Goal: Task Accomplishment & Management: Manage account settings

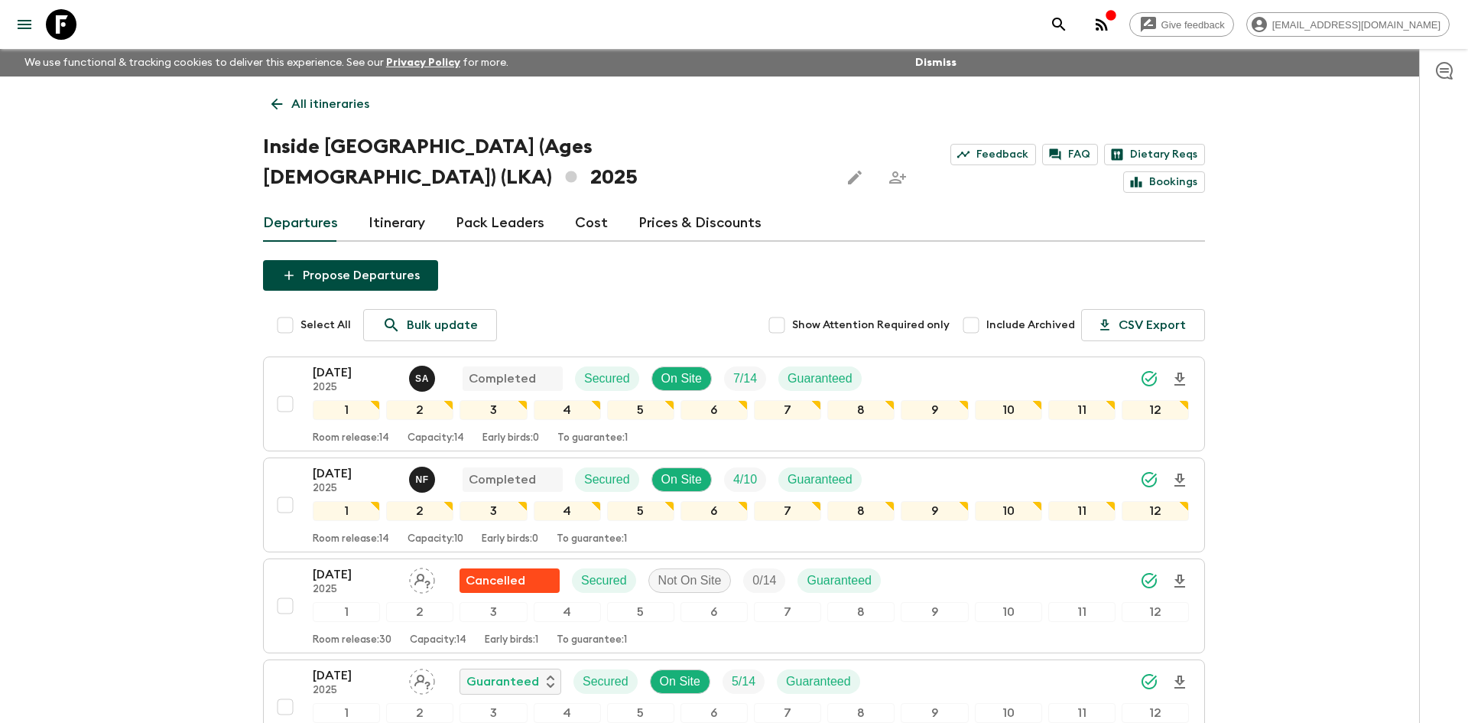
click at [303, 102] on p "All itineraries" at bounding box center [330, 104] width 78 height 18
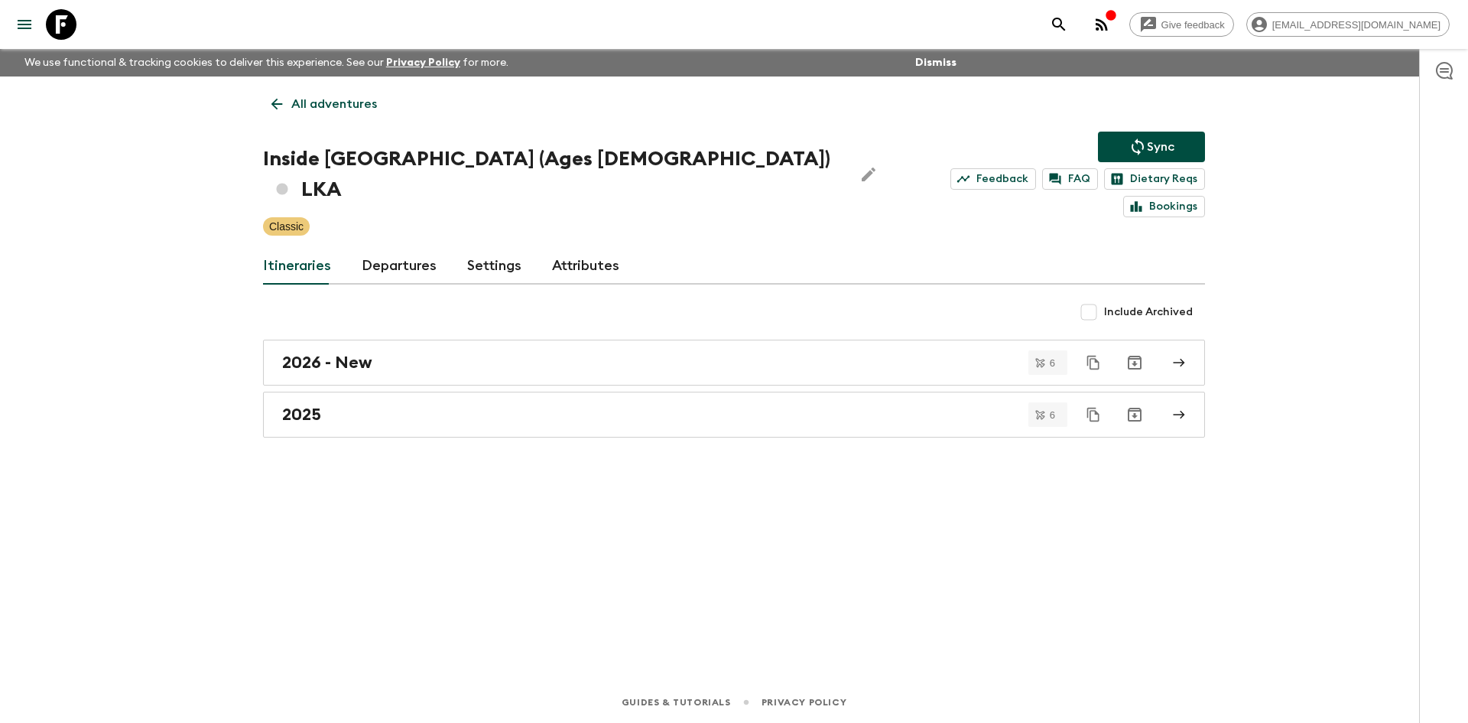
click at [303, 102] on p "All adventures" at bounding box center [334, 104] width 86 height 18
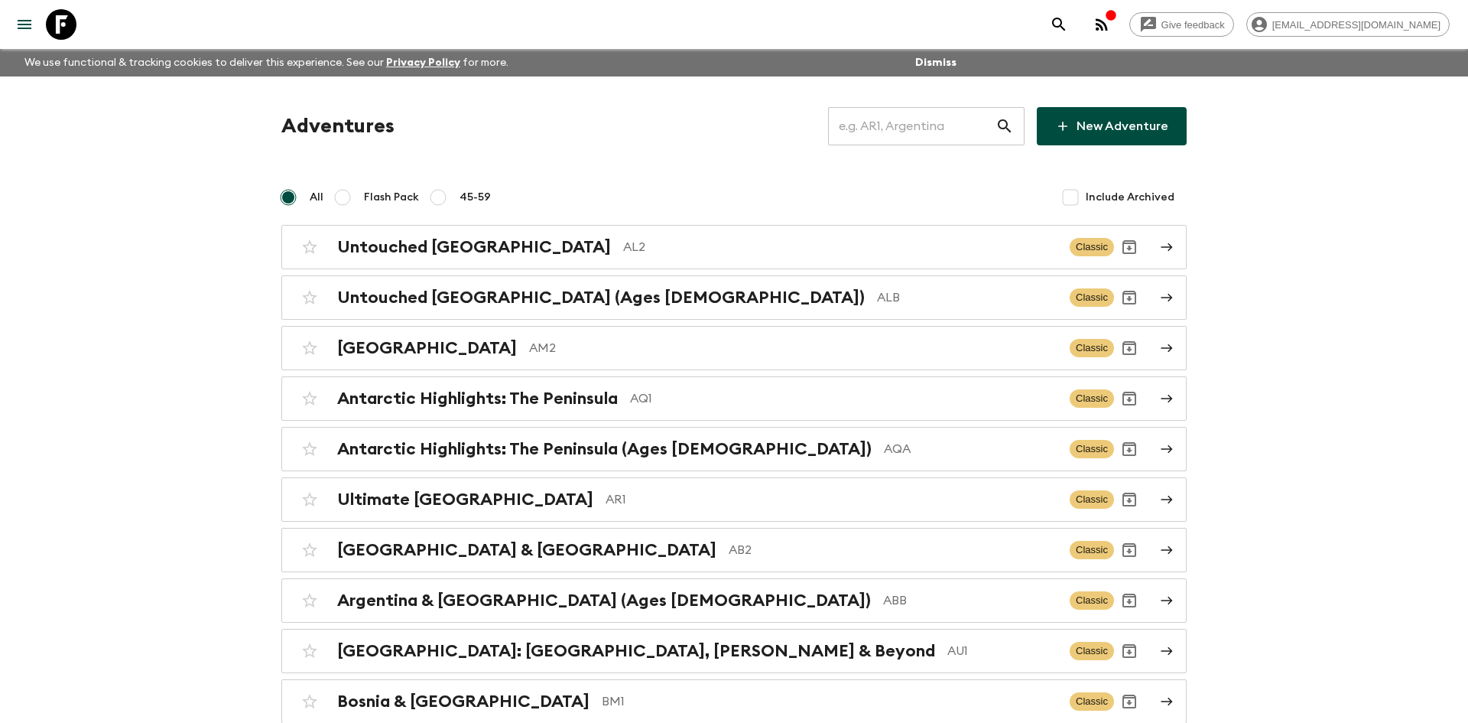
click at [865, 122] on input "text" at bounding box center [911, 126] width 167 height 43
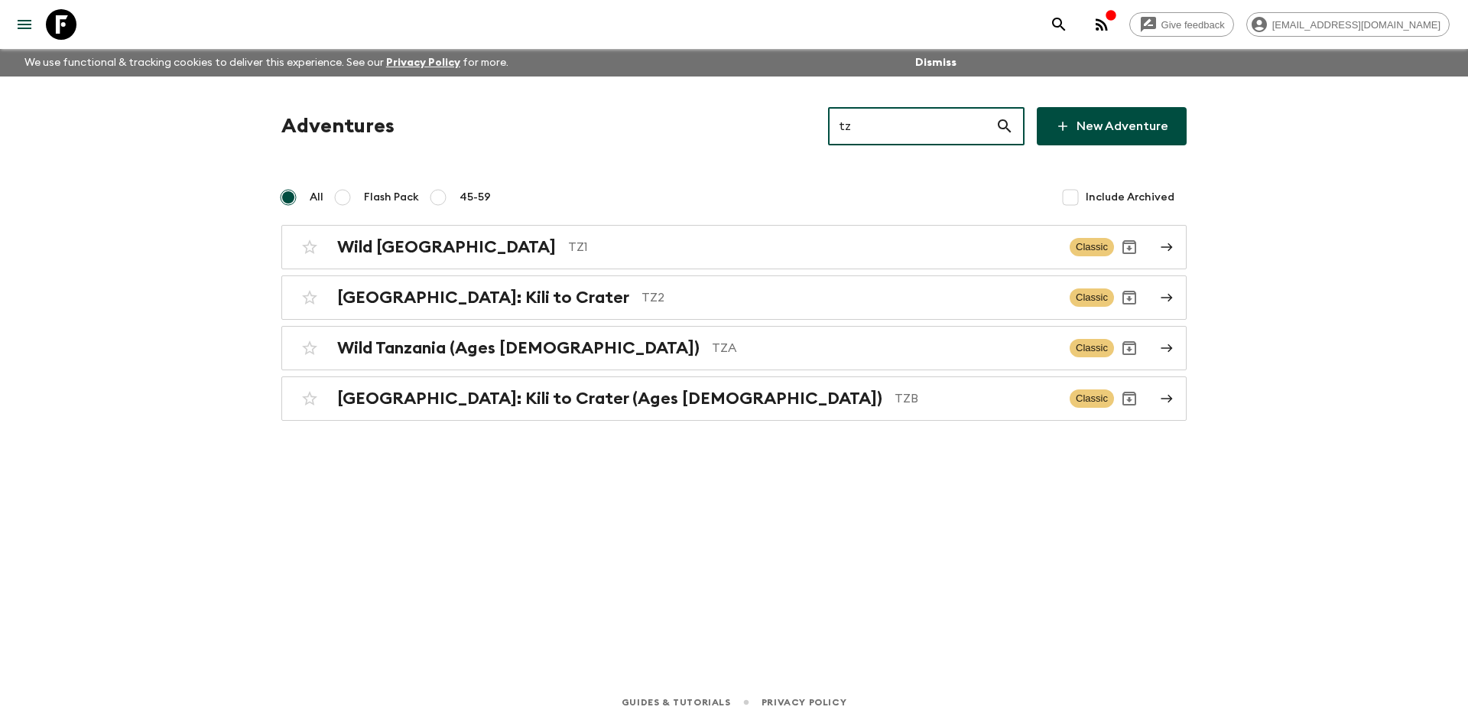
type input "tz2"
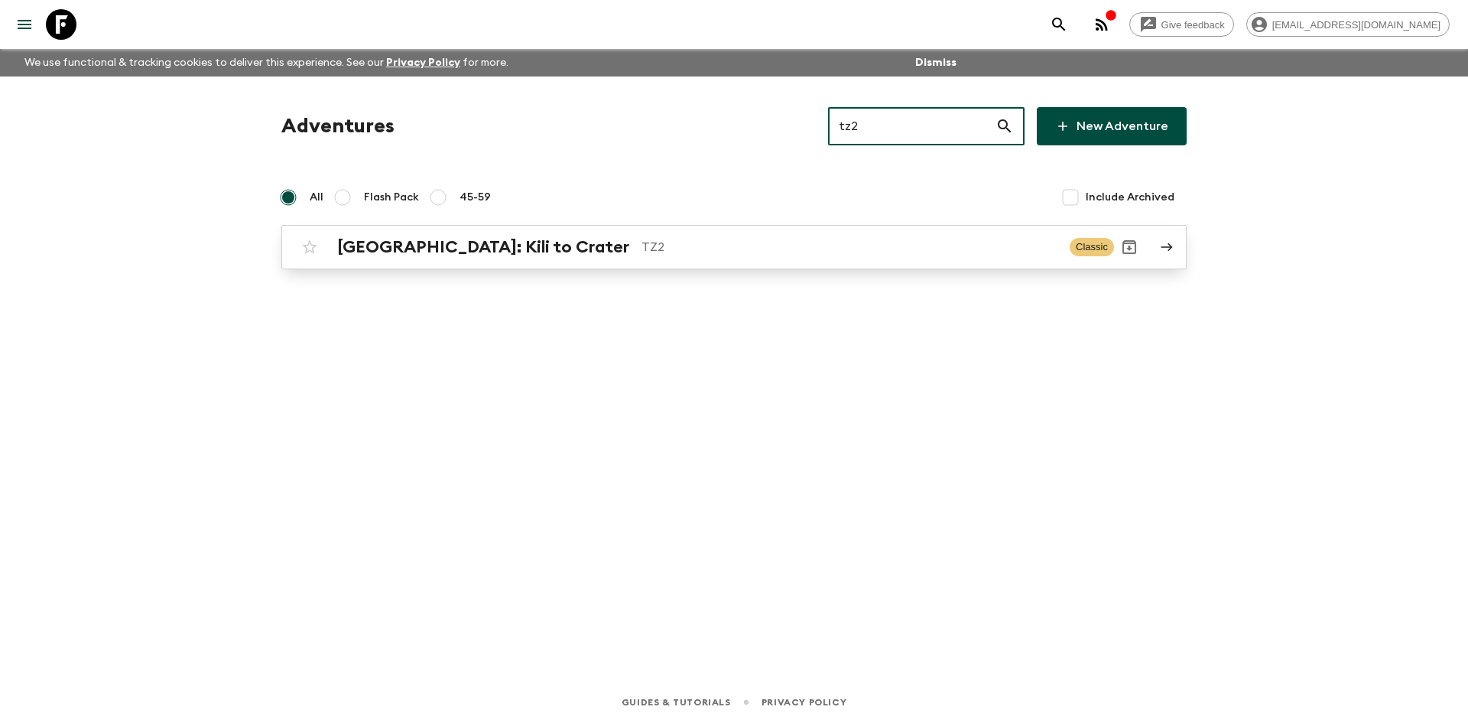
click at [641, 252] on p "TZ2" at bounding box center [849, 247] width 416 height 18
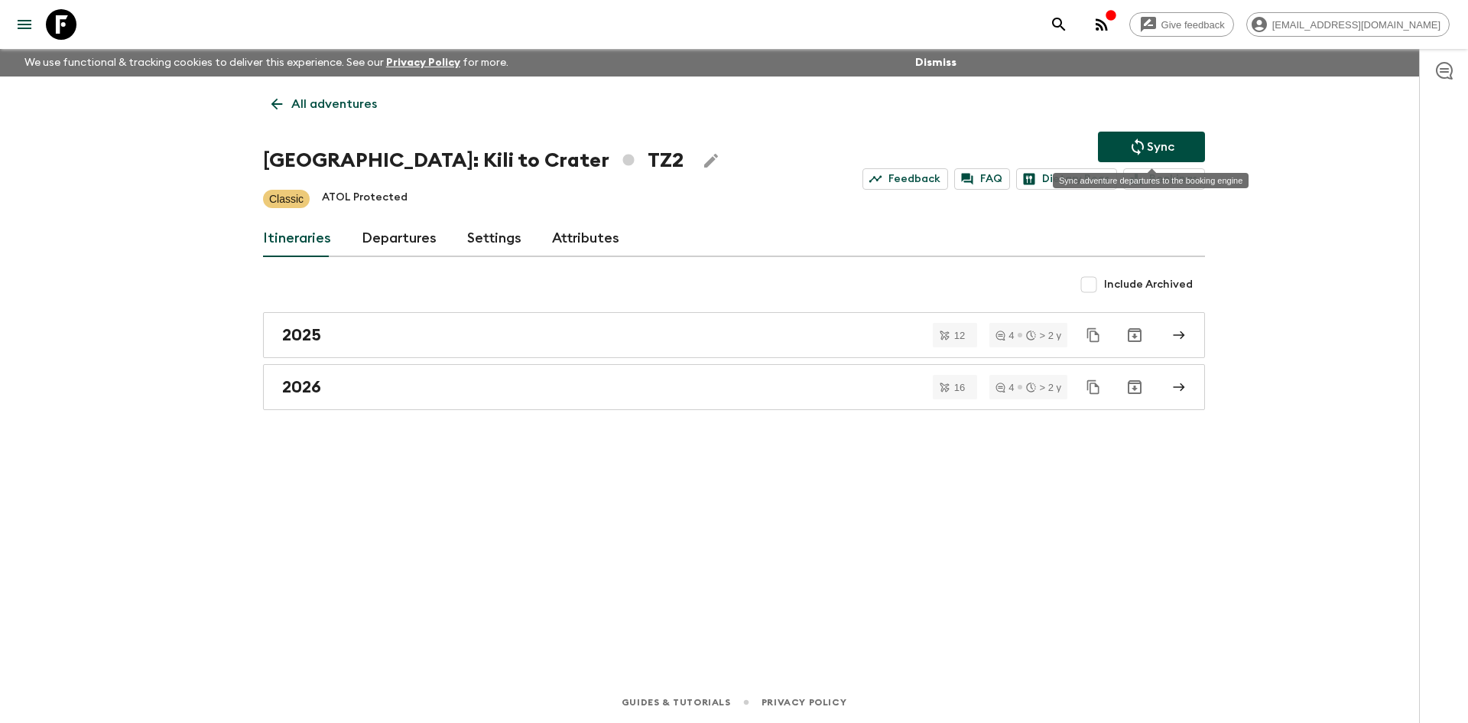
click at [1150, 144] on p "Sync" at bounding box center [1161, 147] width 28 height 18
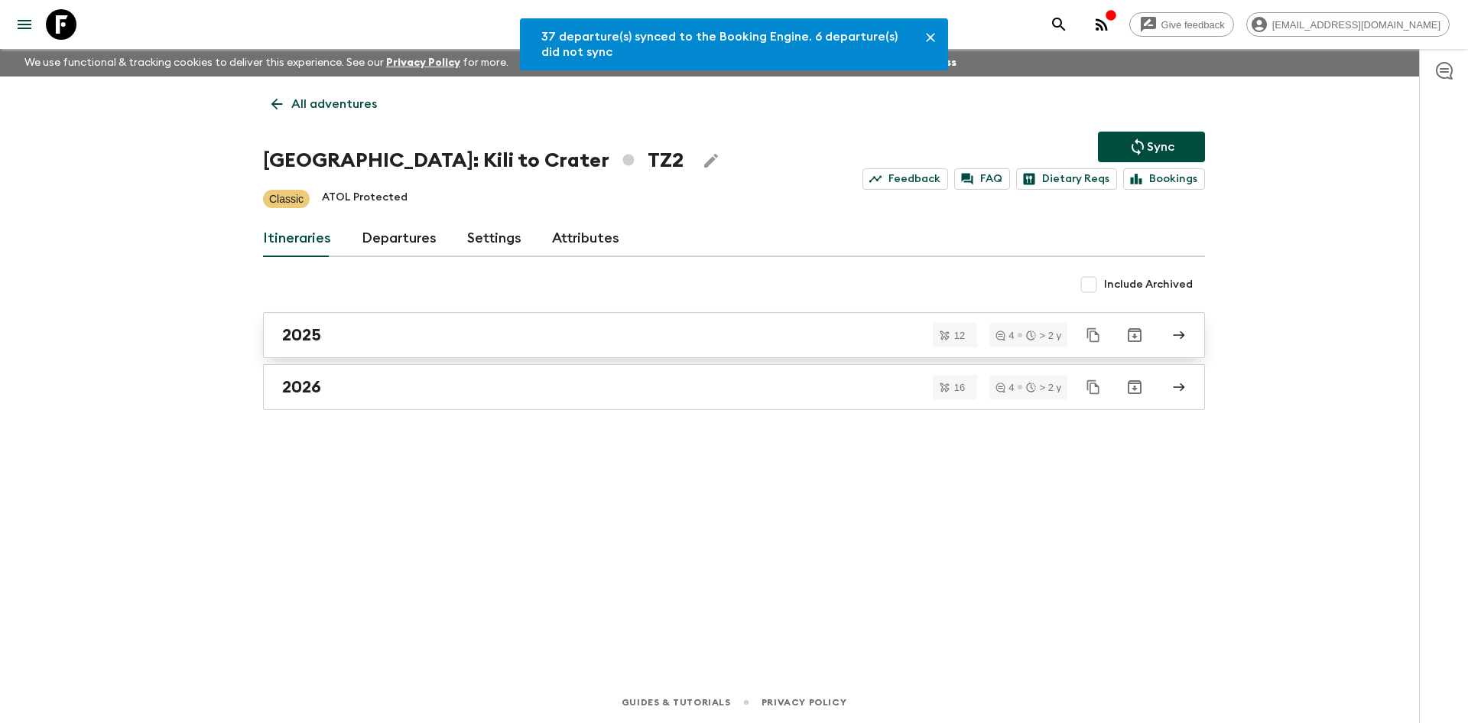
click at [345, 327] on div "2025" at bounding box center [719, 335] width 875 height 20
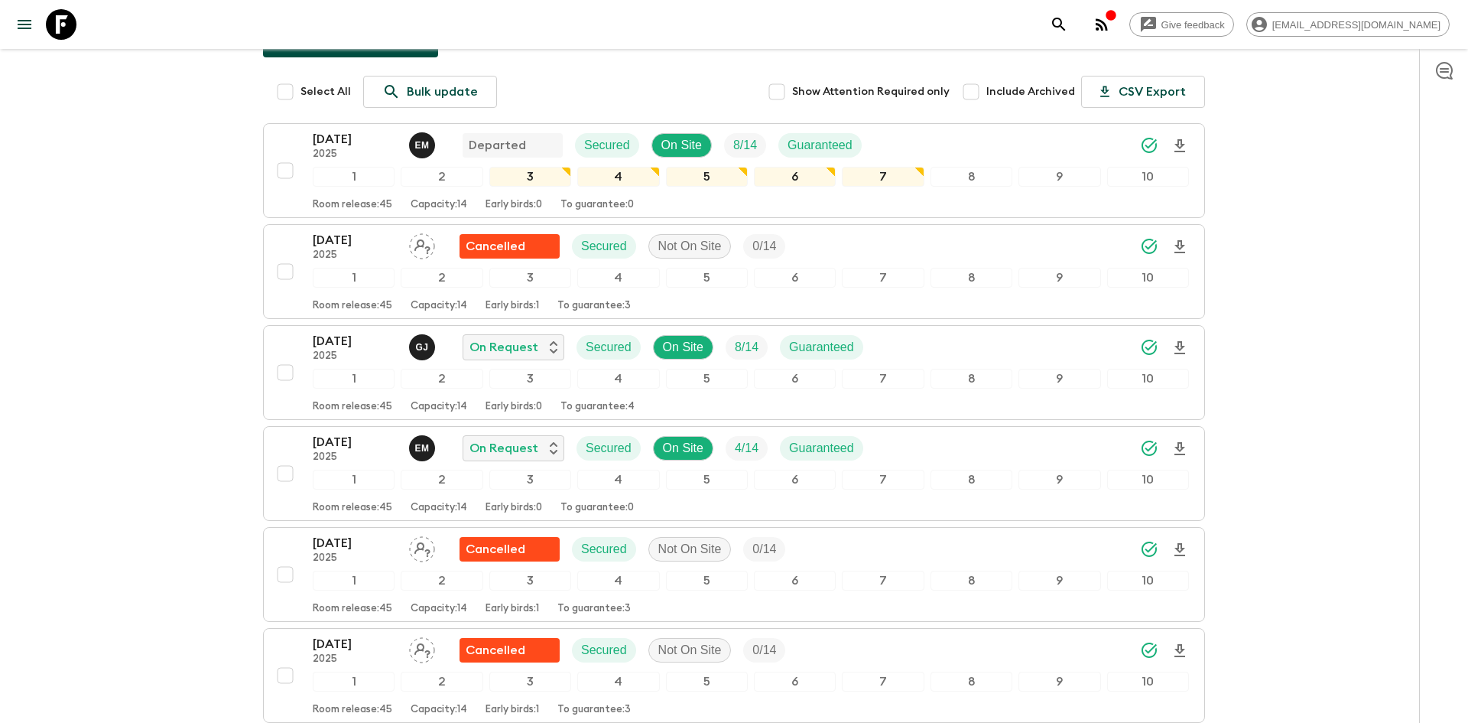
scroll to position [268, 0]
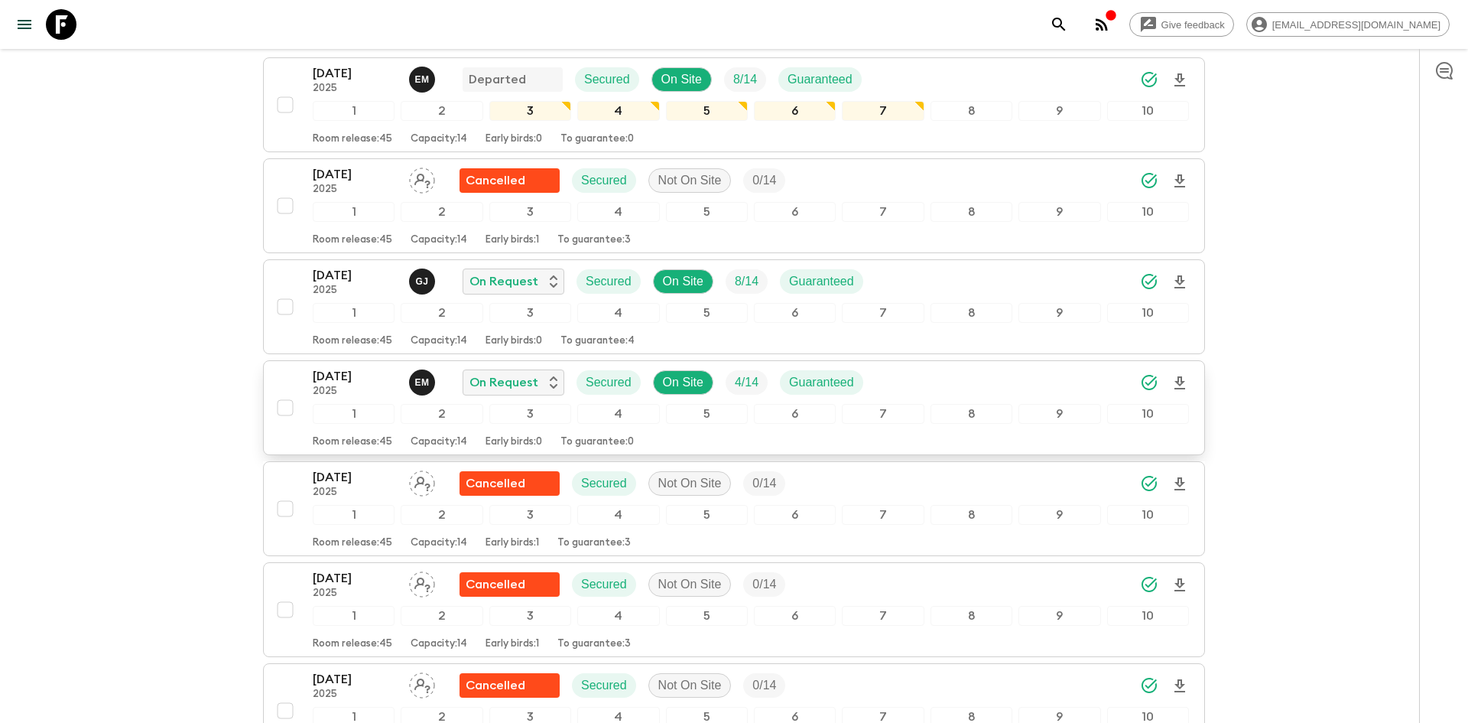
click at [997, 384] on div "[DATE] 2025 E M On Request Secured On Site 4 / 14 Guaranteed" at bounding box center [751, 382] width 876 height 31
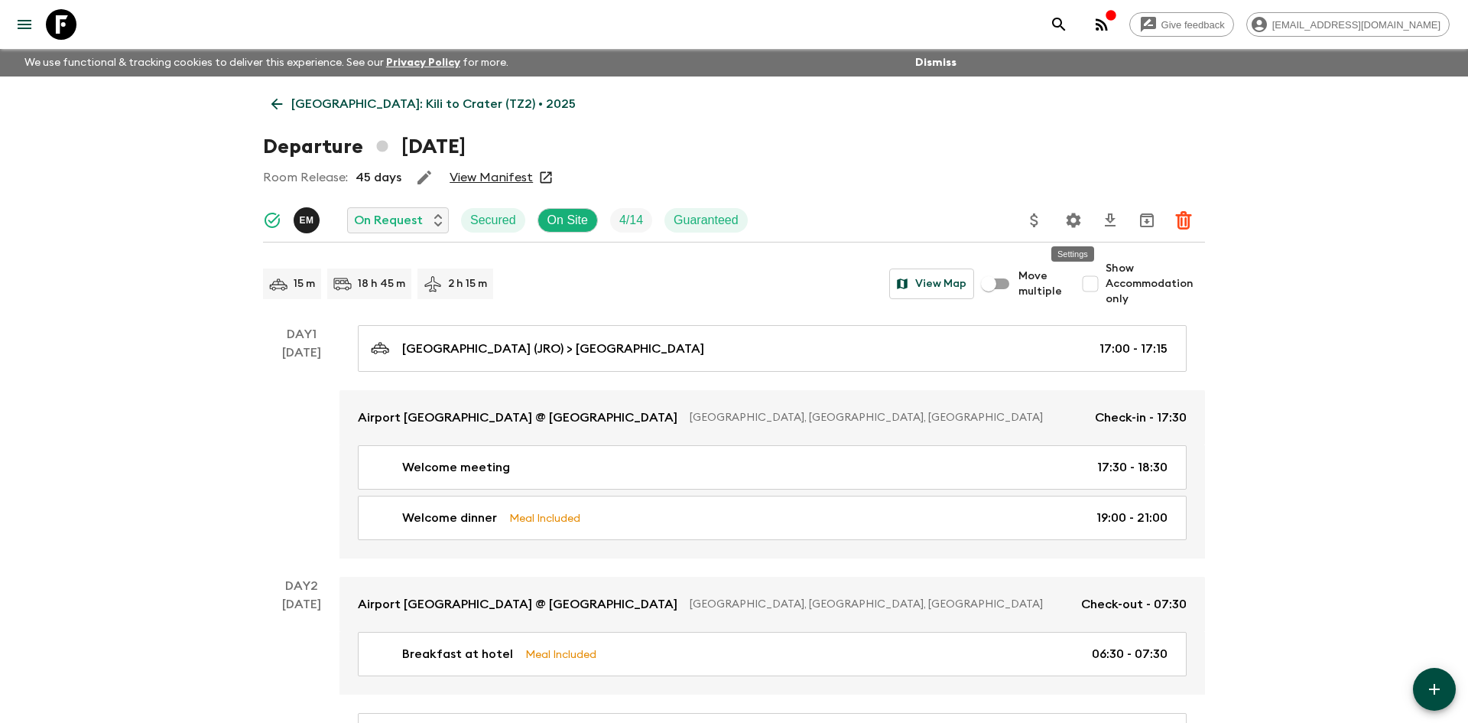
click at [1071, 227] on icon "Settings" at bounding box center [1074, 220] width 15 height 15
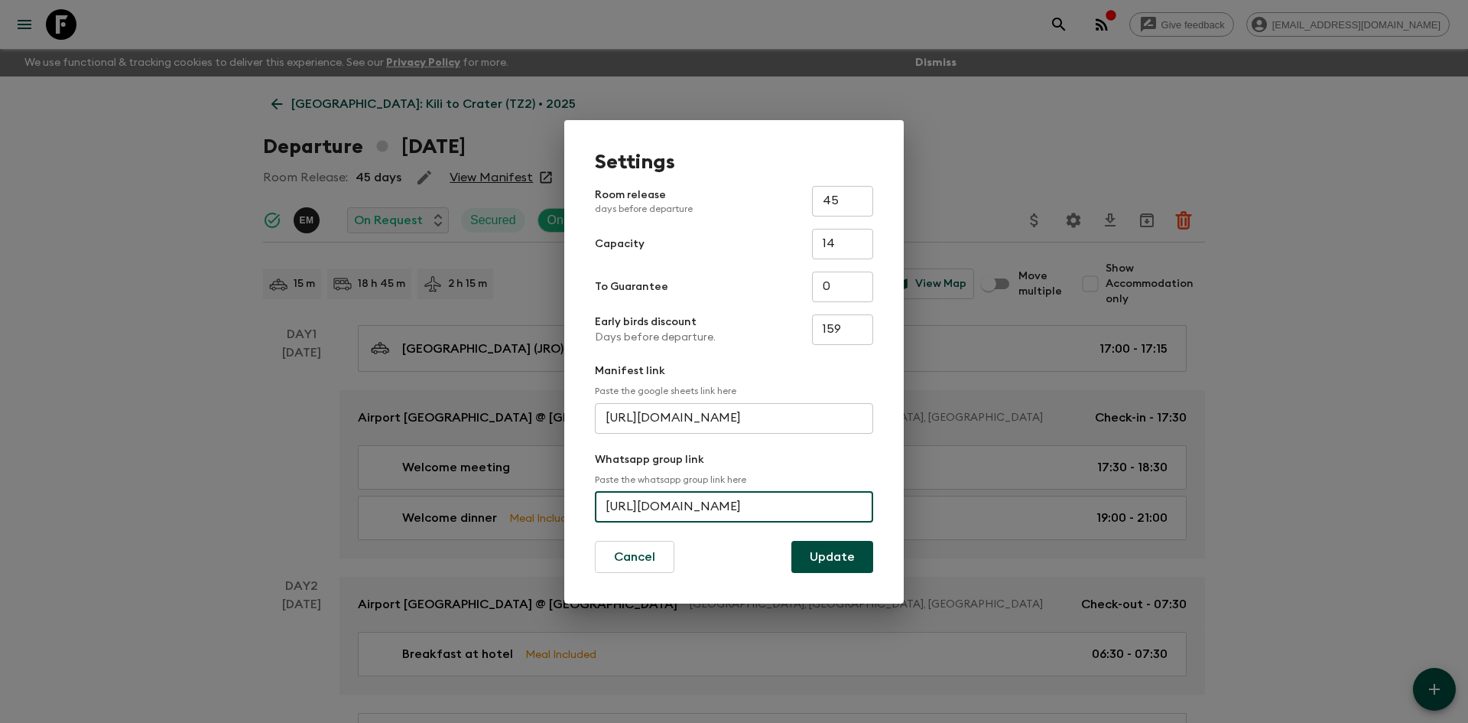
scroll to position [0, 70]
drag, startPoint x: 602, startPoint y: 508, endPoint x: 926, endPoint y: 511, distance: 323.4
click at [926, 511] on div "Settings Room release days before departure 45 ​ Capacity 14 ​ To Guarantee 0 ​…" at bounding box center [734, 361] width 1468 height 723
click at [170, 116] on div "Settings Room release days before departure 45 ​ Capacity 14 ​ To Guarantee 0 ​…" at bounding box center [734, 361] width 1468 height 723
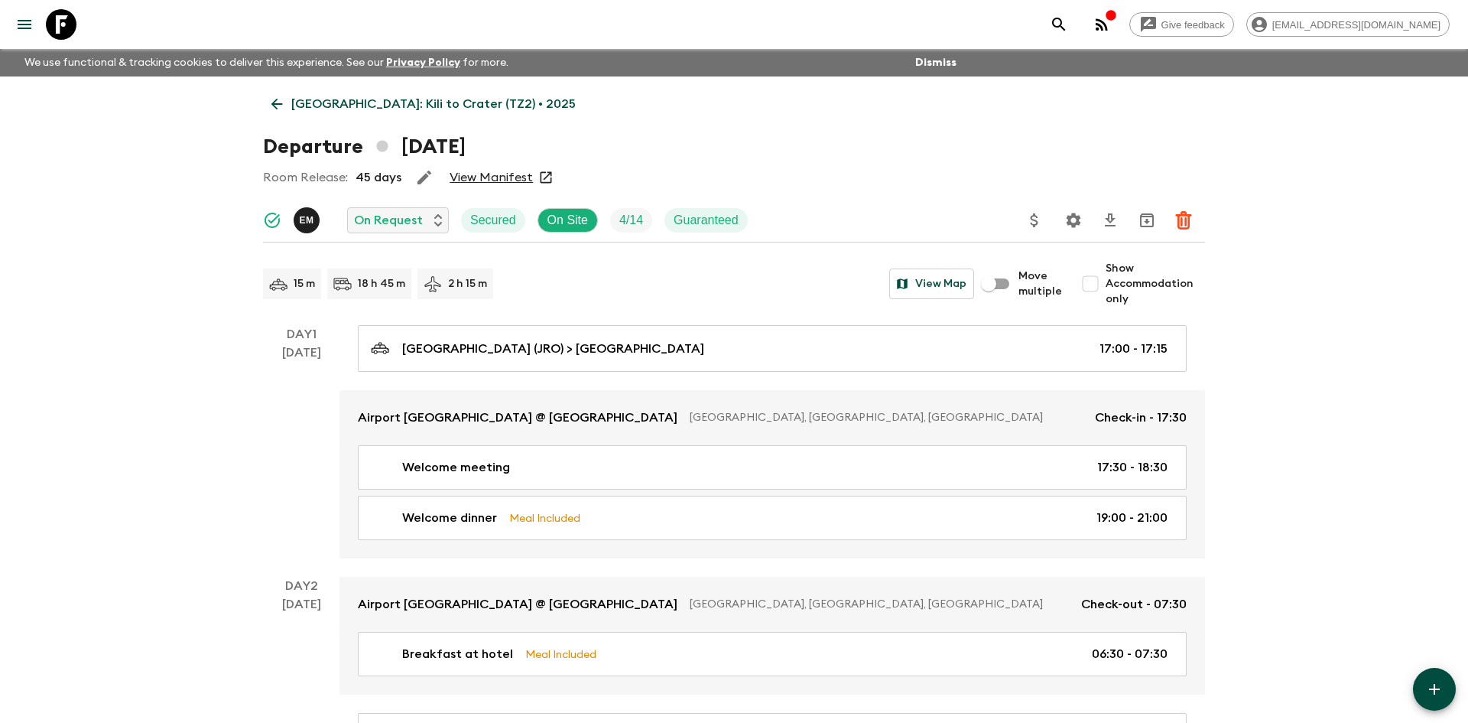
click at [333, 97] on p "[GEOGRAPHIC_DATA]: Kili to Crater (TZ2) • 2025" at bounding box center [433, 104] width 284 height 18
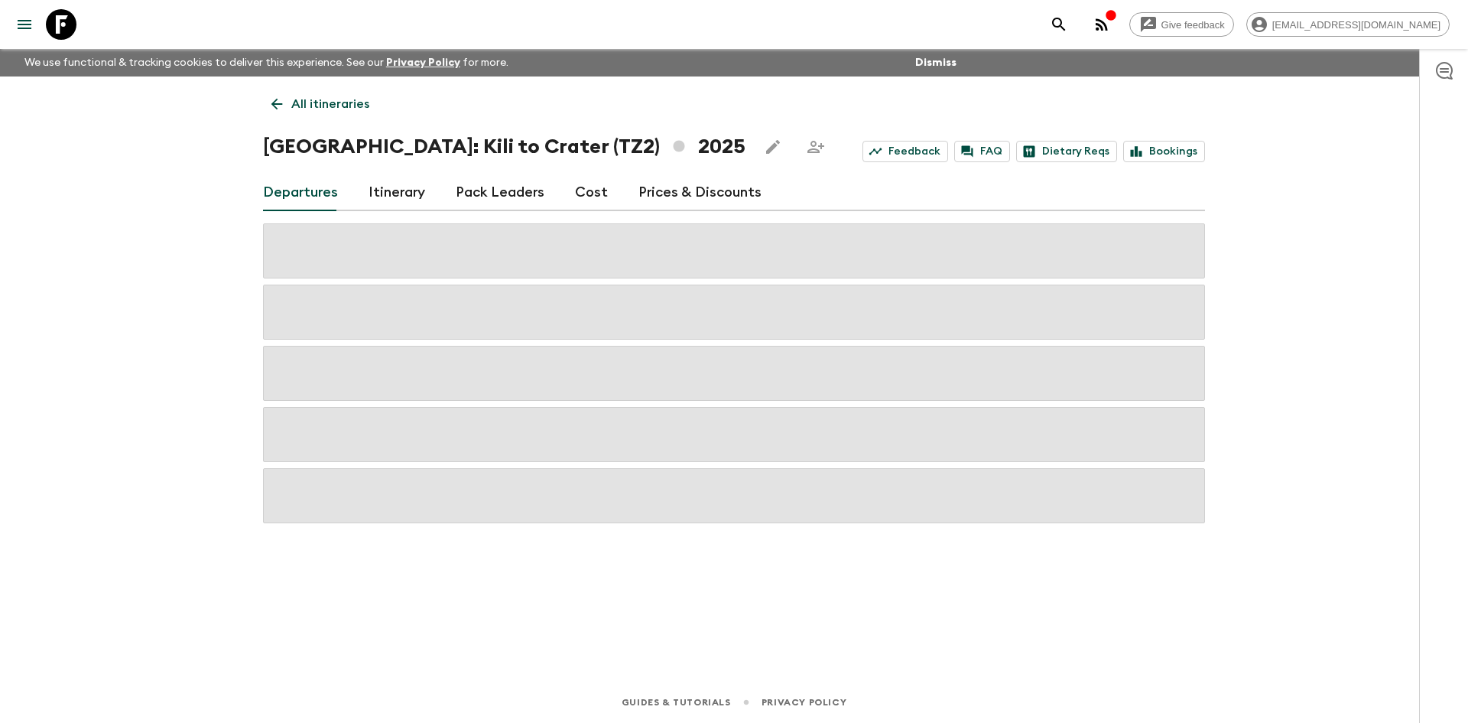
click at [333, 97] on p "All itineraries" at bounding box center [330, 104] width 78 height 18
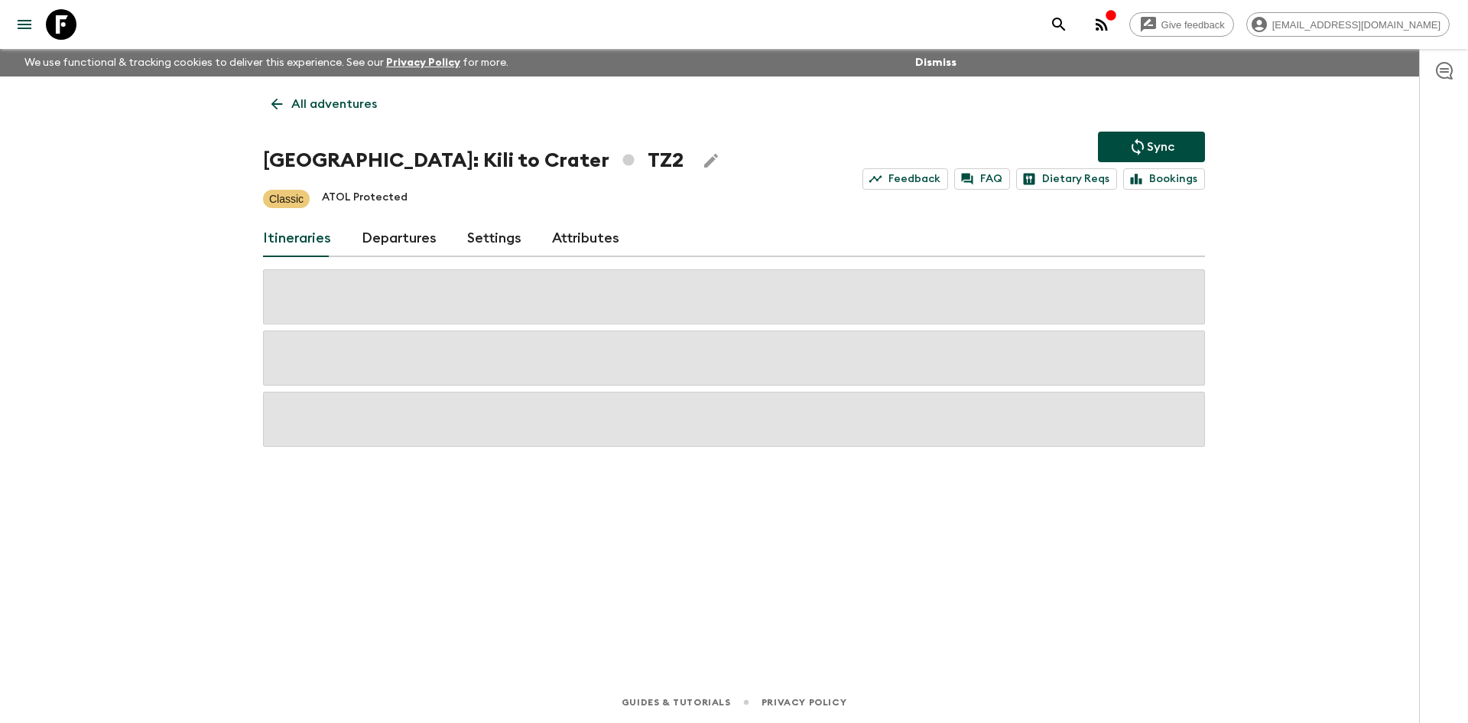
click at [299, 105] on p "All adventures" at bounding box center [334, 104] width 86 height 18
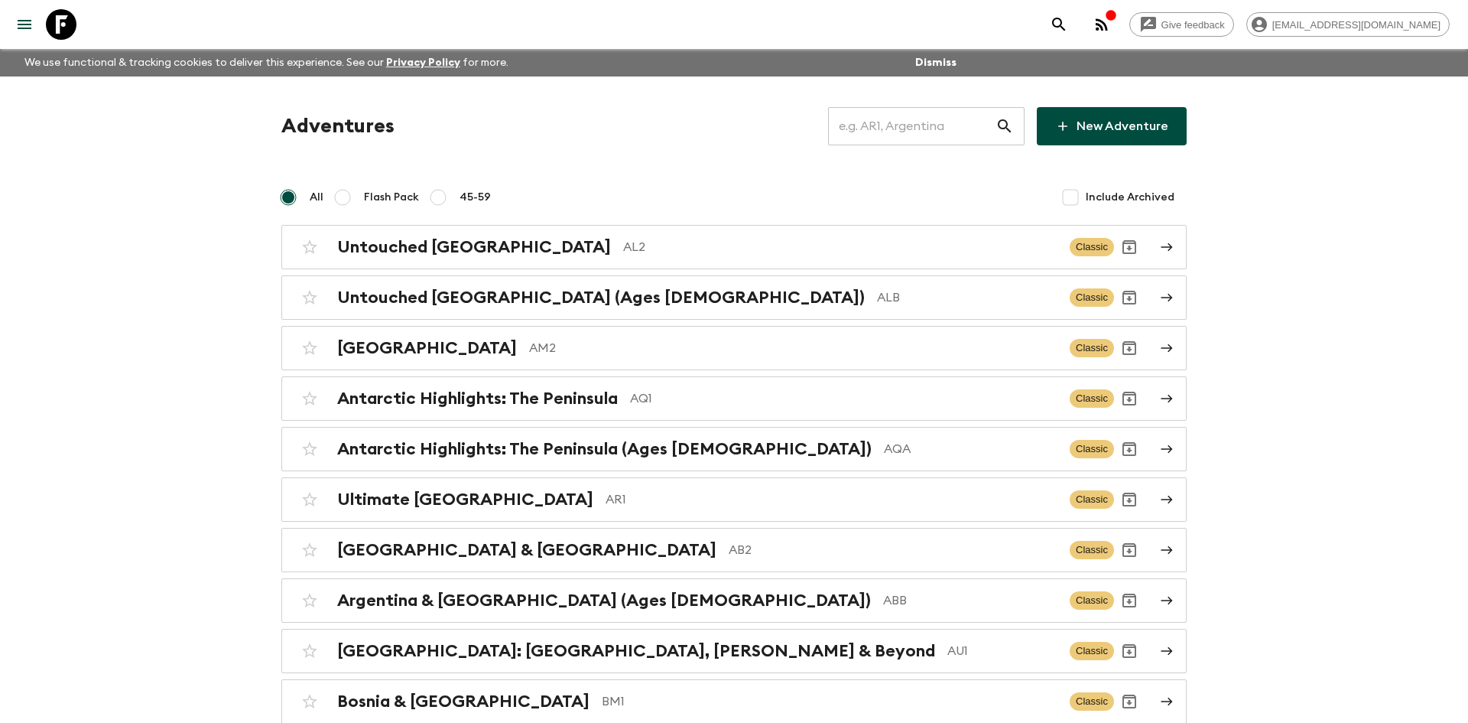
click at [858, 122] on input "text" at bounding box center [911, 126] width 167 height 43
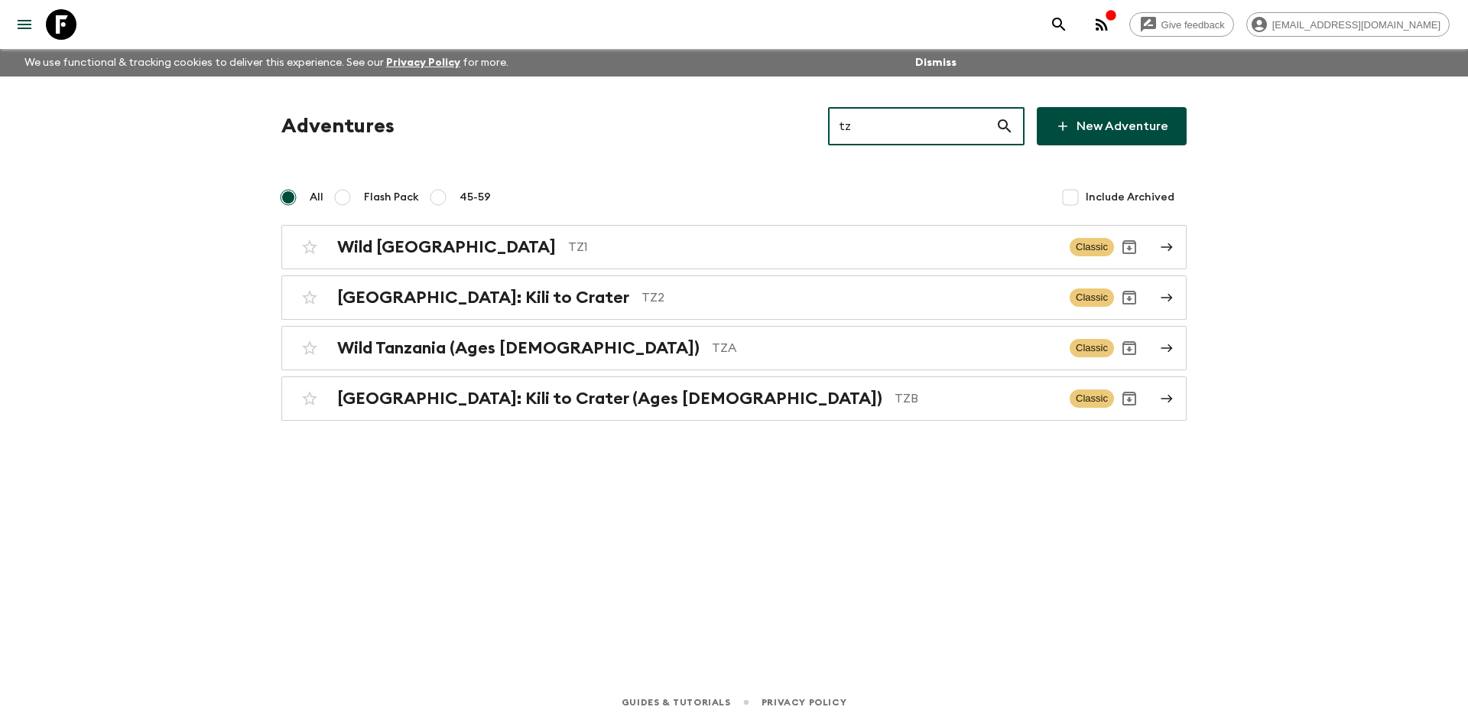
type input "tza"
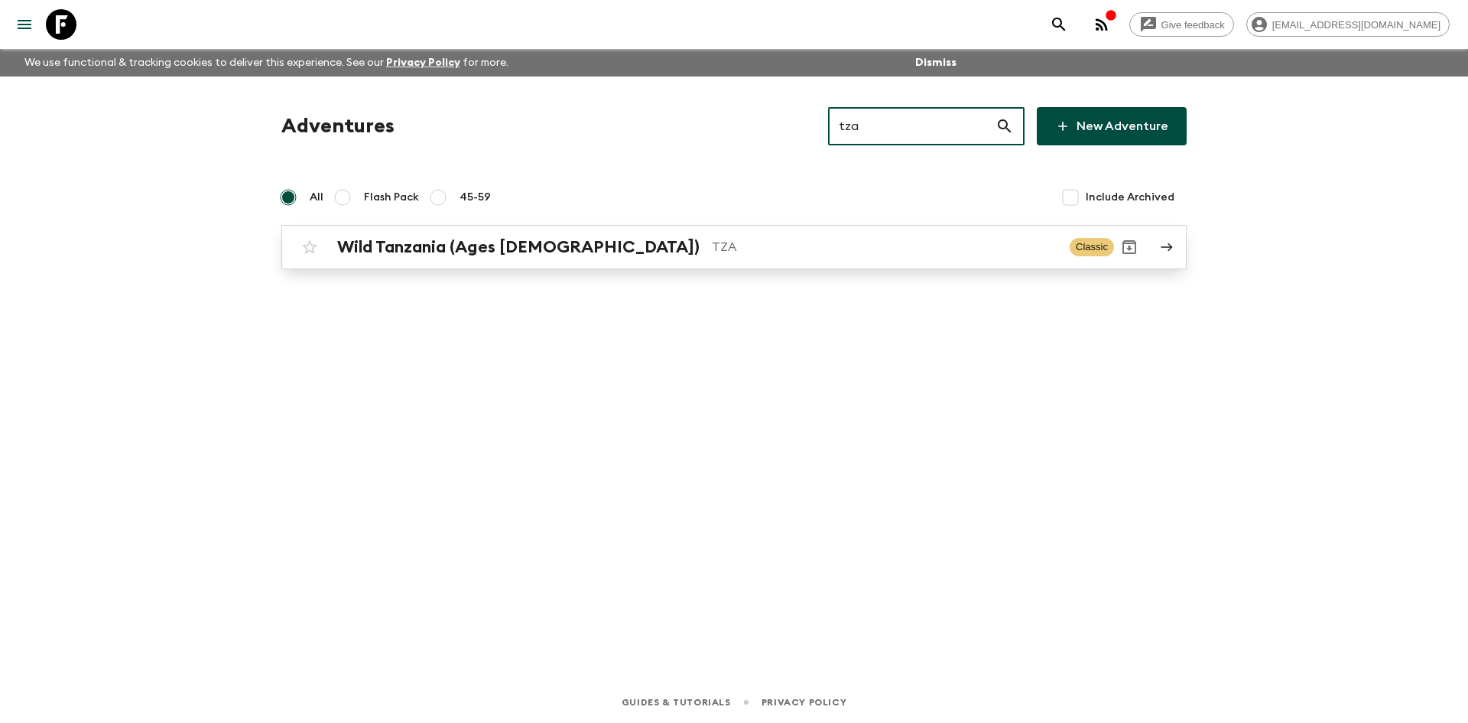
click at [545, 245] on h2 "Wild Tanzania (Ages [DEMOGRAPHIC_DATA])" at bounding box center [518, 247] width 362 height 20
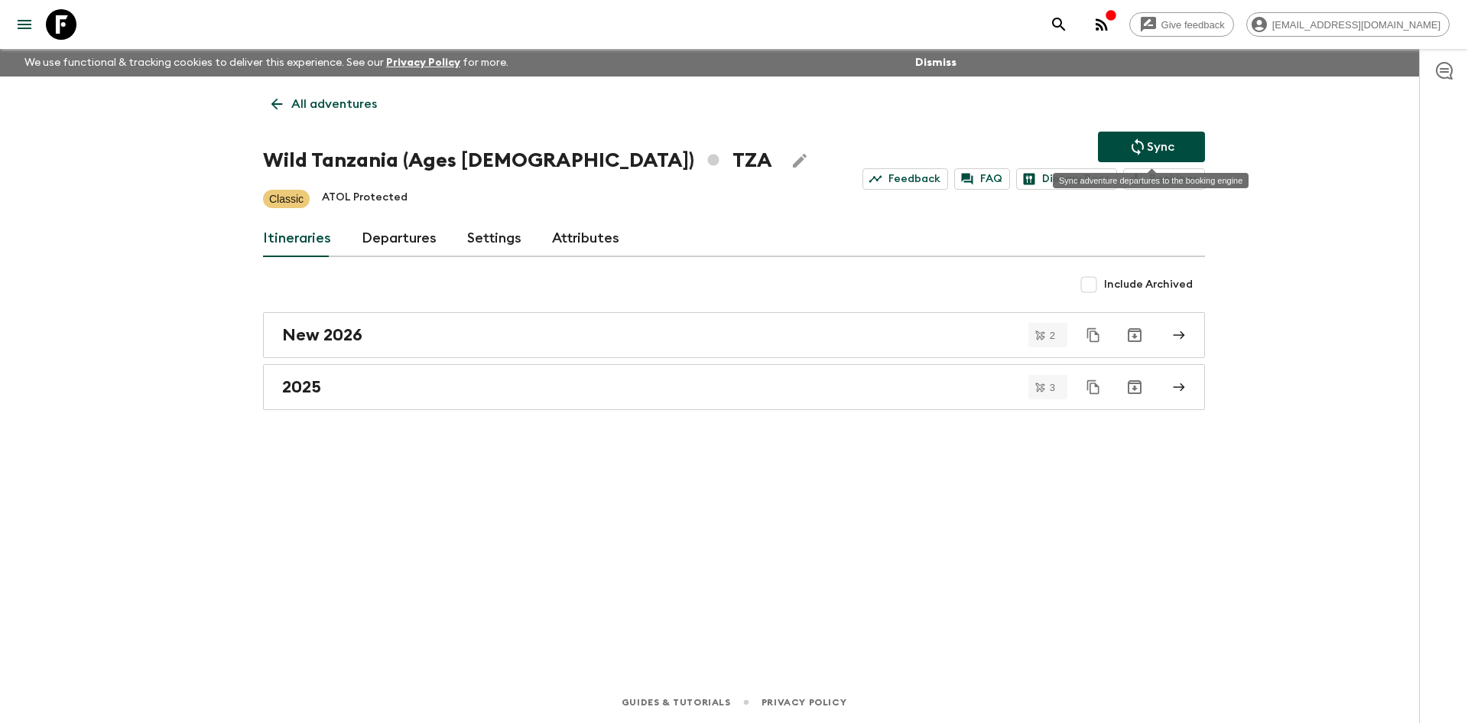
click at [1134, 146] on icon "Sync adventure departures to the booking engine" at bounding box center [1137, 147] width 18 height 18
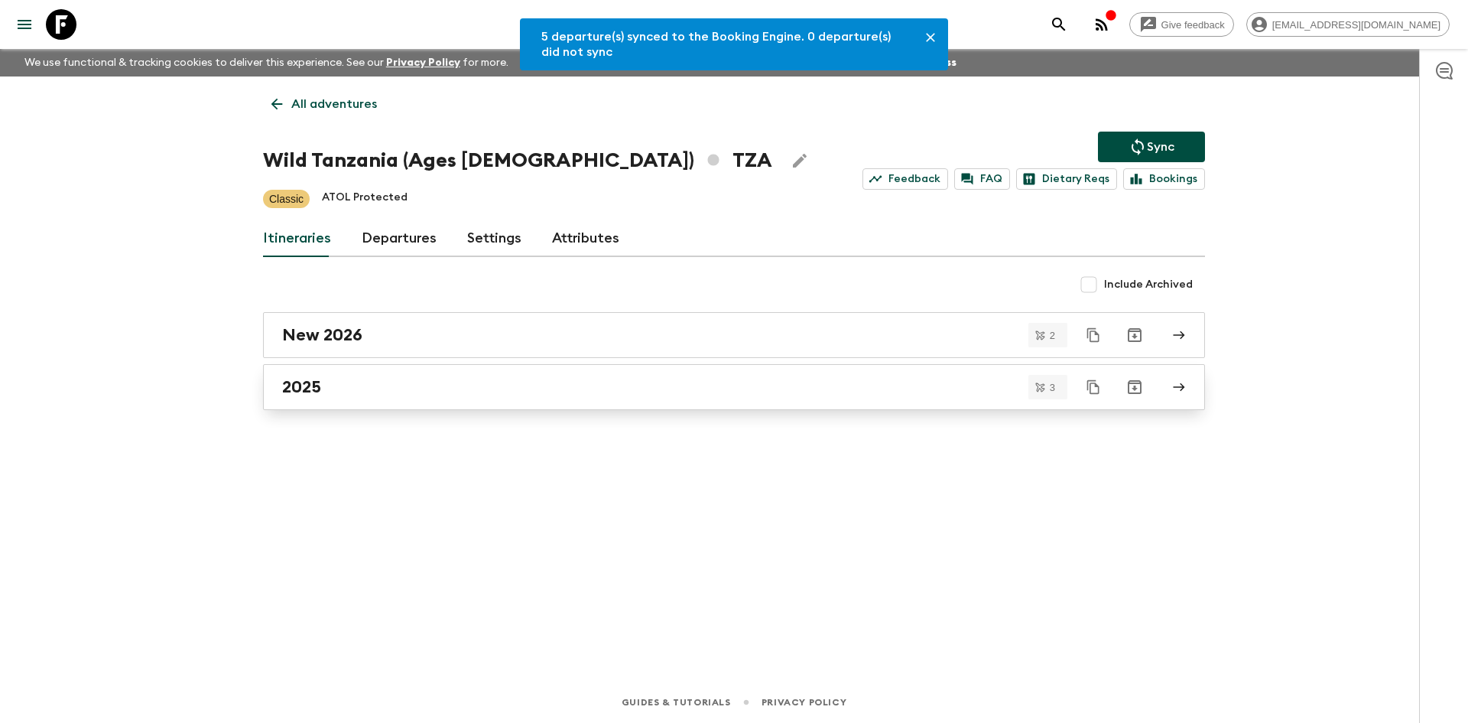
click at [429, 386] on div "2025" at bounding box center [719, 387] width 875 height 20
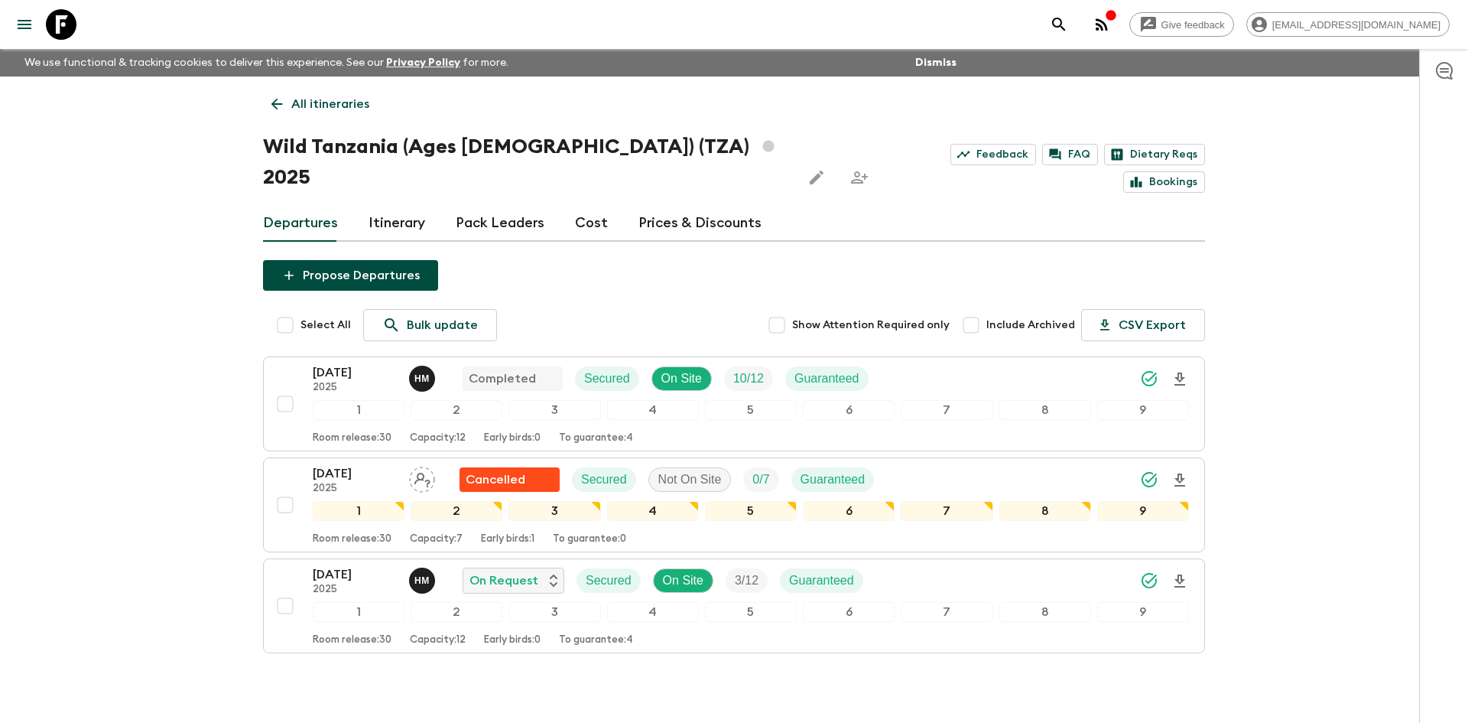
click at [343, 100] on p "All itineraries" at bounding box center [330, 104] width 78 height 18
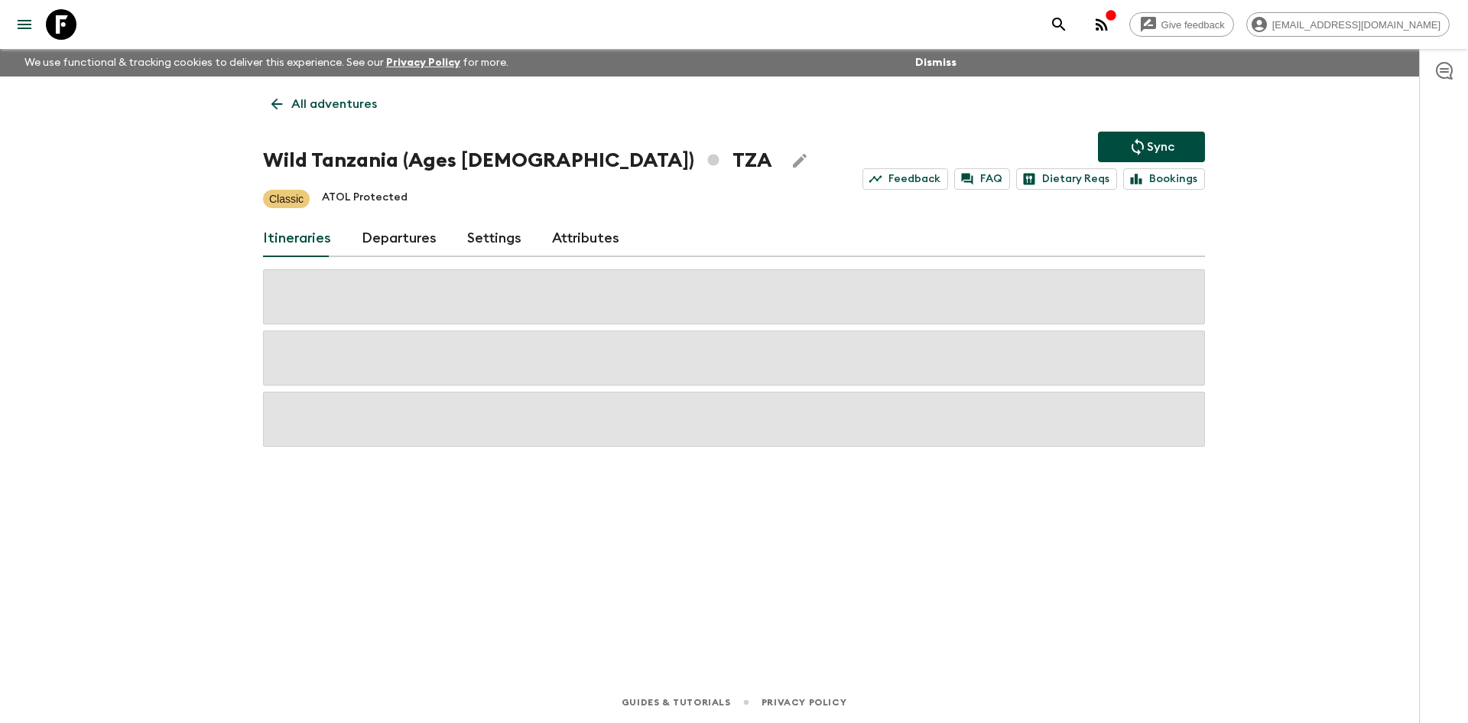
click at [343, 100] on p "All adventures" at bounding box center [334, 104] width 86 height 18
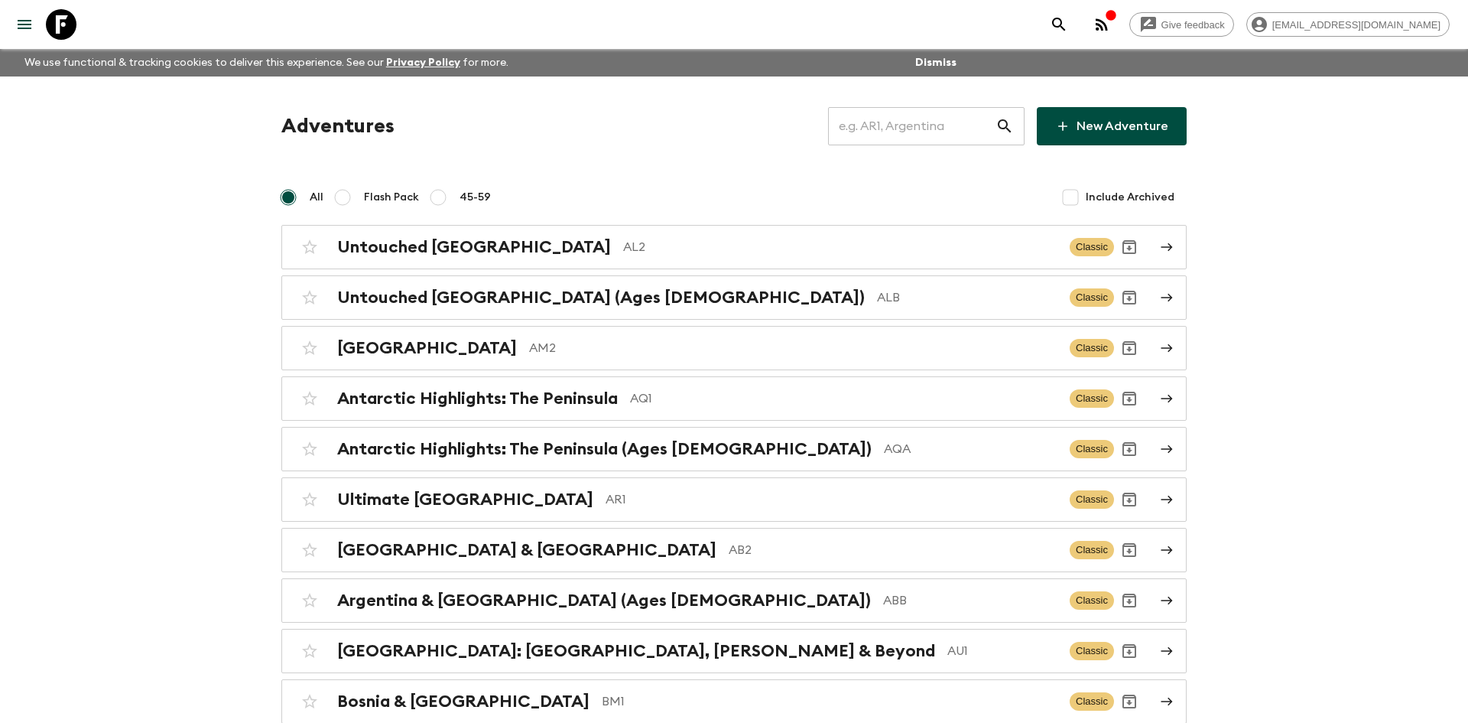
click at [880, 133] on input "text" at bounding box center [911, 126] width 167 height 43
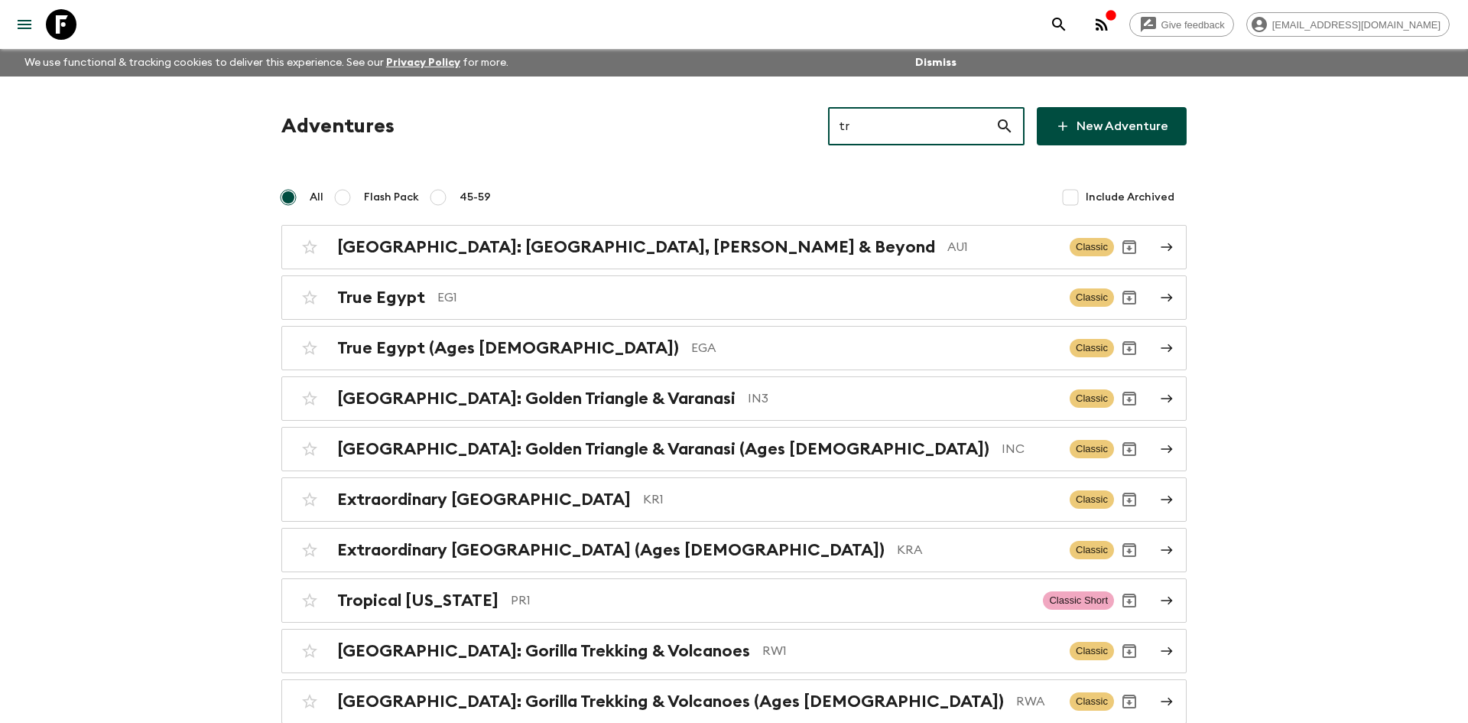
type input "tr1"
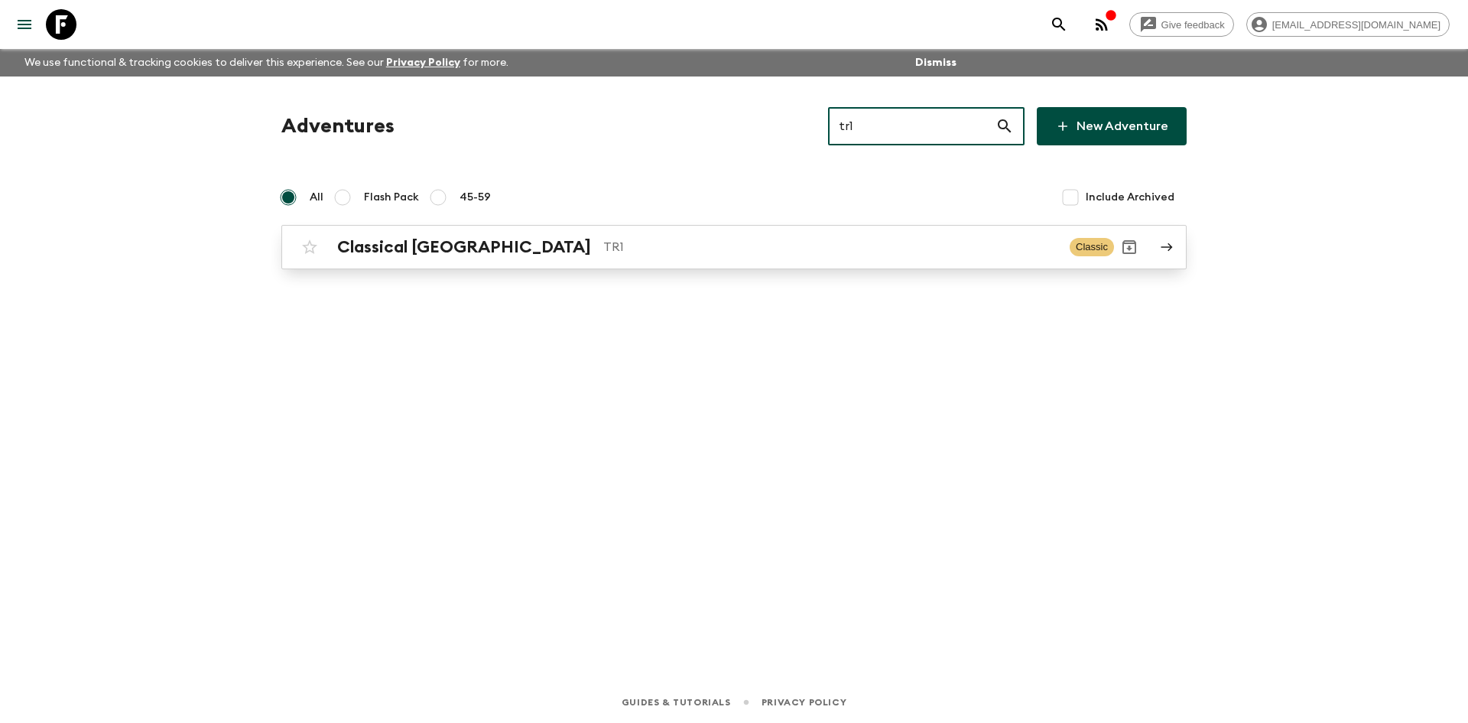
click at [464, 252] on h2 "Classical [GEOGRAPHIC_DATA]" at bounding box center [464, 247] width 254 height 20
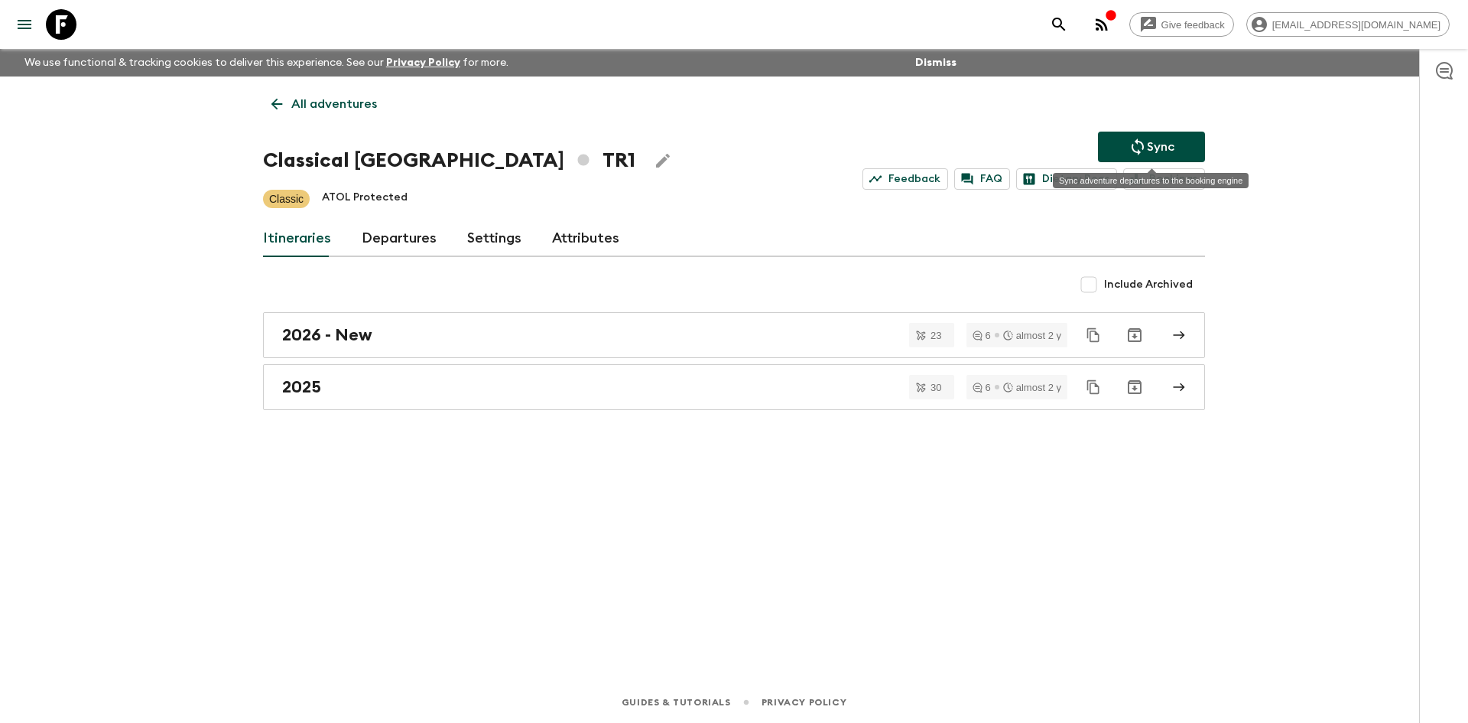
click at [1134, 148] on icon "Sync adventure departures to the booking engine" at bounding box center [1137, 147] width 18 height 18
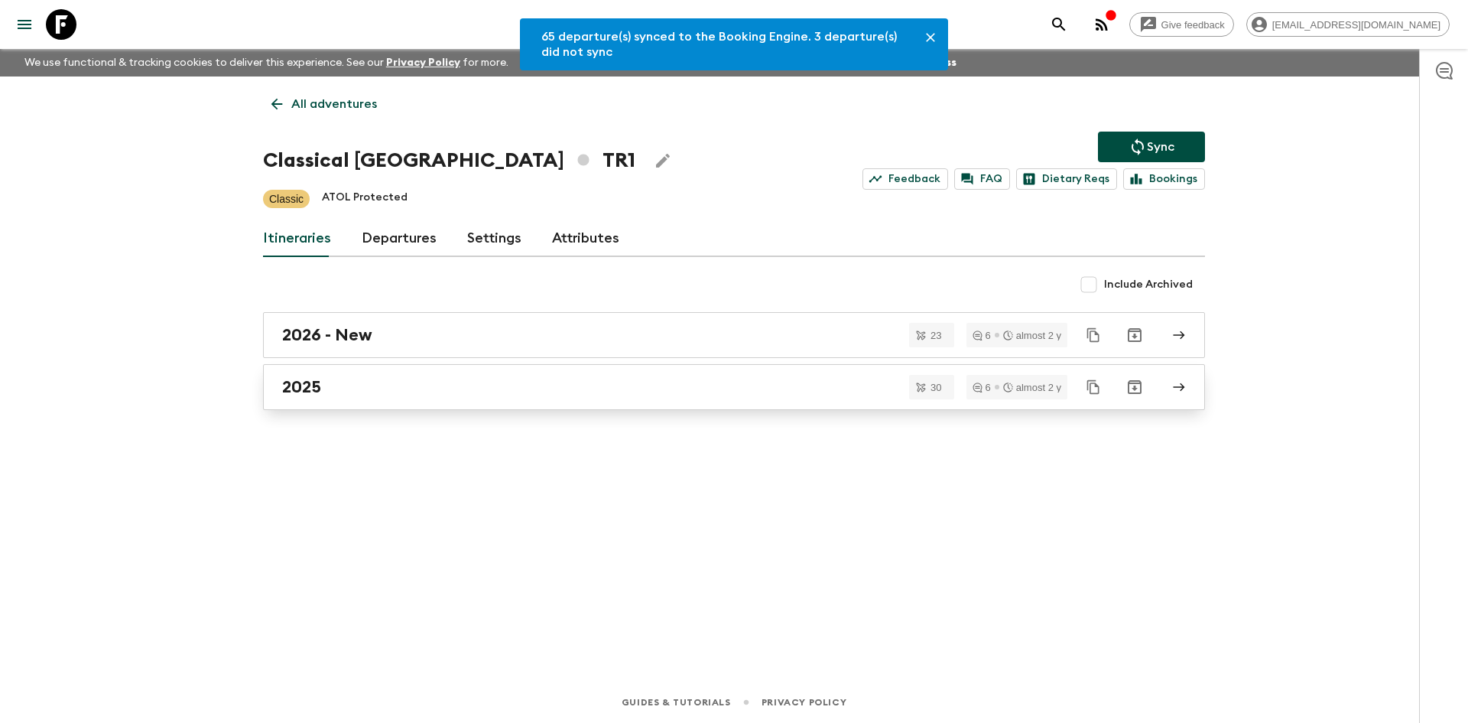
click at [350, 373] on link "2025" at bounding box center [734, 387] width 942 height 46
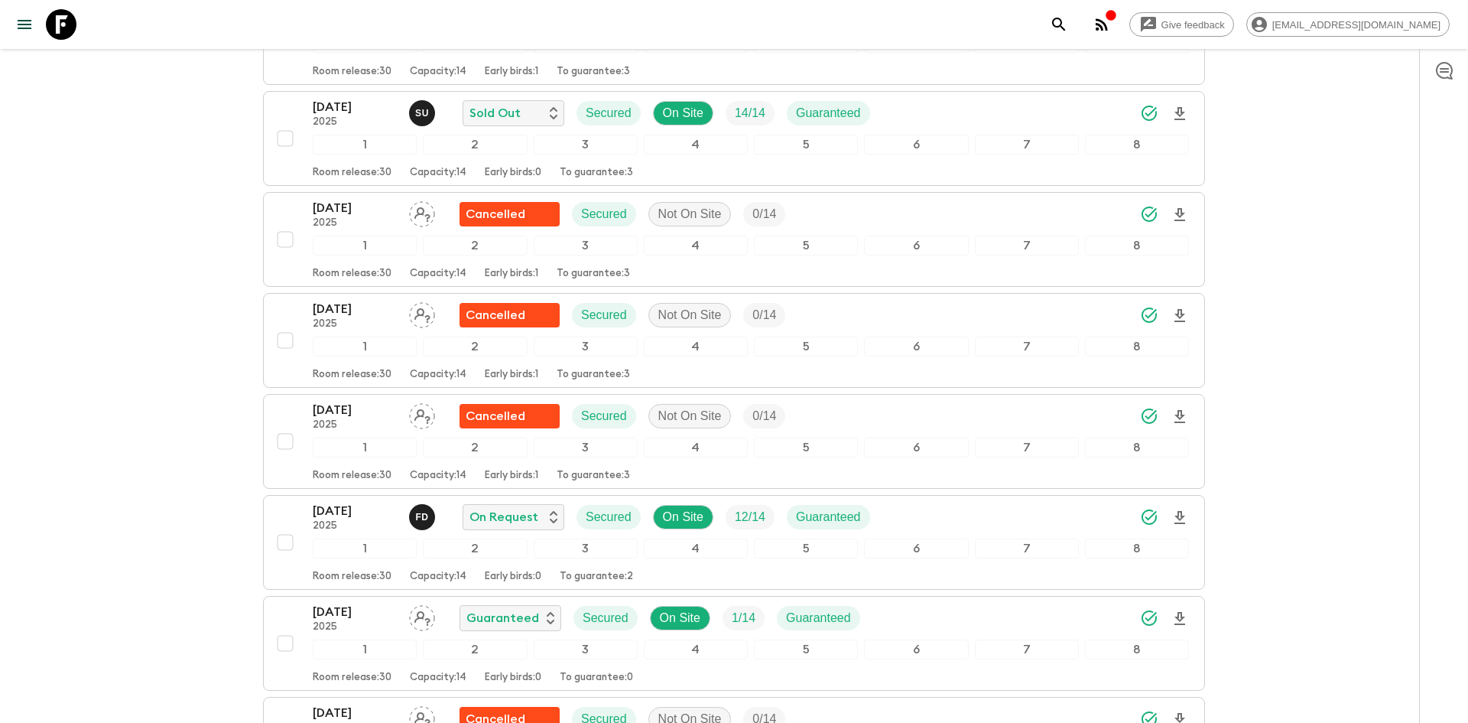
scroll to position [2460, 0]
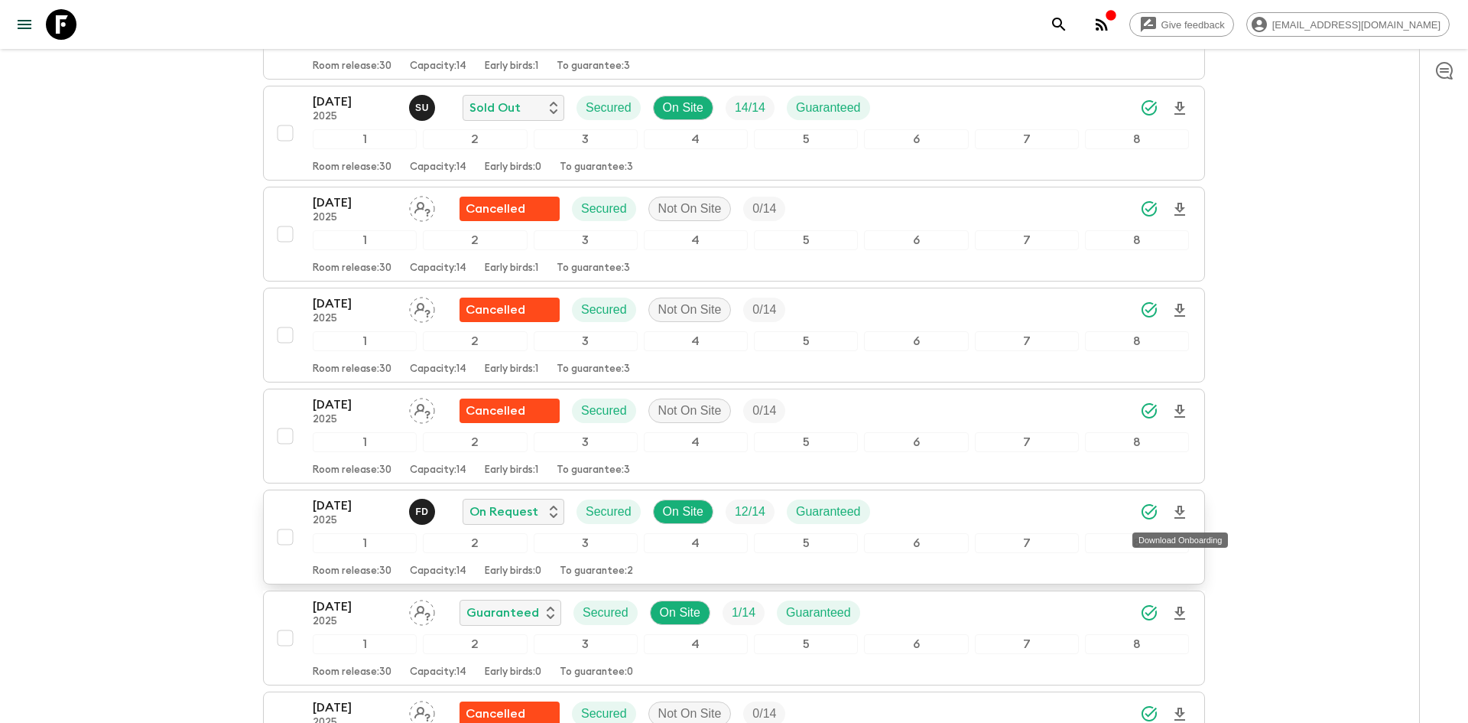
click at [1178, 518] on icon "Download Onboarding" at bounding box center [1180, 512] width 18 height 18
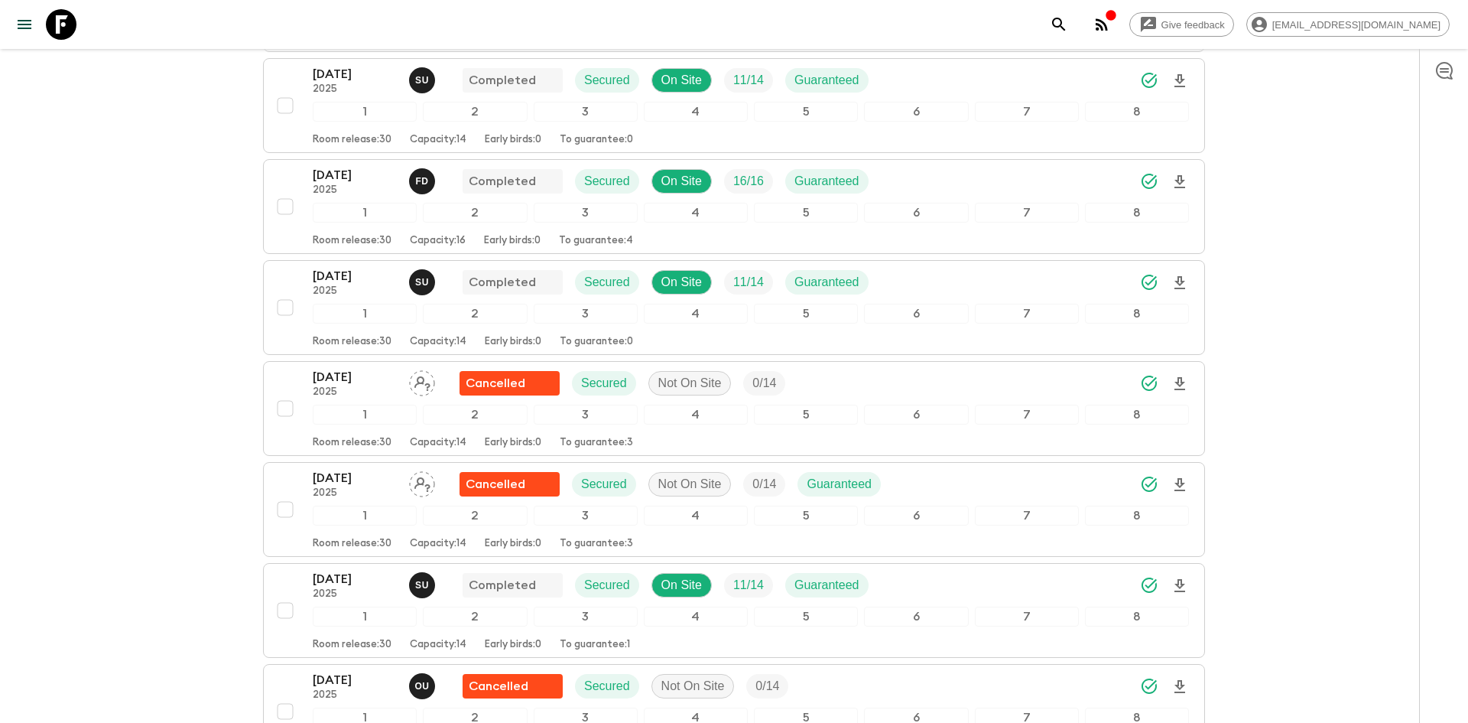
scroll to position [0, 0]
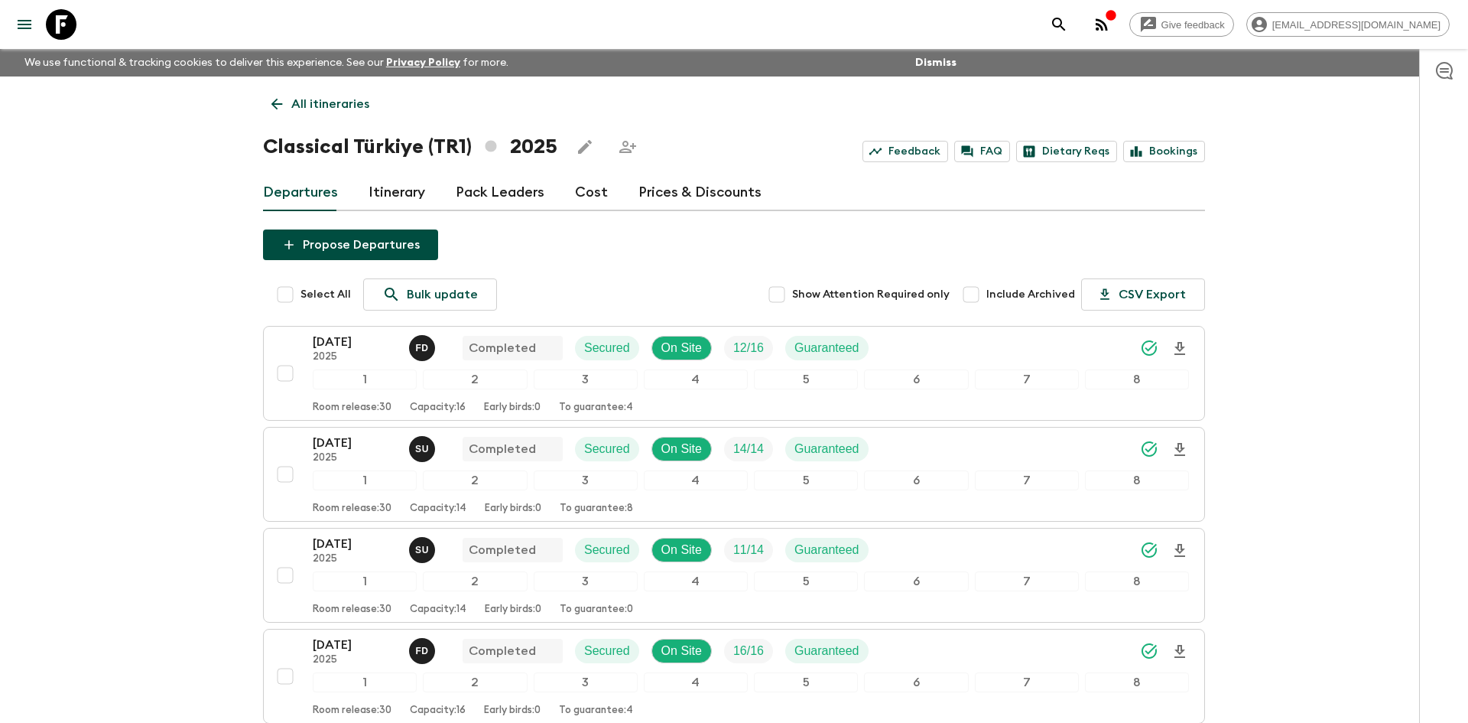
click at [339, 96] on p "All itineraries" at bounding box center [330, 104] width 78 height 18
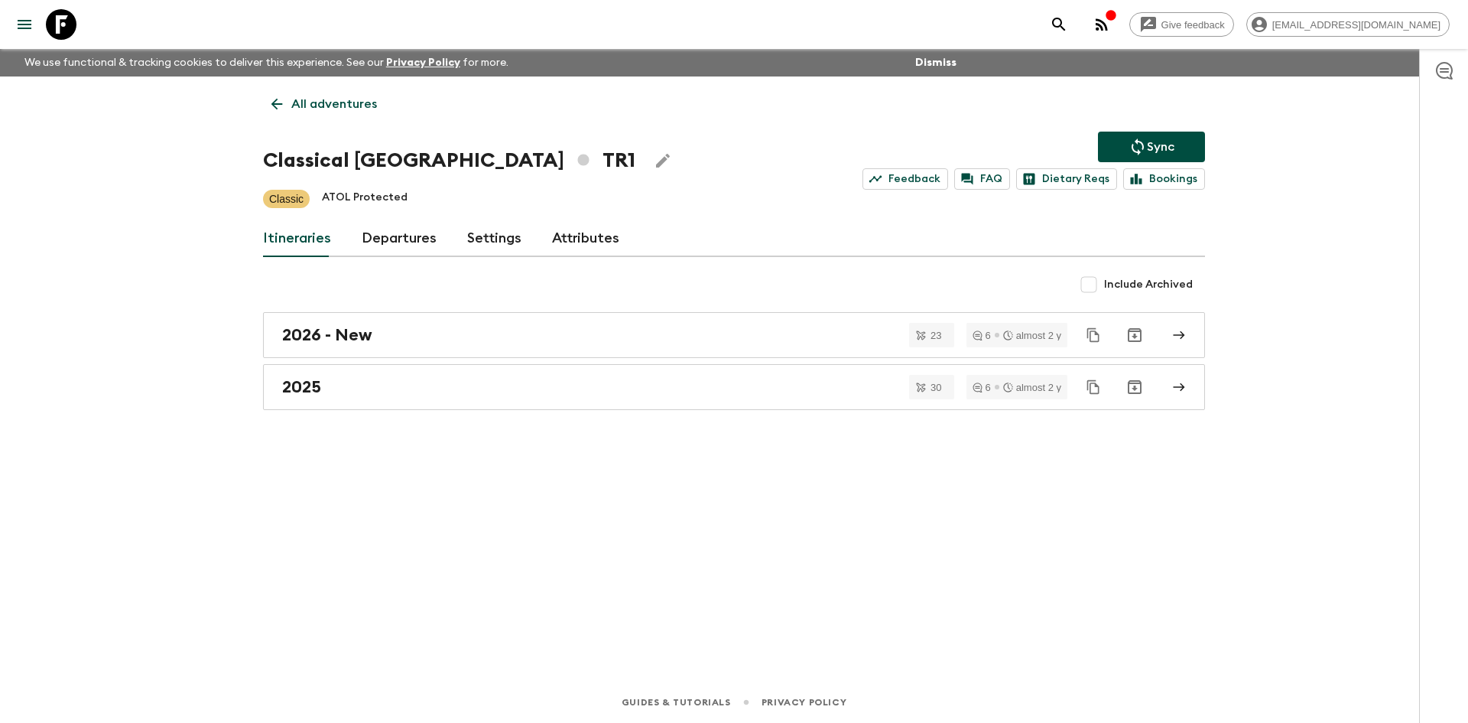
click at [339, 96] on p "All adventures" at bounding box center [334, 104] width 86 height 18
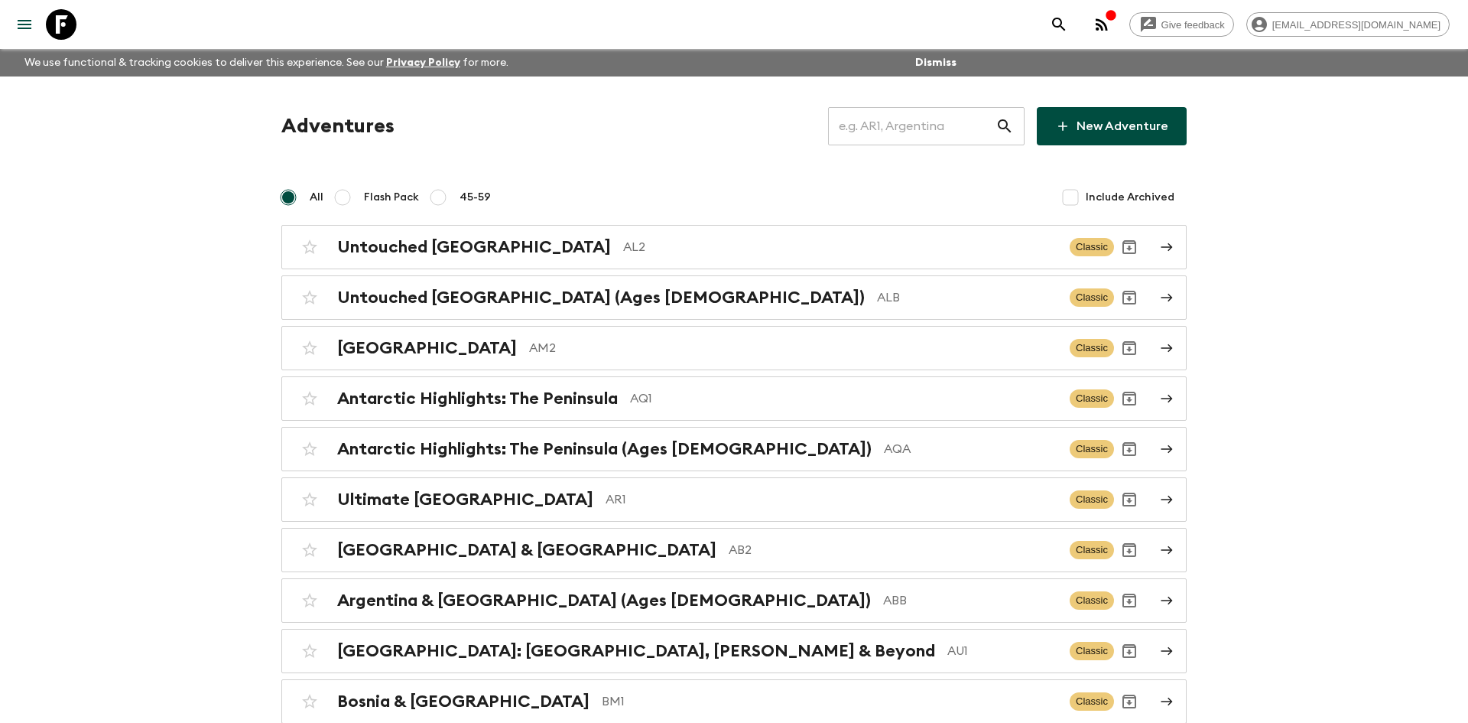
click at [871, 124] on input "text" at bounding box center [911, 126] width 167 height 43
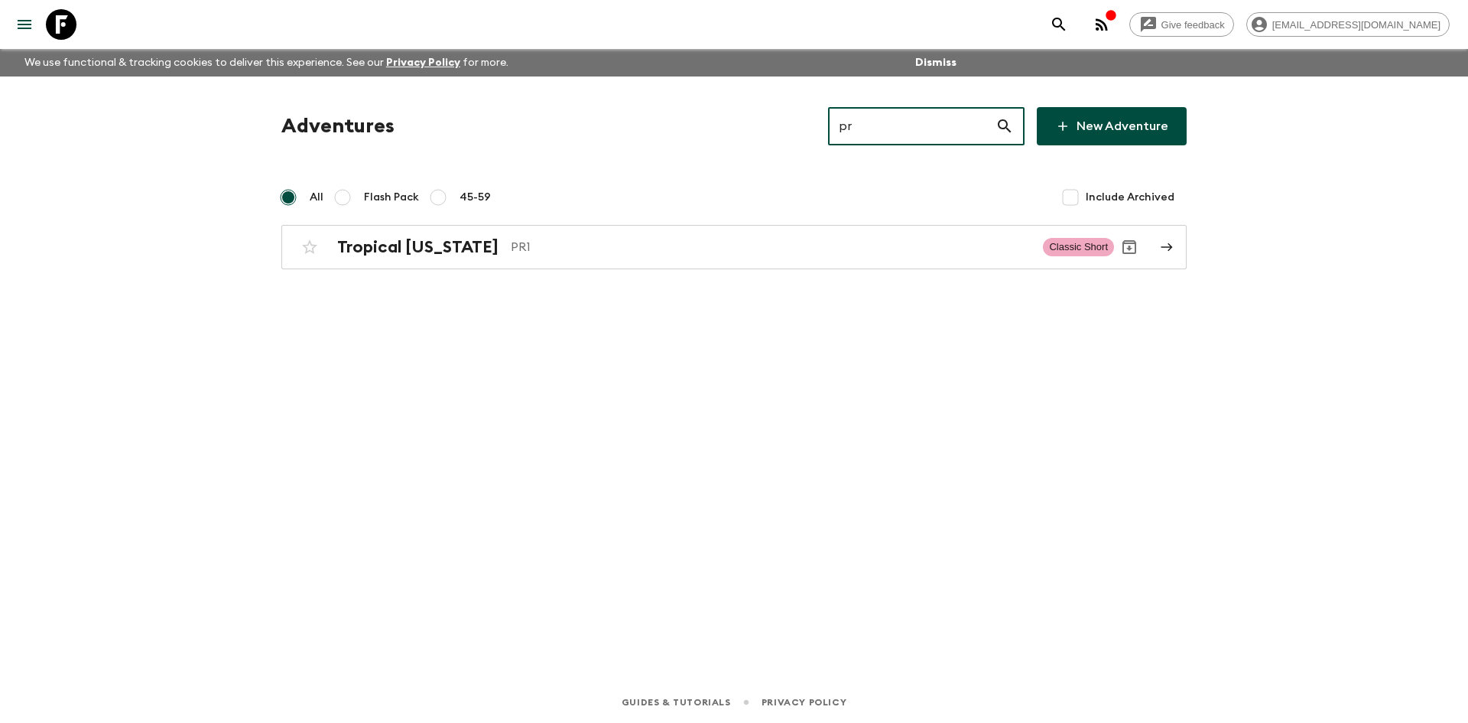
type input "pr1"
click at [492, 233] on div "Tropical [US_STATE] PR1 Classic Short" at bounding box center [704, 247] width 820 height 31
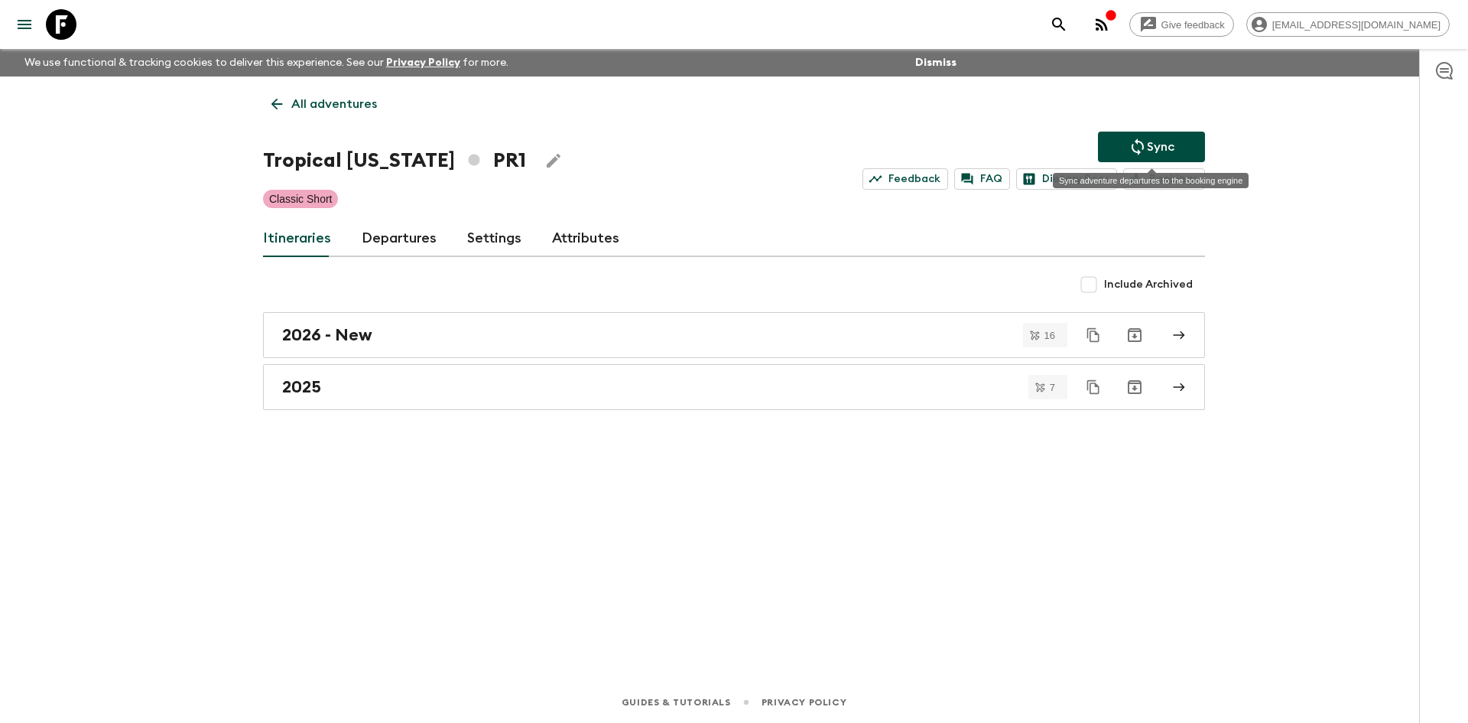
click at [1125, 148] on button "Sync" at bounding box center [1151, 147] width 107 height 31
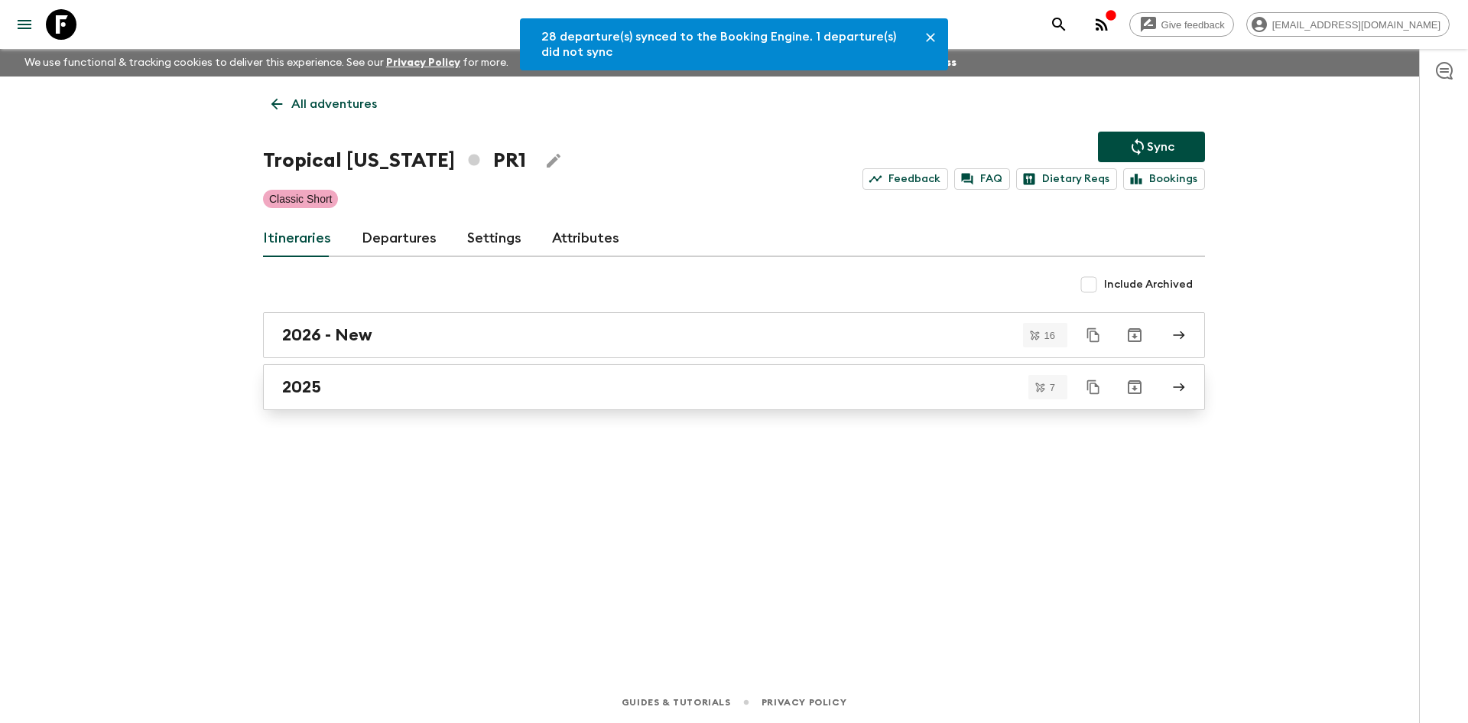
click at [335, 395] on div "2025" at bounding box center [719, 387] width 875 height 20
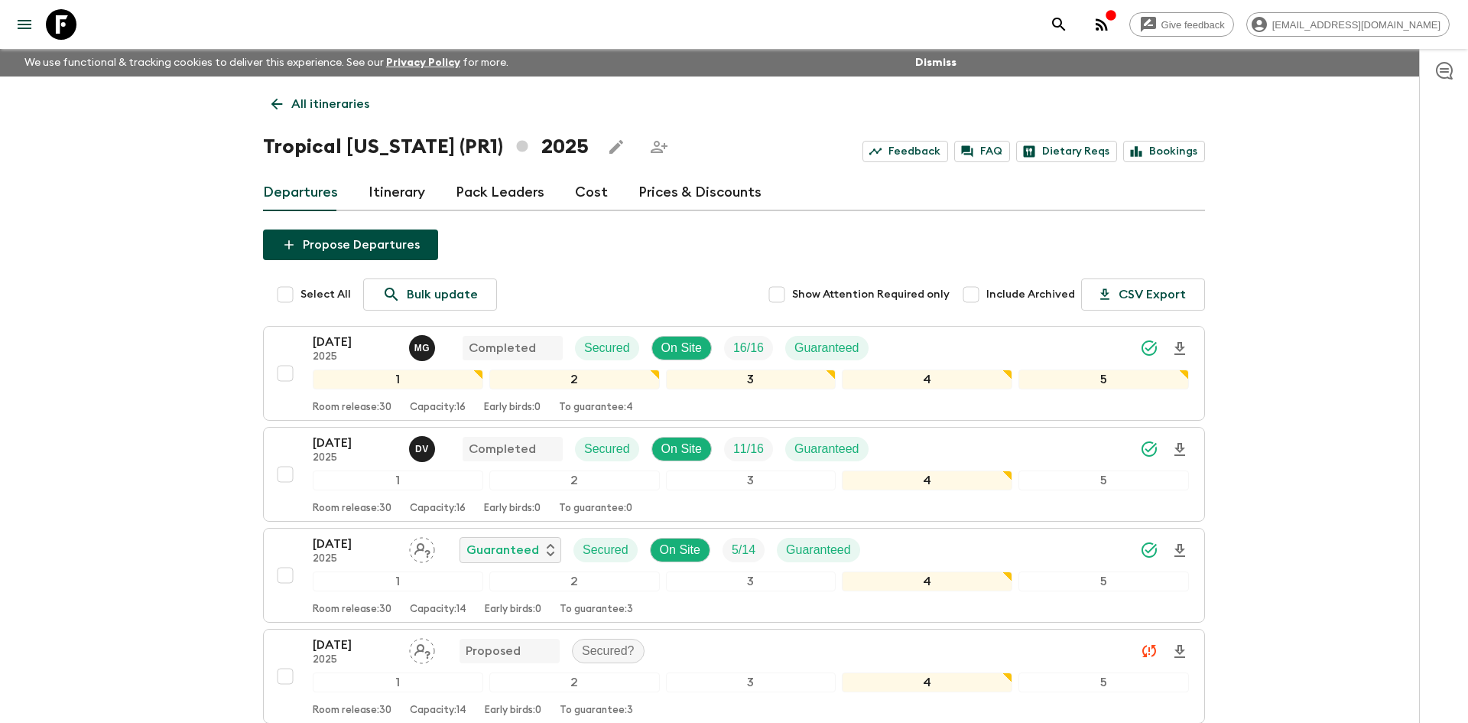
click at [326, 99] on p "All itineraries" at bounding box center [330, 104] width 78 height 18
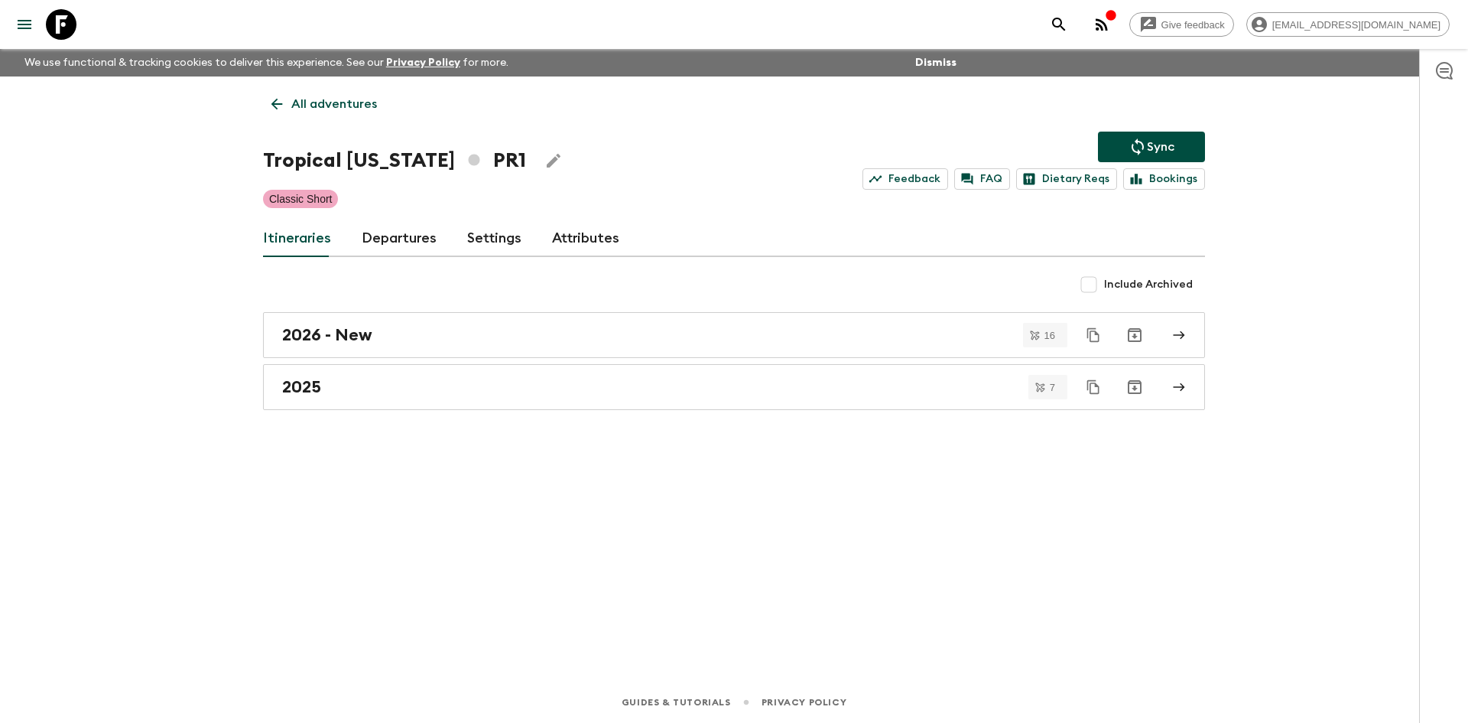
click at [326, 99] on p "All adventures" at bounding box center [334, 104] width 86 height 18
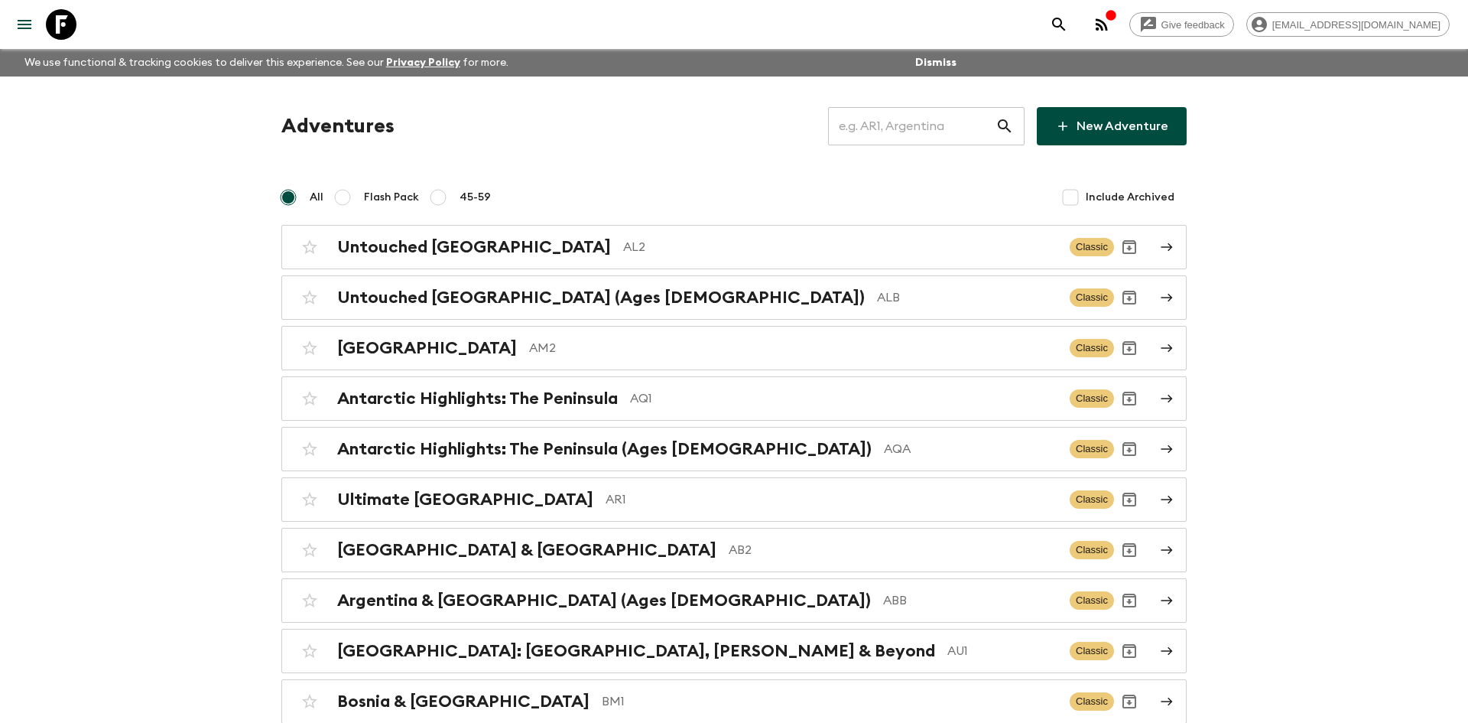
click at [890, 127] on input "text" at bounding box center [911, 126] width 167 height 43
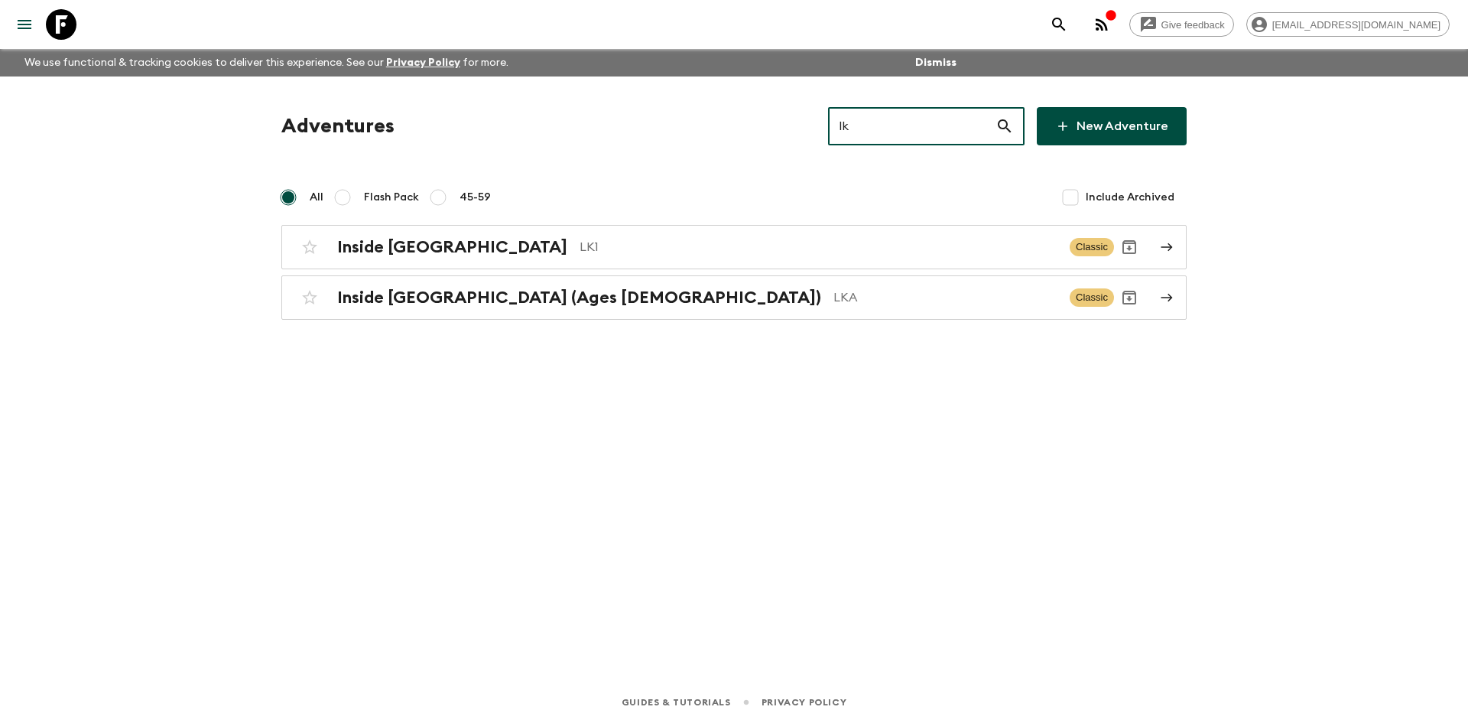
type input "lk1"
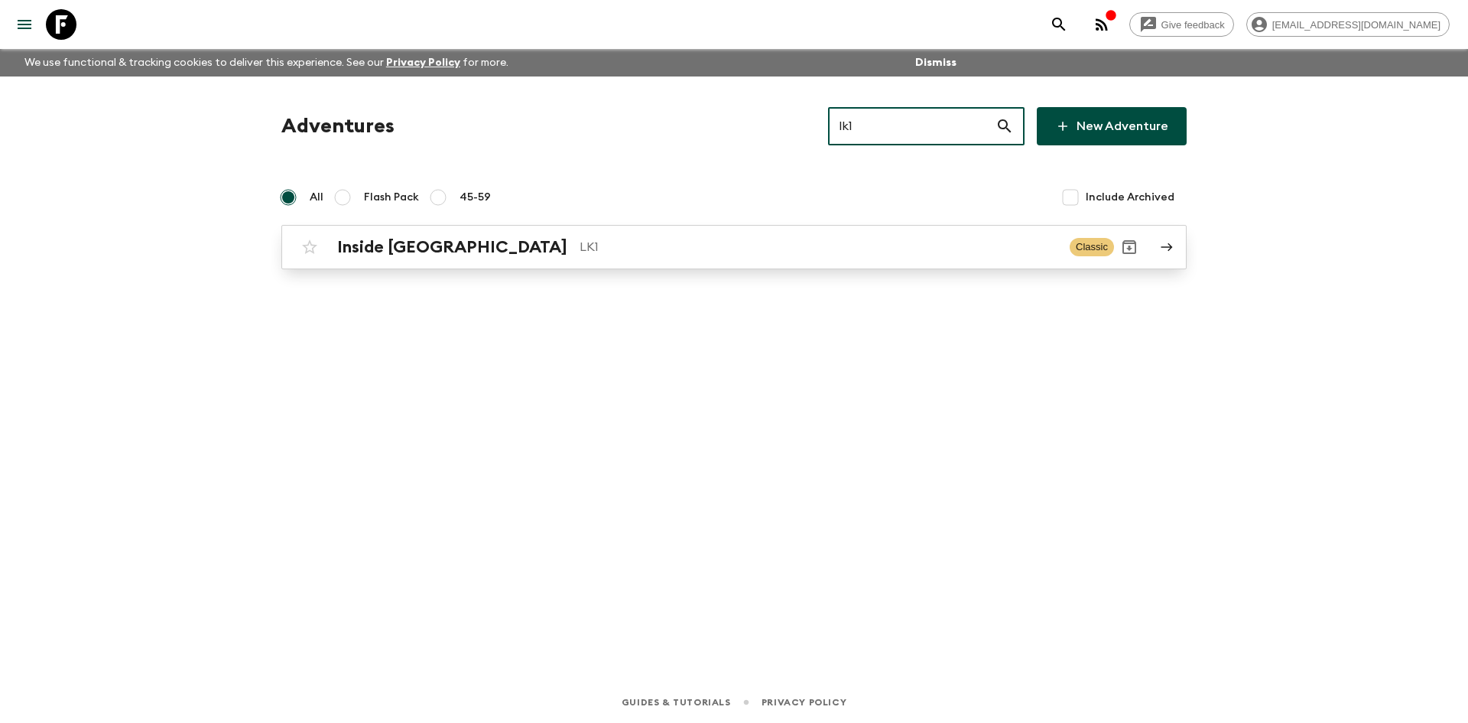
click at [580, 243] on p "LK1" at bounding box center [819, 247] width 478 height 18
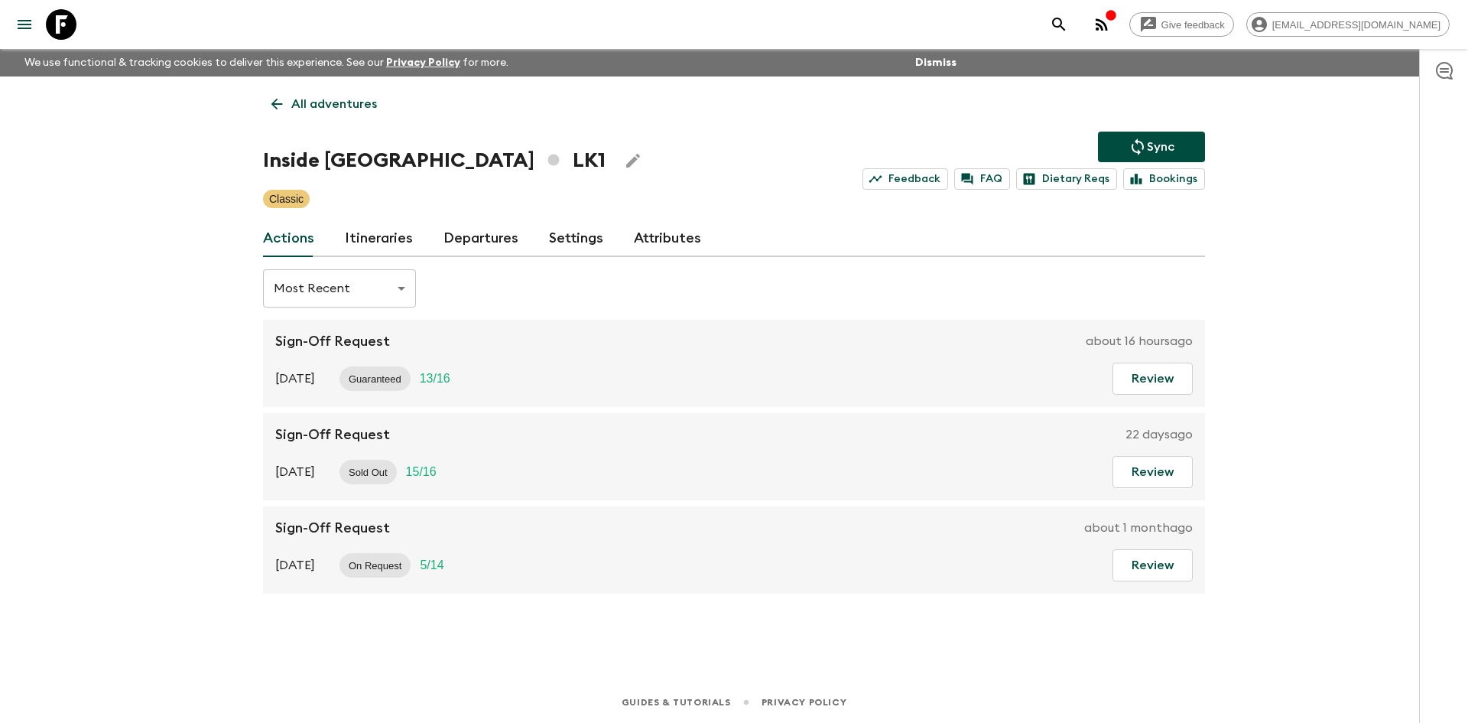
click at [1128, 138] on icon "Sync adventure departures to the booking engine" at bounding box center [1137, 147] width 18 height 18
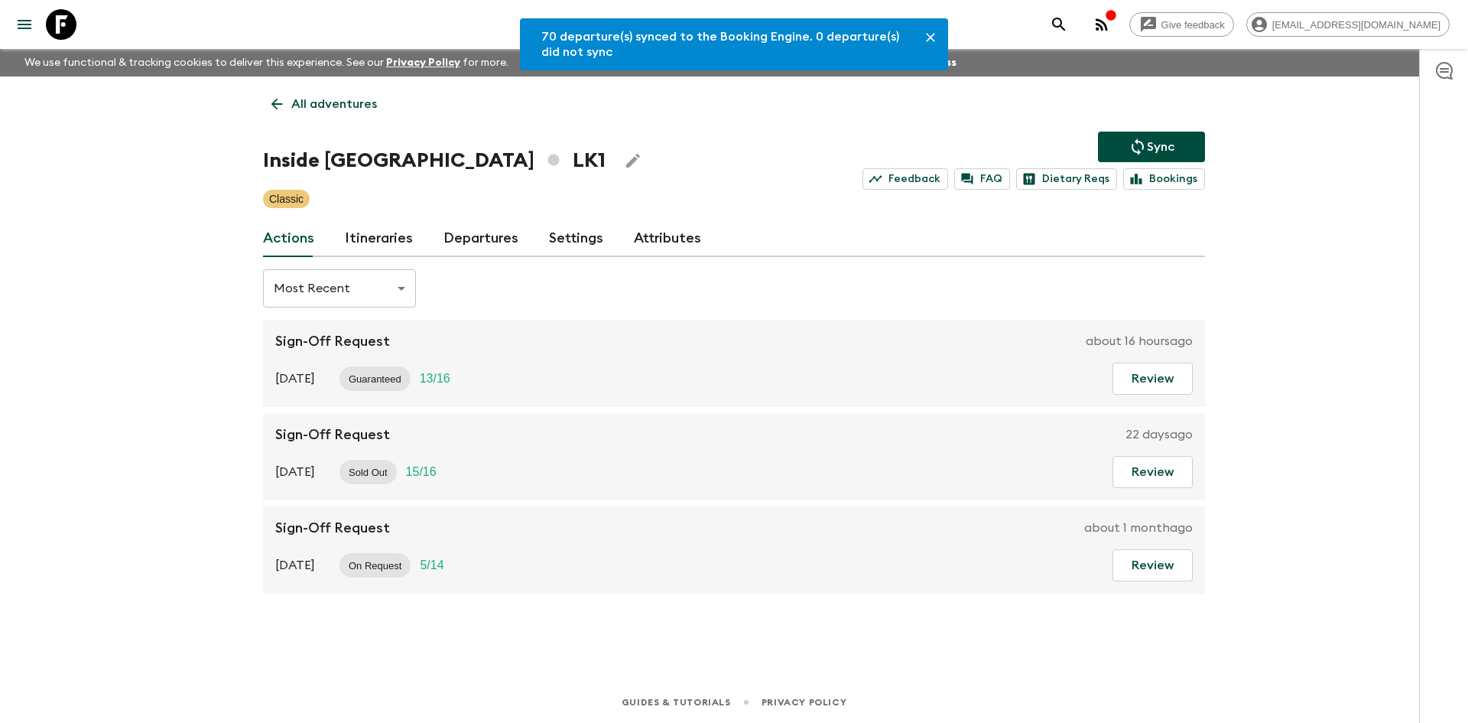
click at [493, 232] on link "Departures" at bounding box center [480, 238] width 75 height 37
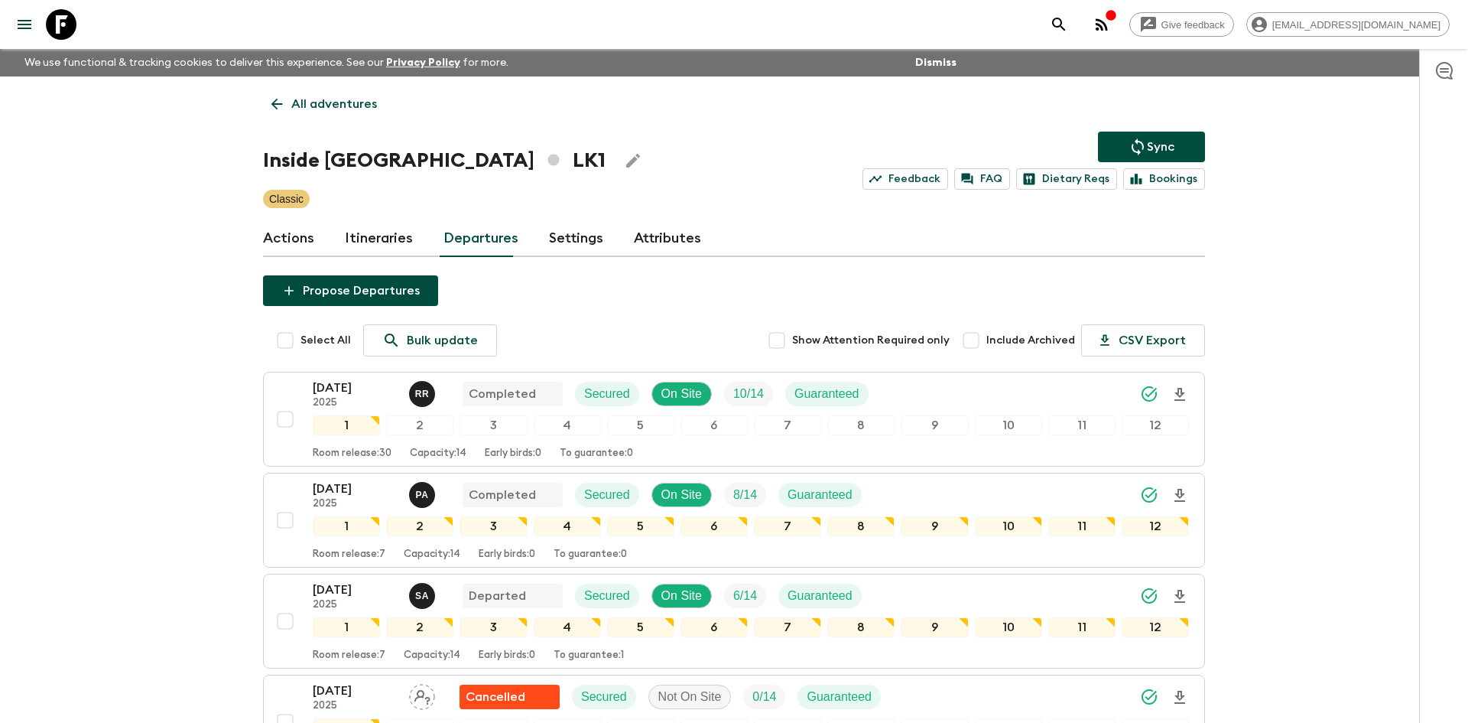
click at [321, 100] on p "All adventures" at bounding box center [334, 104] width 86 height 18
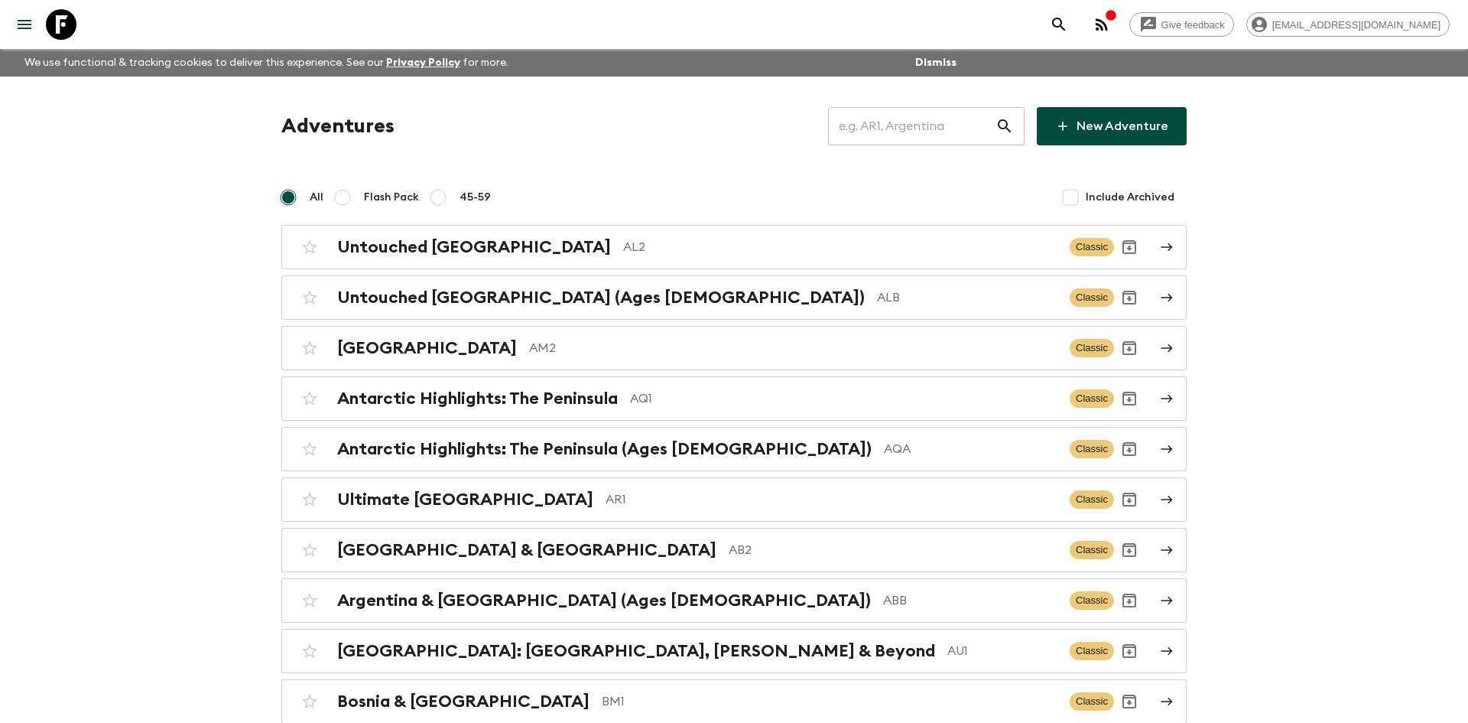
click at [856, 123] on input "text" at bounding box center [911, 126] width 167 height 43
type input "ge1"
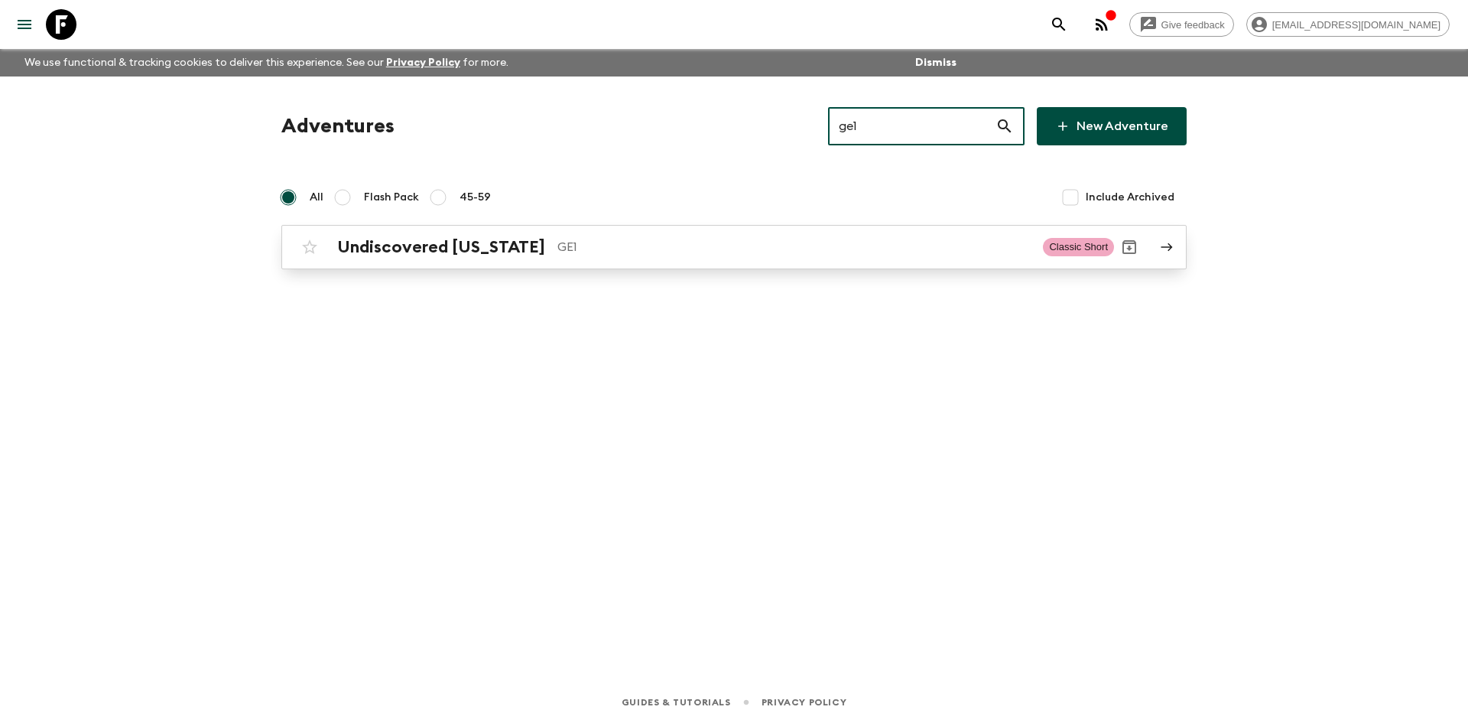
click at [632, 243] on p "GE1" at bounding box center [793, 247] width 473 height 18
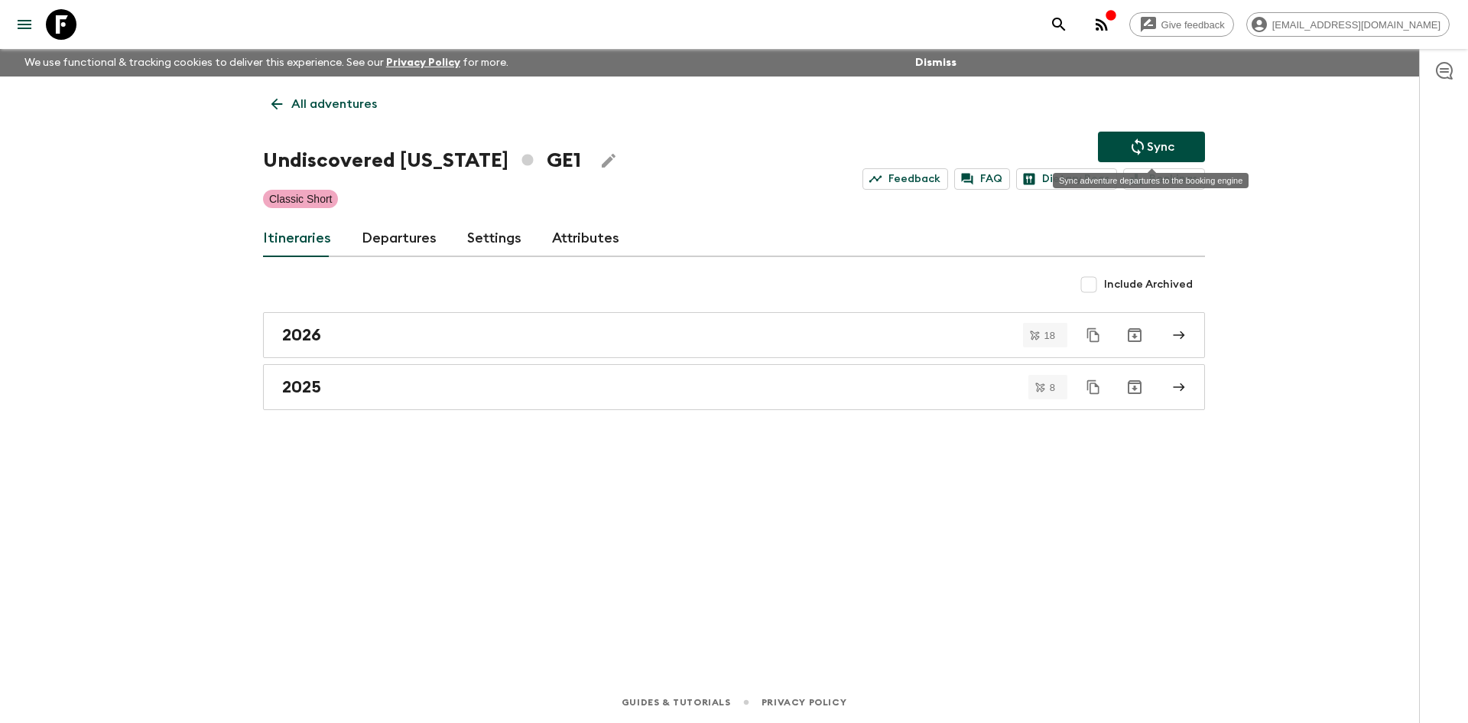
click at [1166, 145] on p "Sync" at bounding box center [1161, 147] width 28 height 18
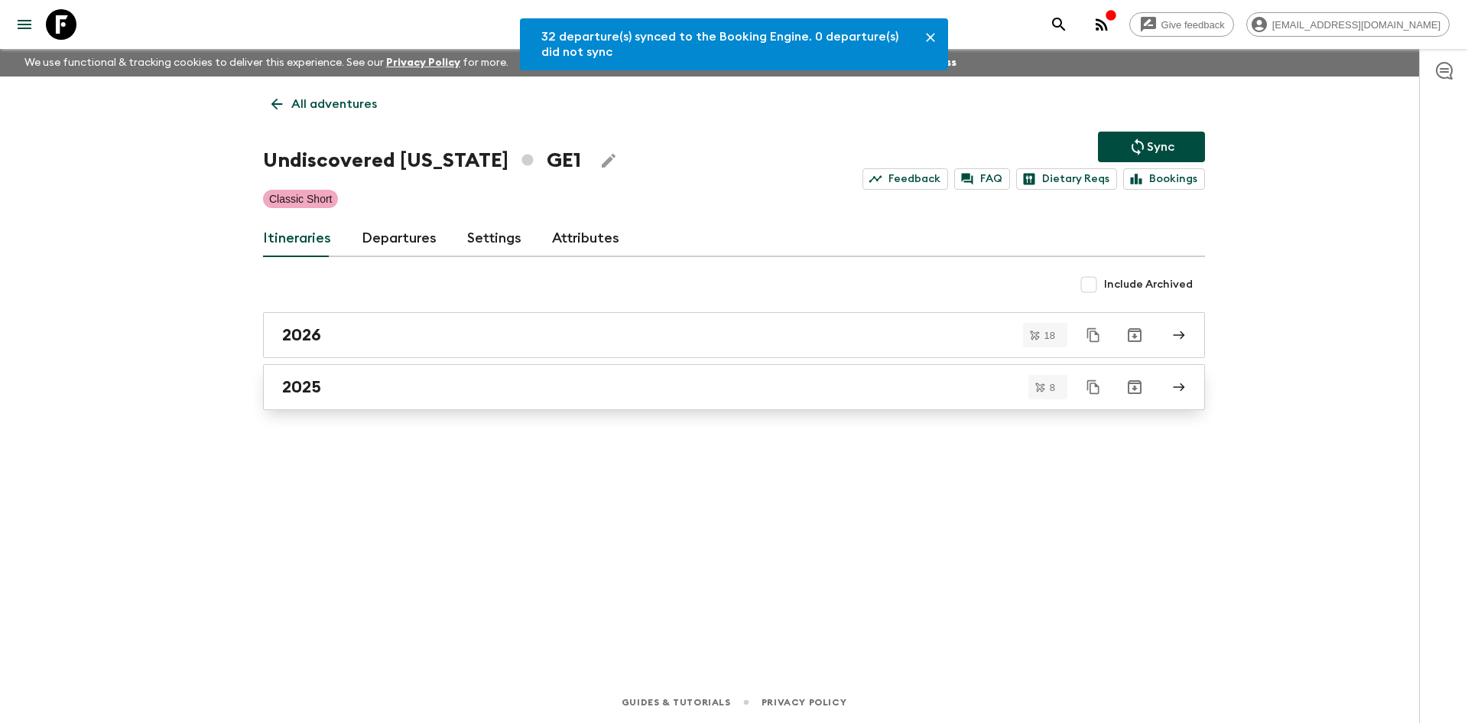
click at [292, 382] on h2 "2025" at bounding box center [301, 387] width 39 height 20
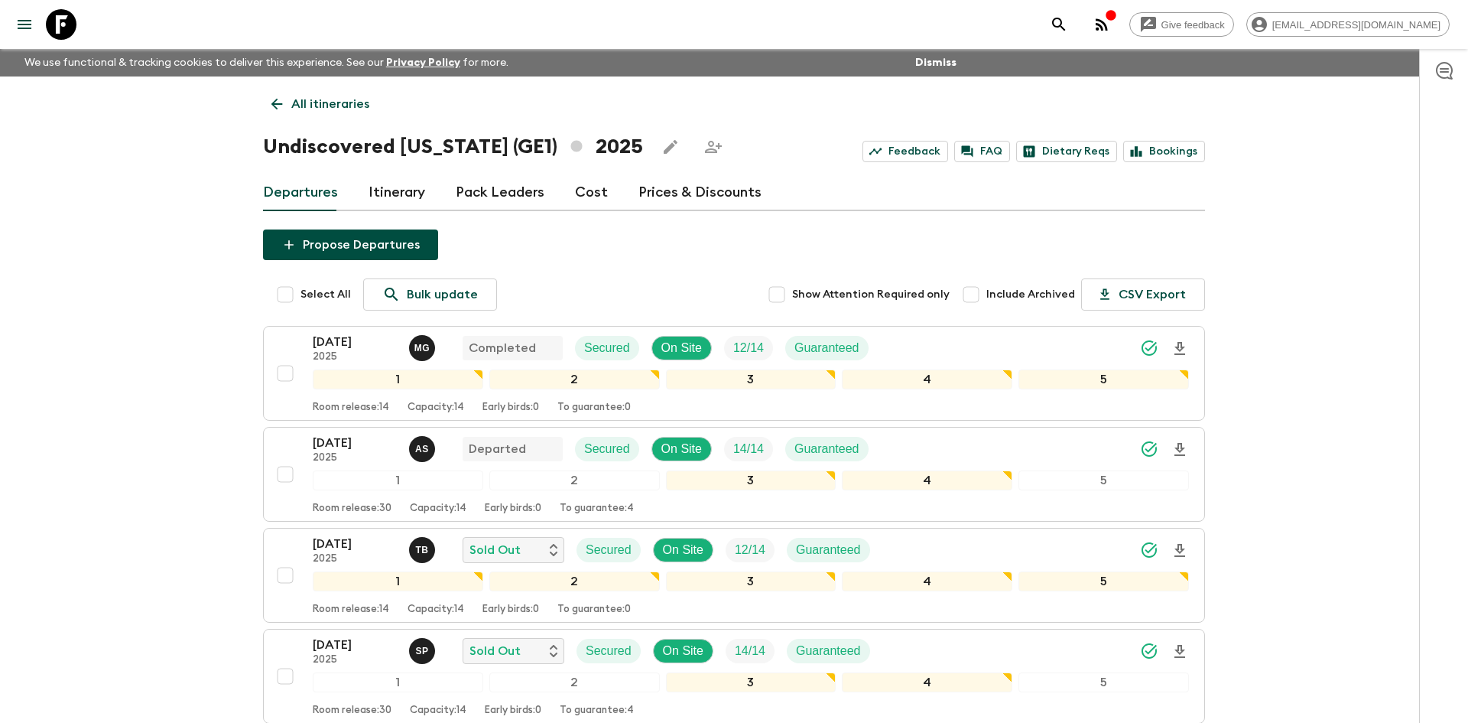
click at [286, 102] on link "All itineraries" at bounding box center [320, 104] width 115 height 31
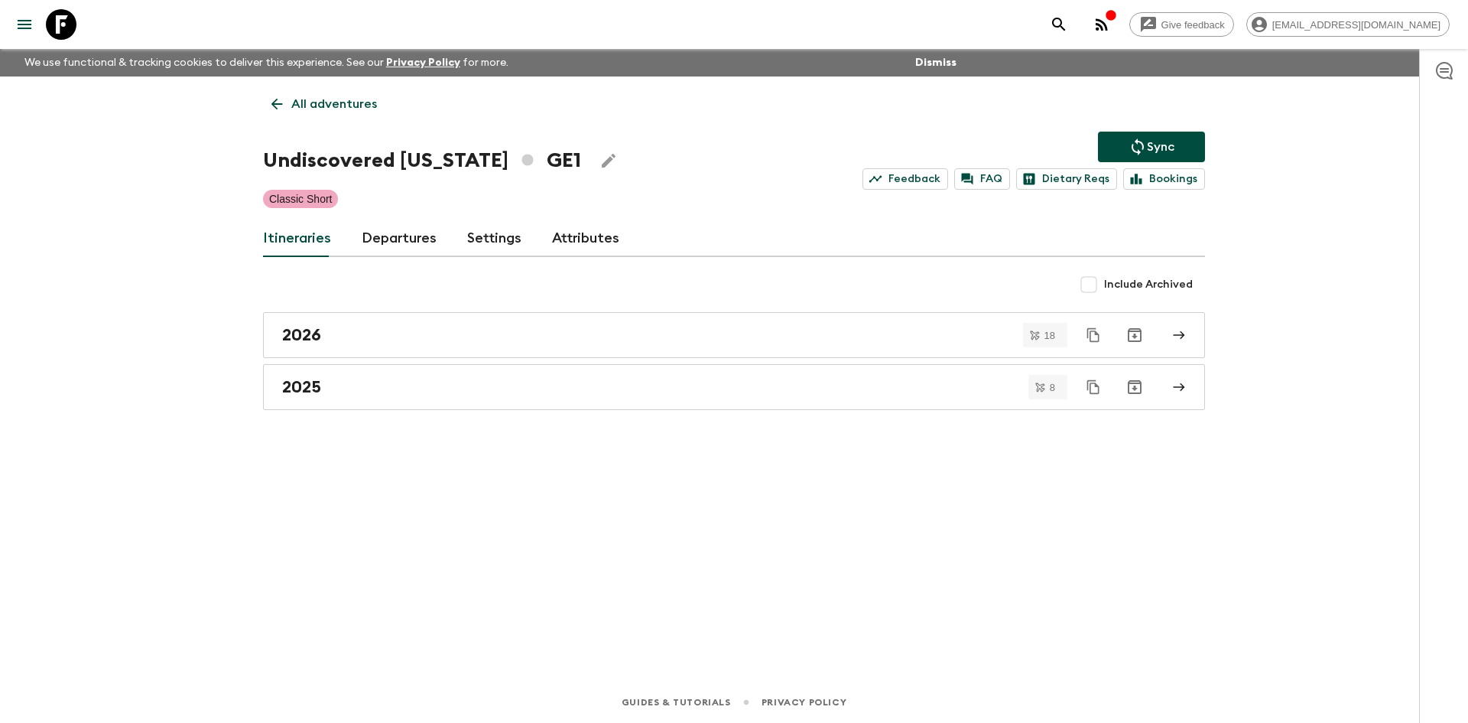
click at [286, 102] on link "All adventures" at bounding box center [324, 104] width 122 height 31
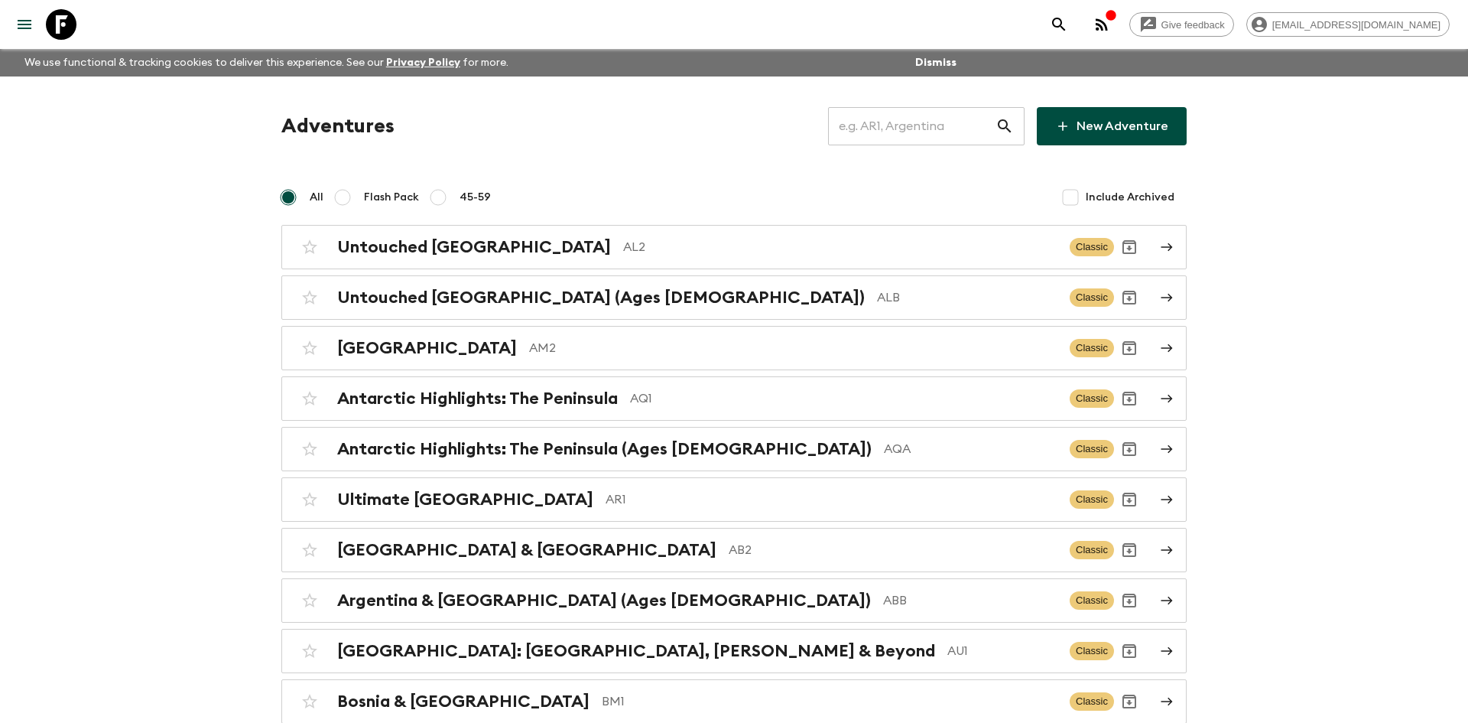
click at [882, 123] on input "text" at bounding box center [911, 126] width 167 height 43
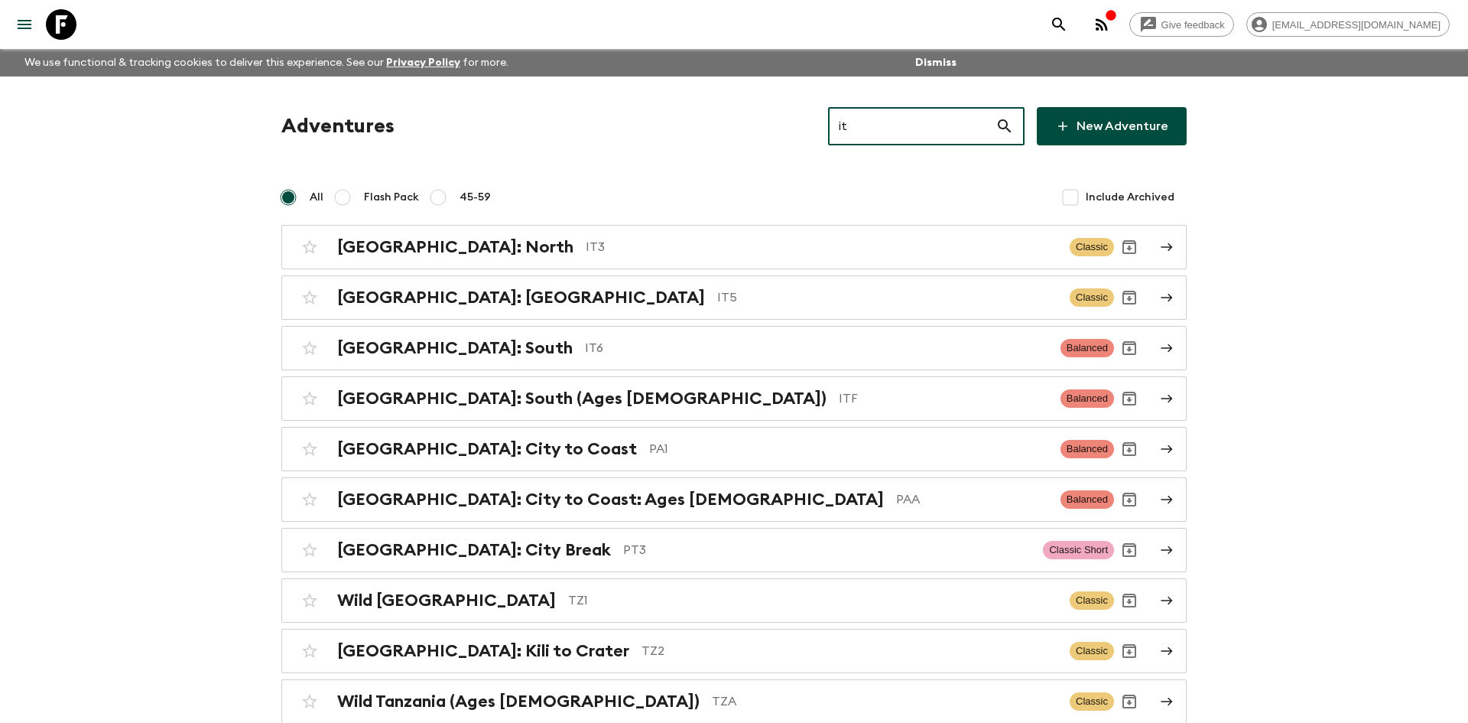
type input "it6"
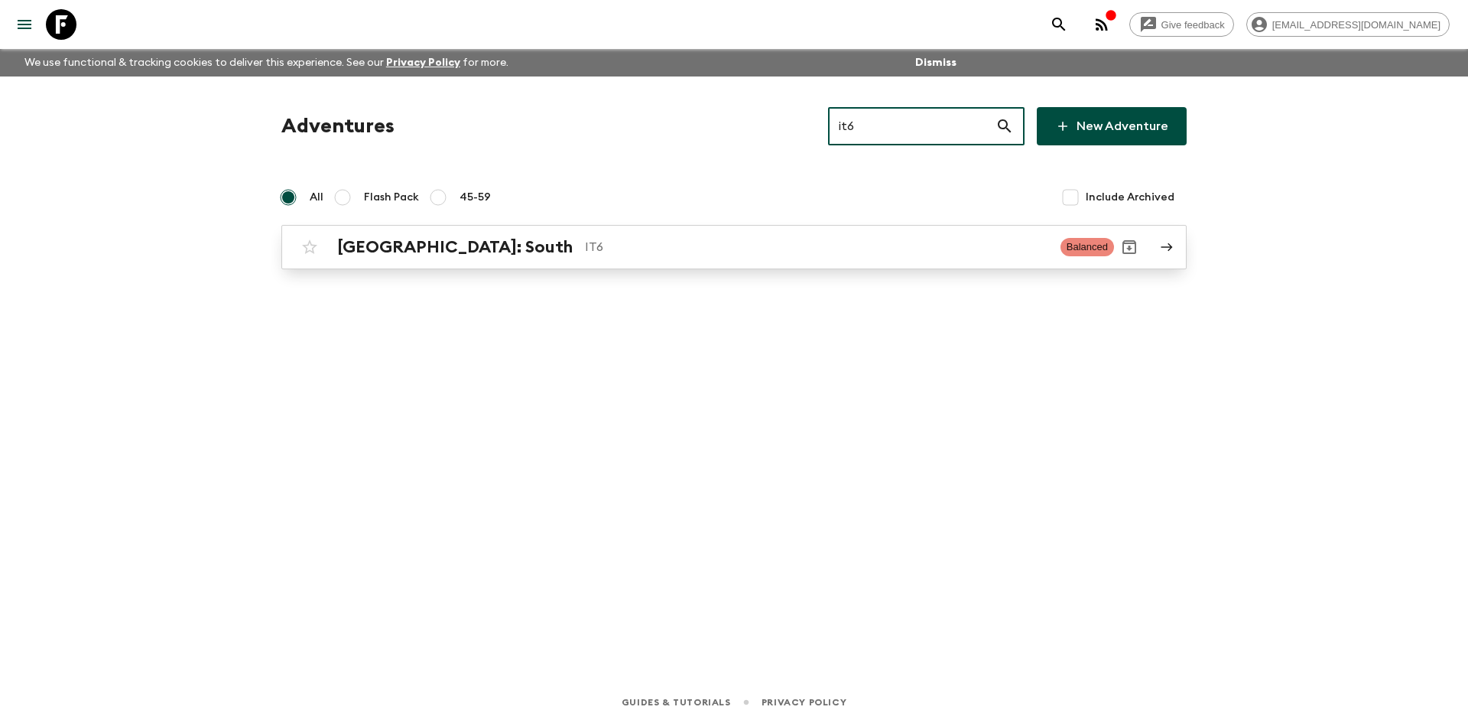
click at [410, 268] on link "[GEOGRAPHIC_DATA]: South IT6 Balanced" at bounding box center [733, 247] width 905 height 44
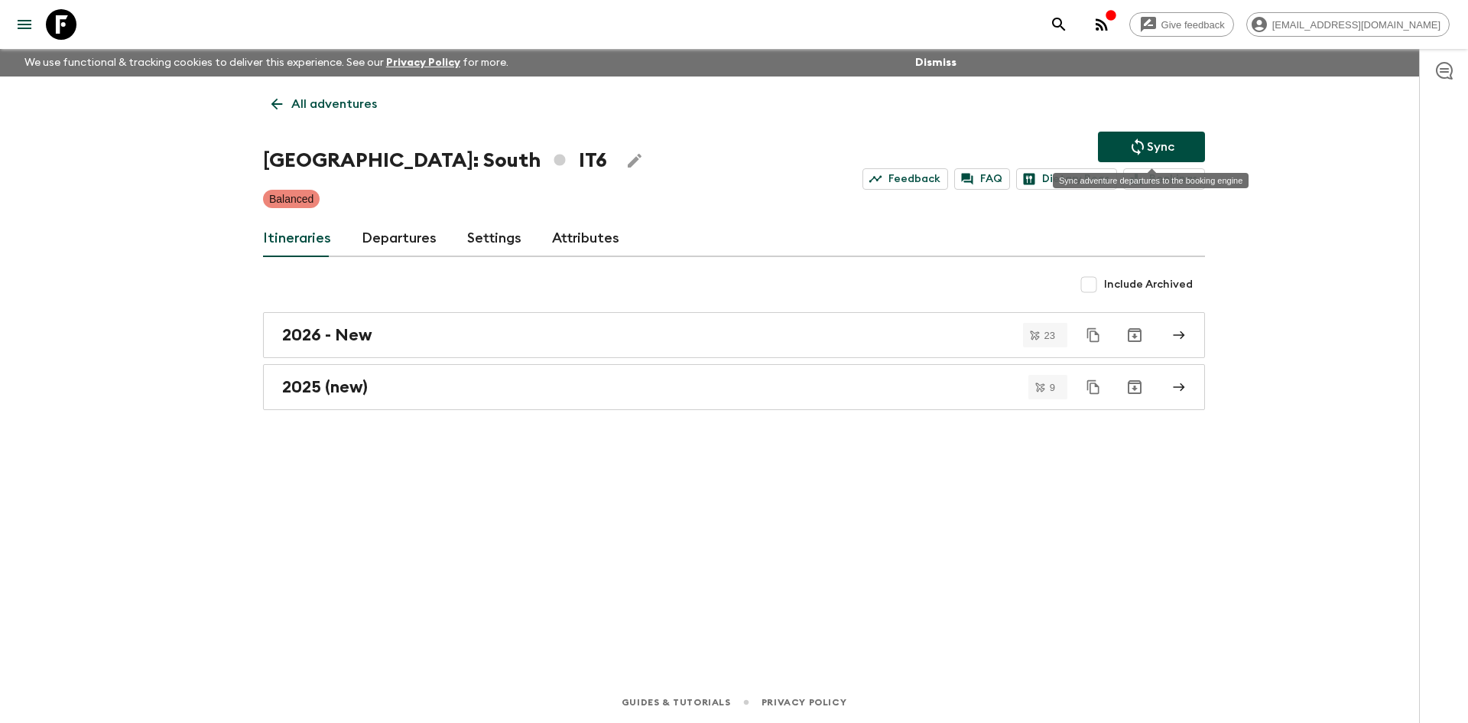
click at [1140, 148] on icon "Sync adventure departures to the booking engine" at bounding box center [1137, 147] width 18 height 18
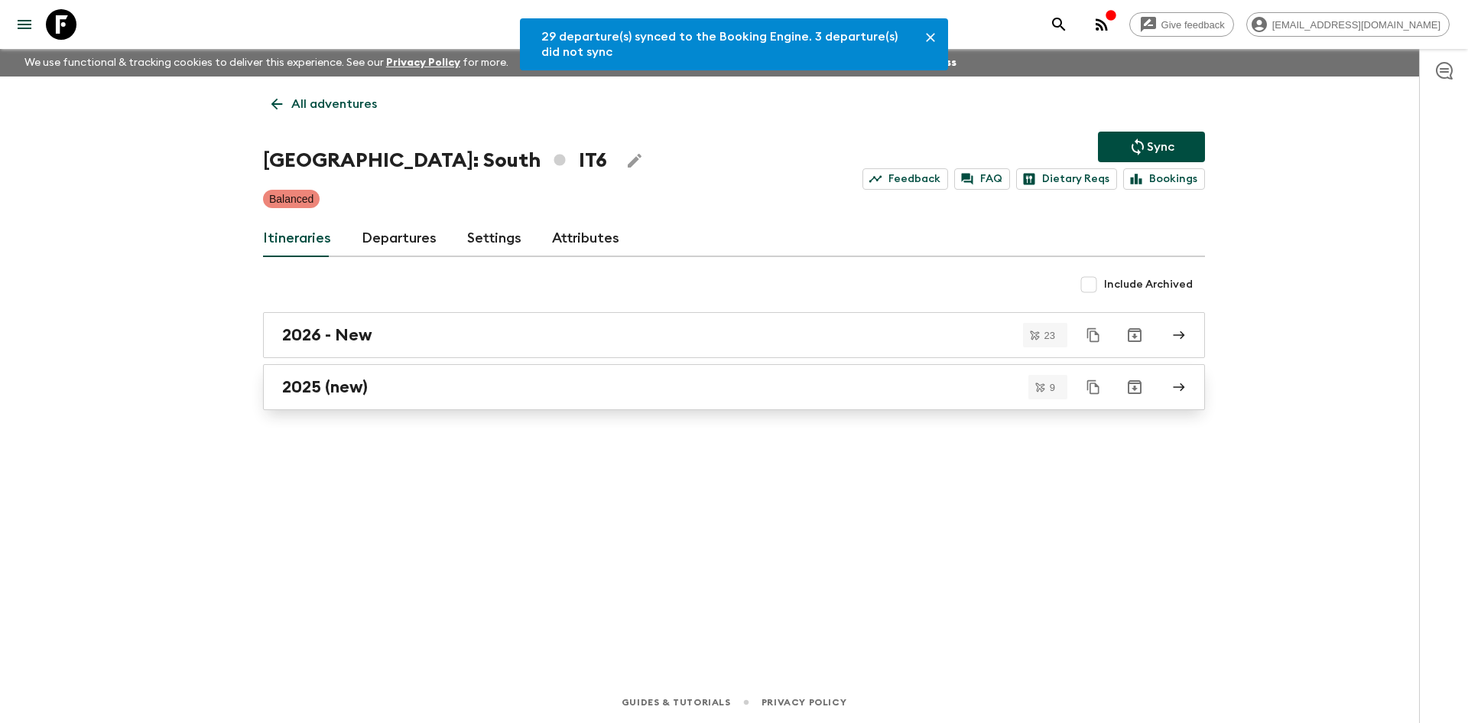
click at [350, 398] on link "2025 (new)" at bounding box center [734, 387] width 942 height 46
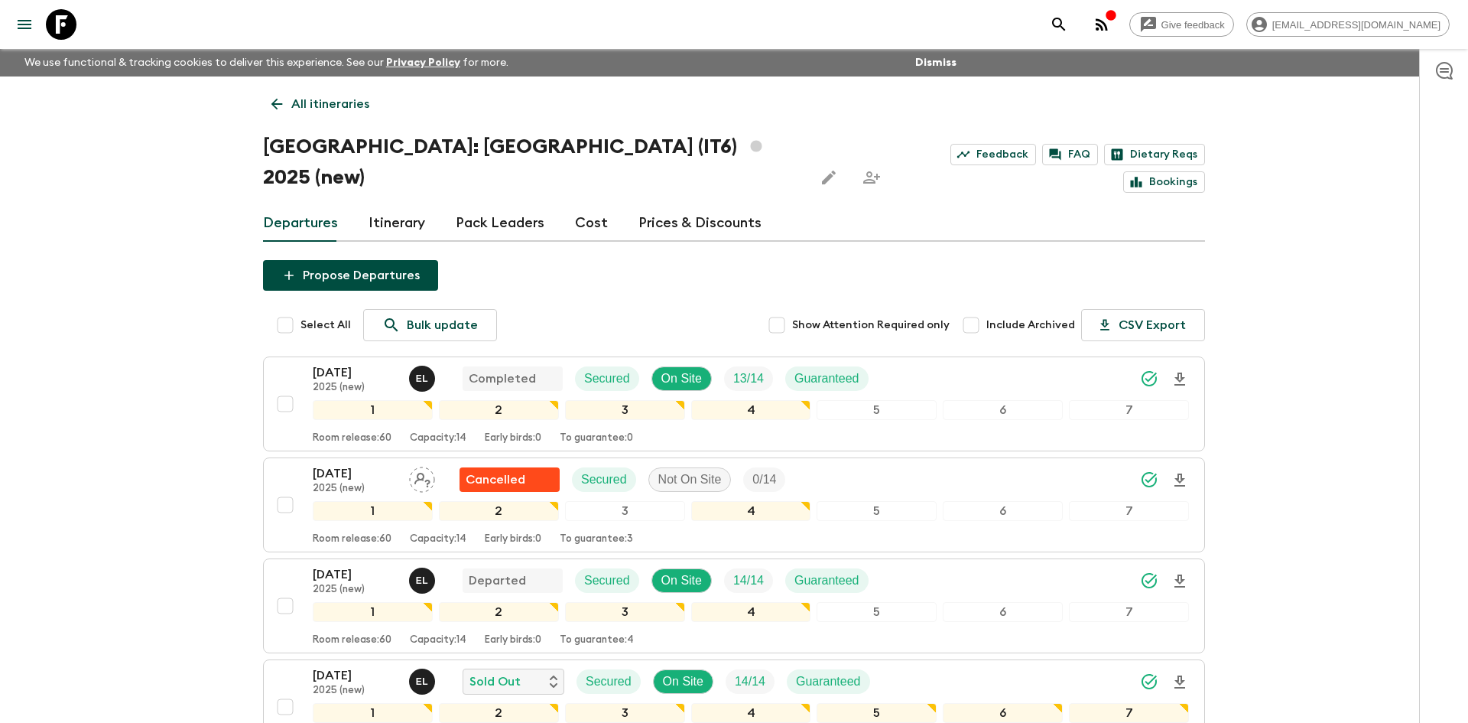
click at [308, 99] on p "All itineraries" at bounding box center [330, 104] width 78 height 18
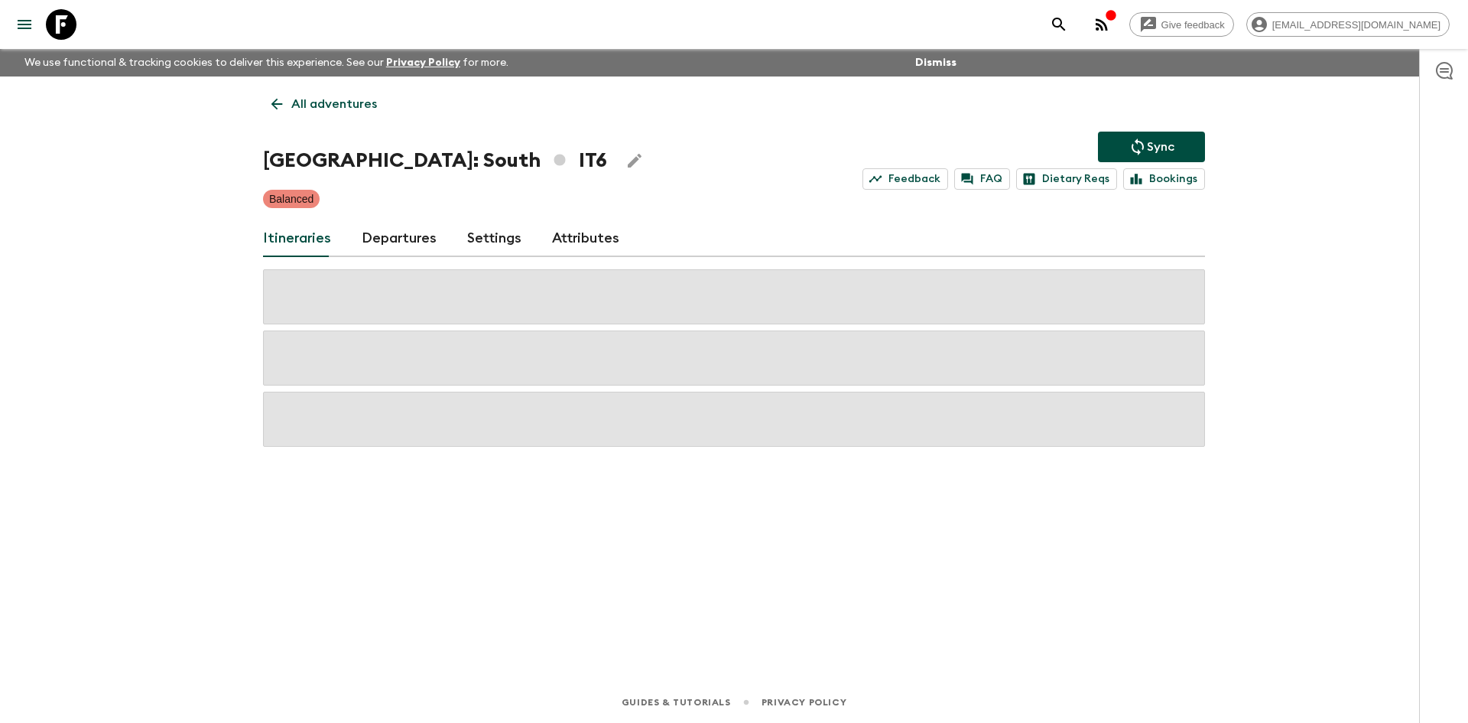
click at [308, 99] on p "All adventures" at bounding box center [334, 104] width 86 height 18
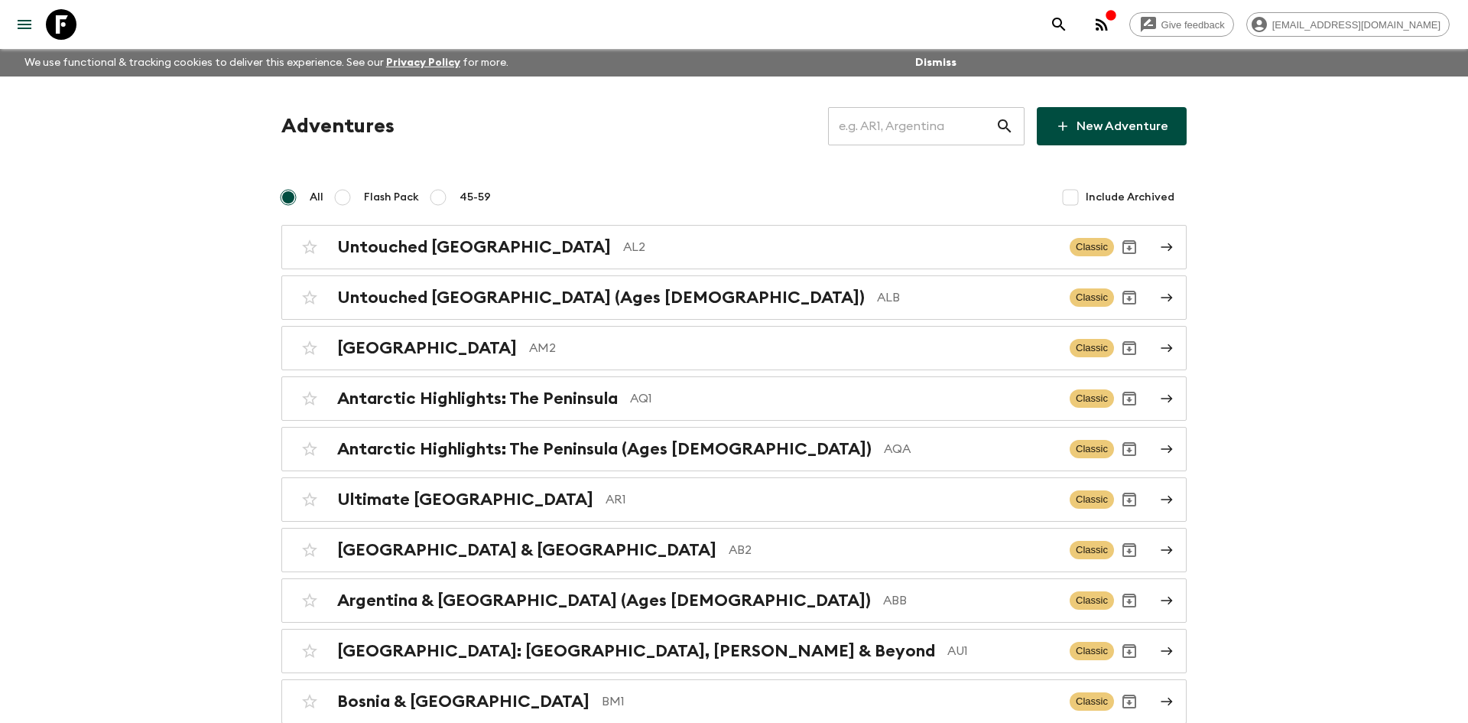
click at [862, 130] on input "text" at bounding box center [911, 126] width 167 height 43
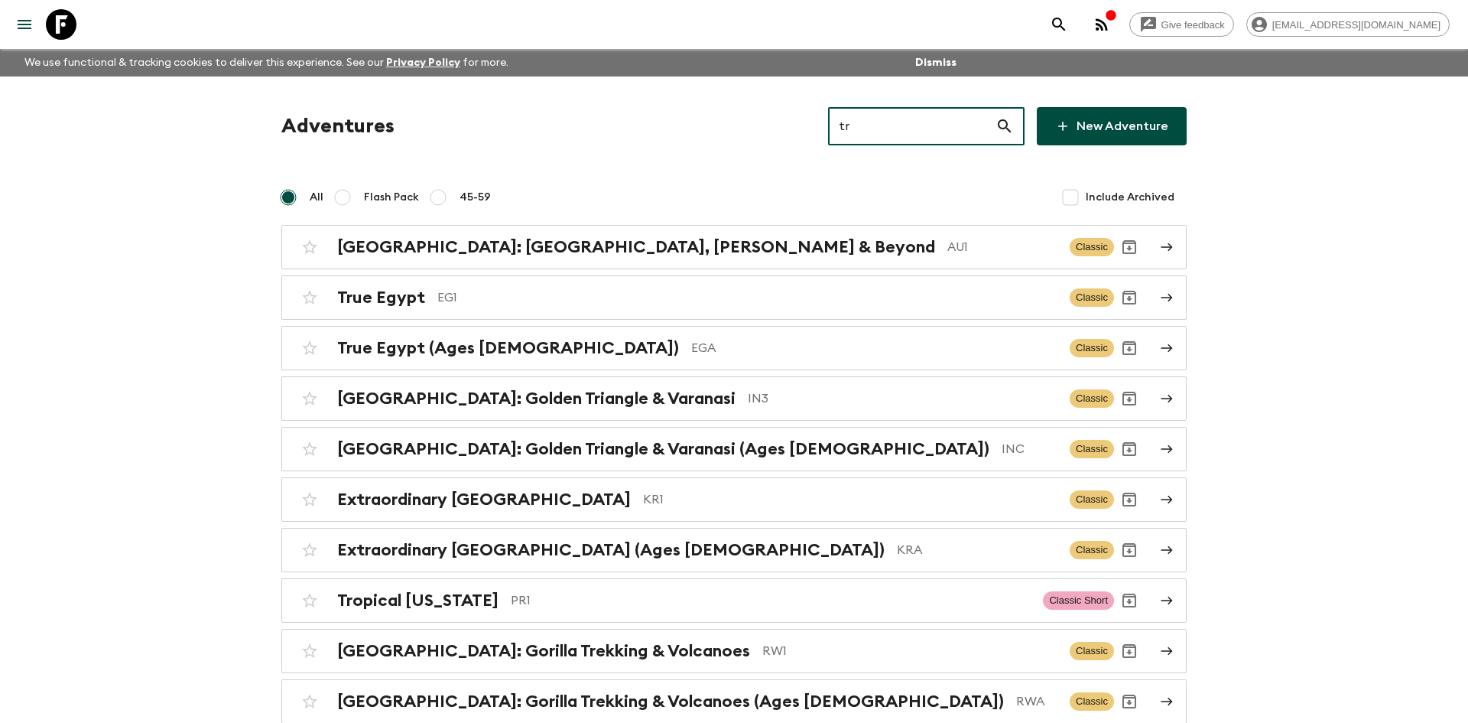
type input "tr2"
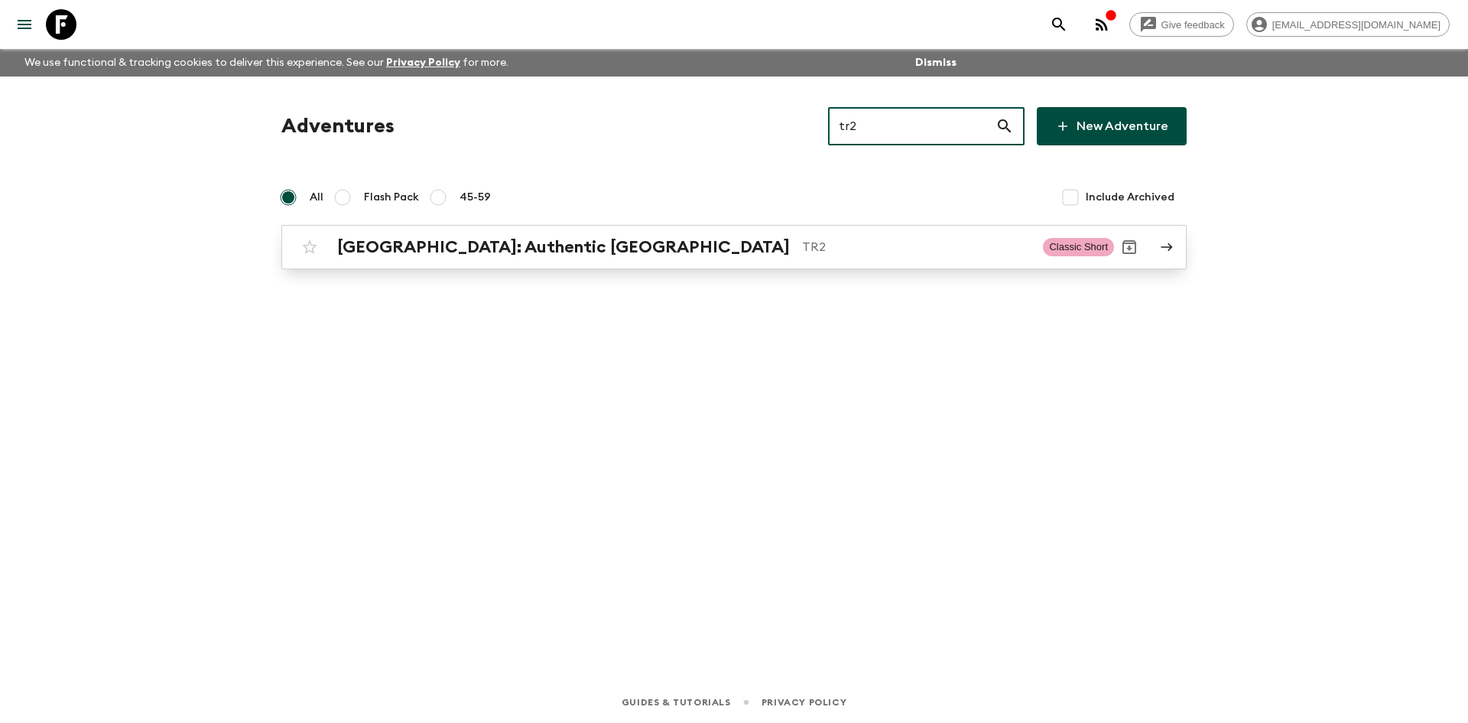
click at [802, 239] on p "TR2" at bounding box center [916, 247] width 229 height 18
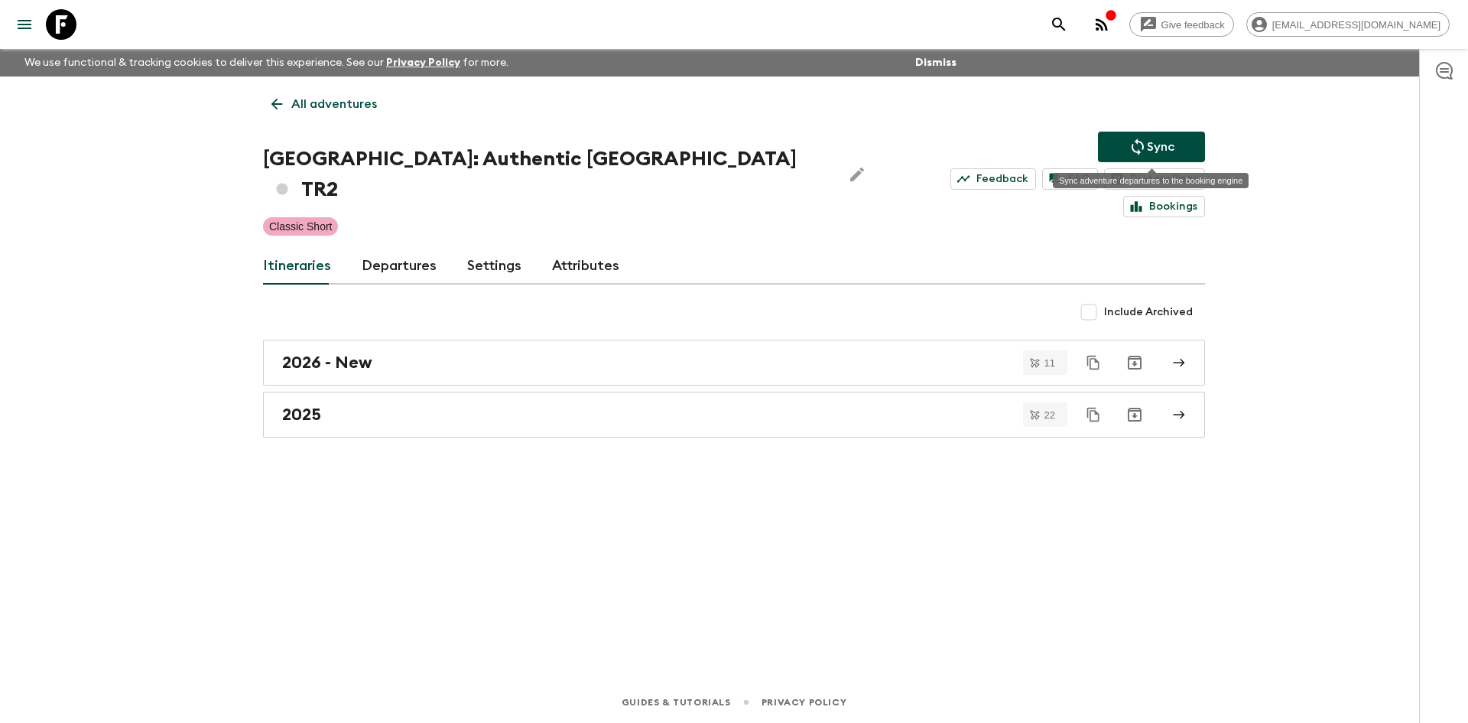
click at [1122, 138] on button "Sync" at bounding box center [1151, 147] width 107 height 31
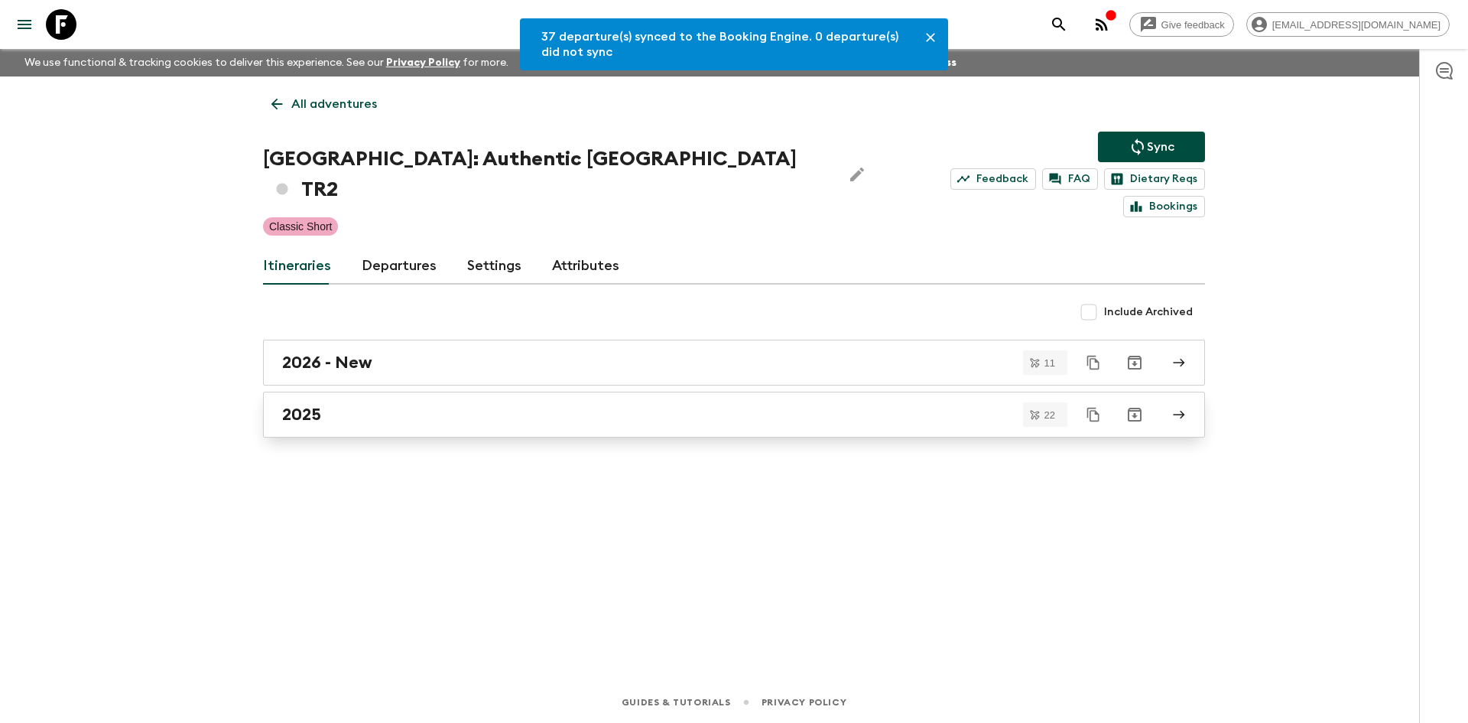
click at [315, 404] on h2 "2025" at bounding box center [301, 414] width 39 height 20
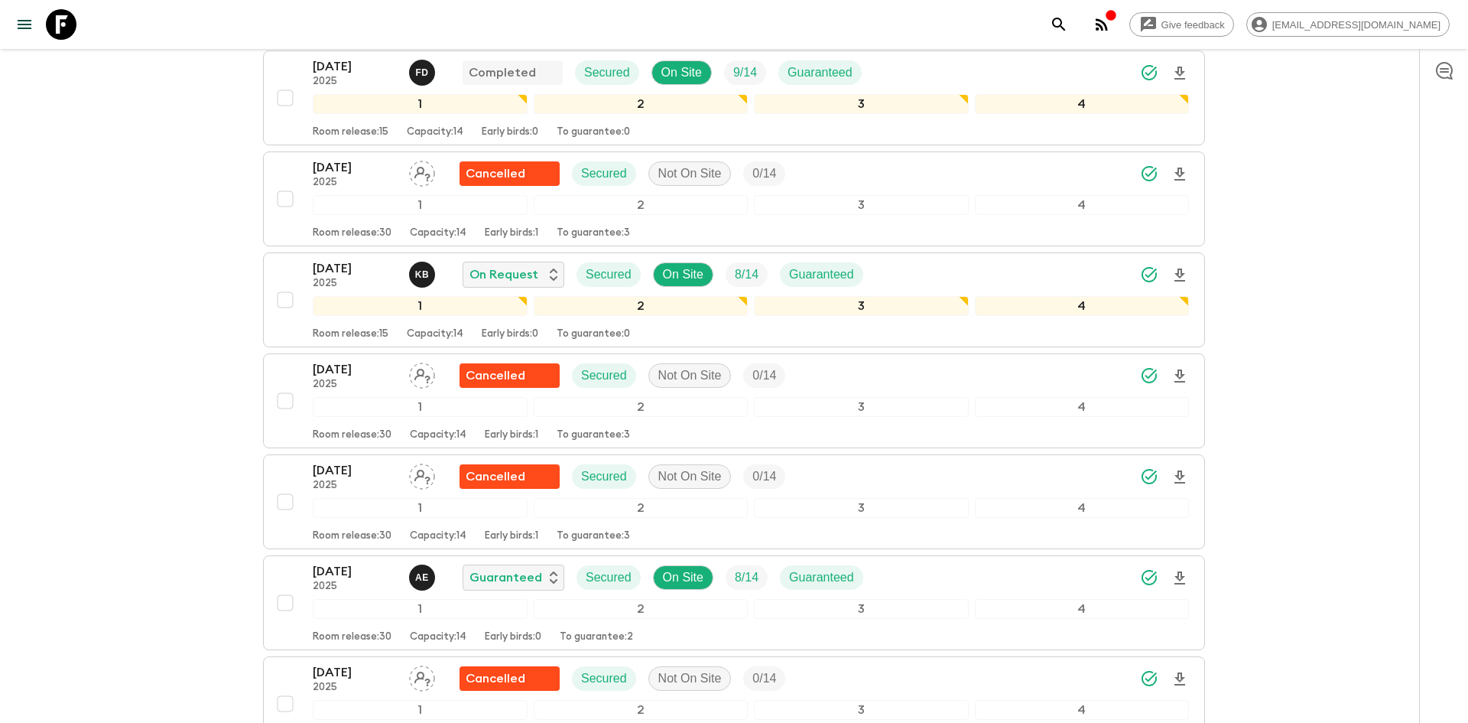
scroll to position [1723, 0]
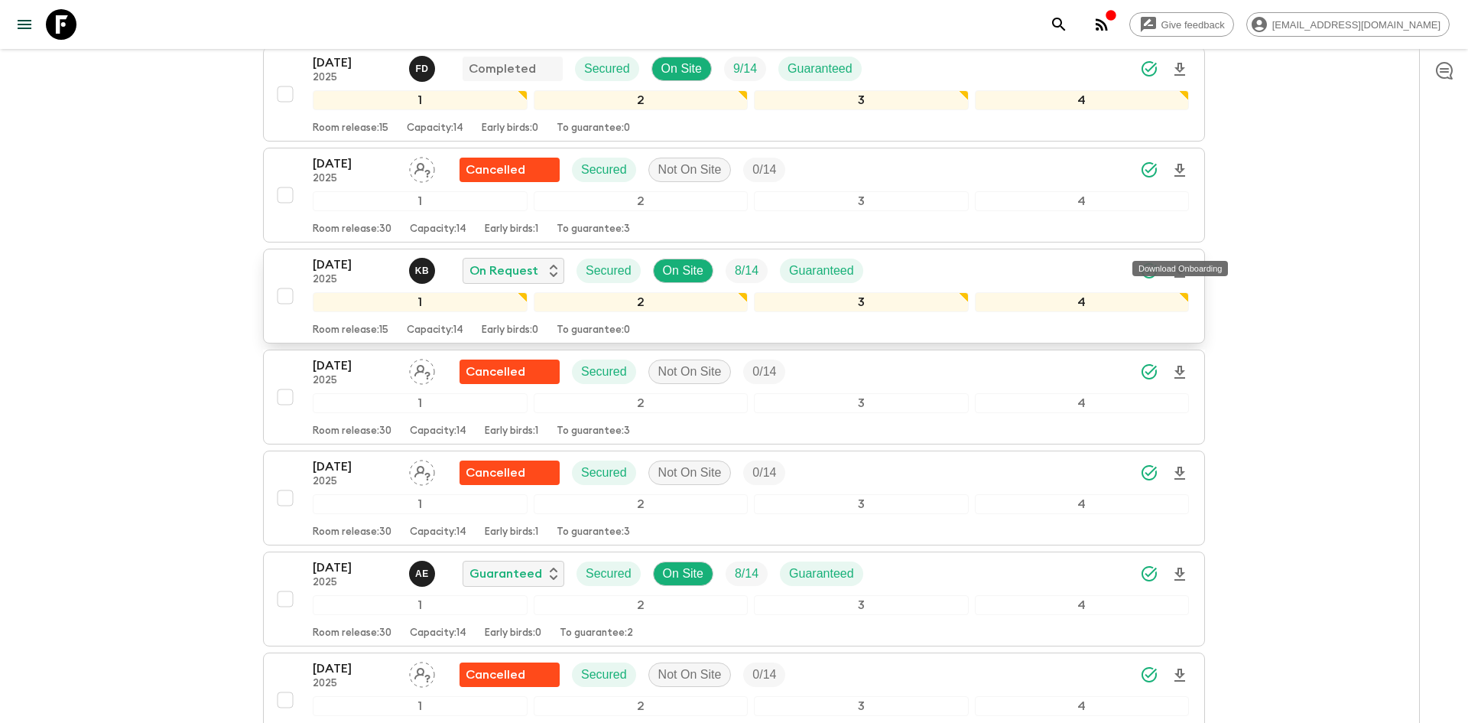
click at [1179, 262] on icon "Download Onboarding" at bounding box center [1180, 271] width 18 height 18
click at [423, 37] on div "Give feedback [EMAIL_ADDRESS][DOMAIN_NAME]" at bounding box center [734, 24] width 1468 height 49
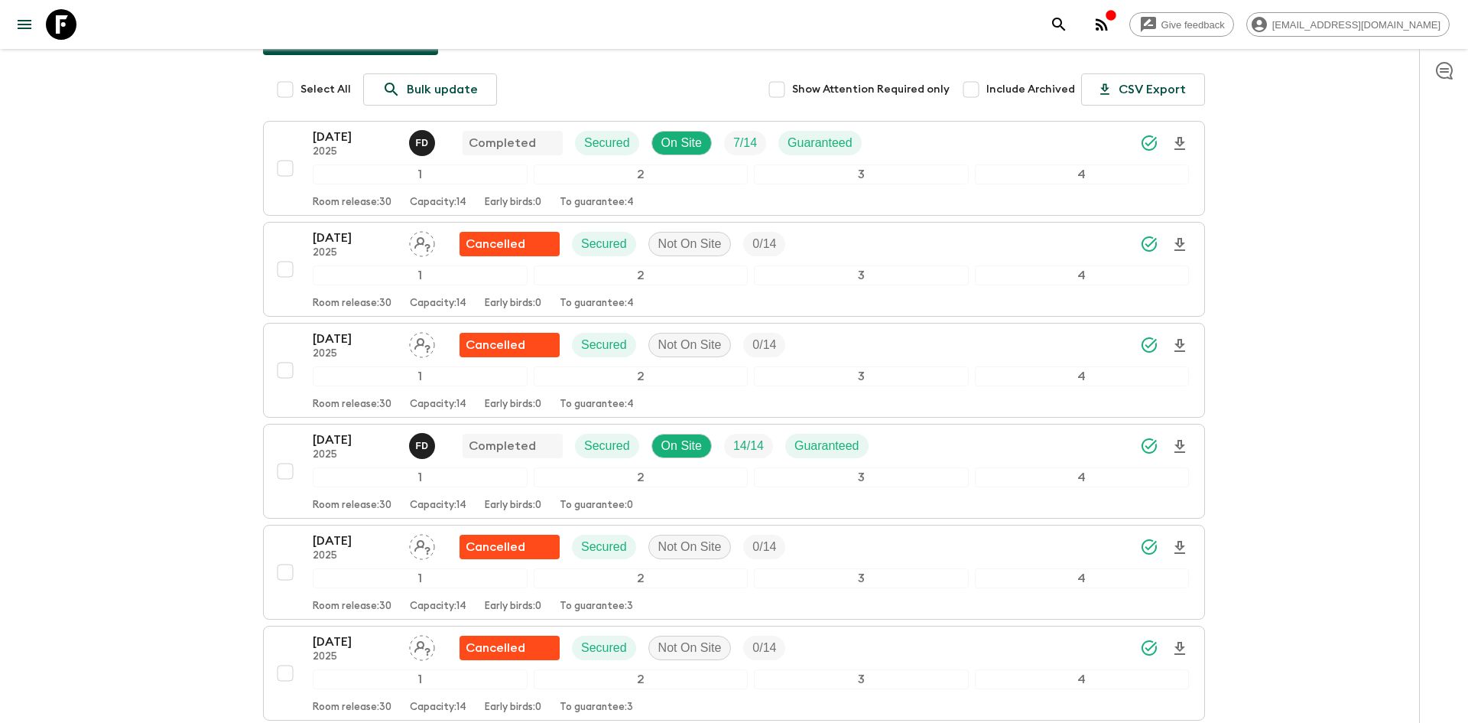
scroll to position [0, 0]
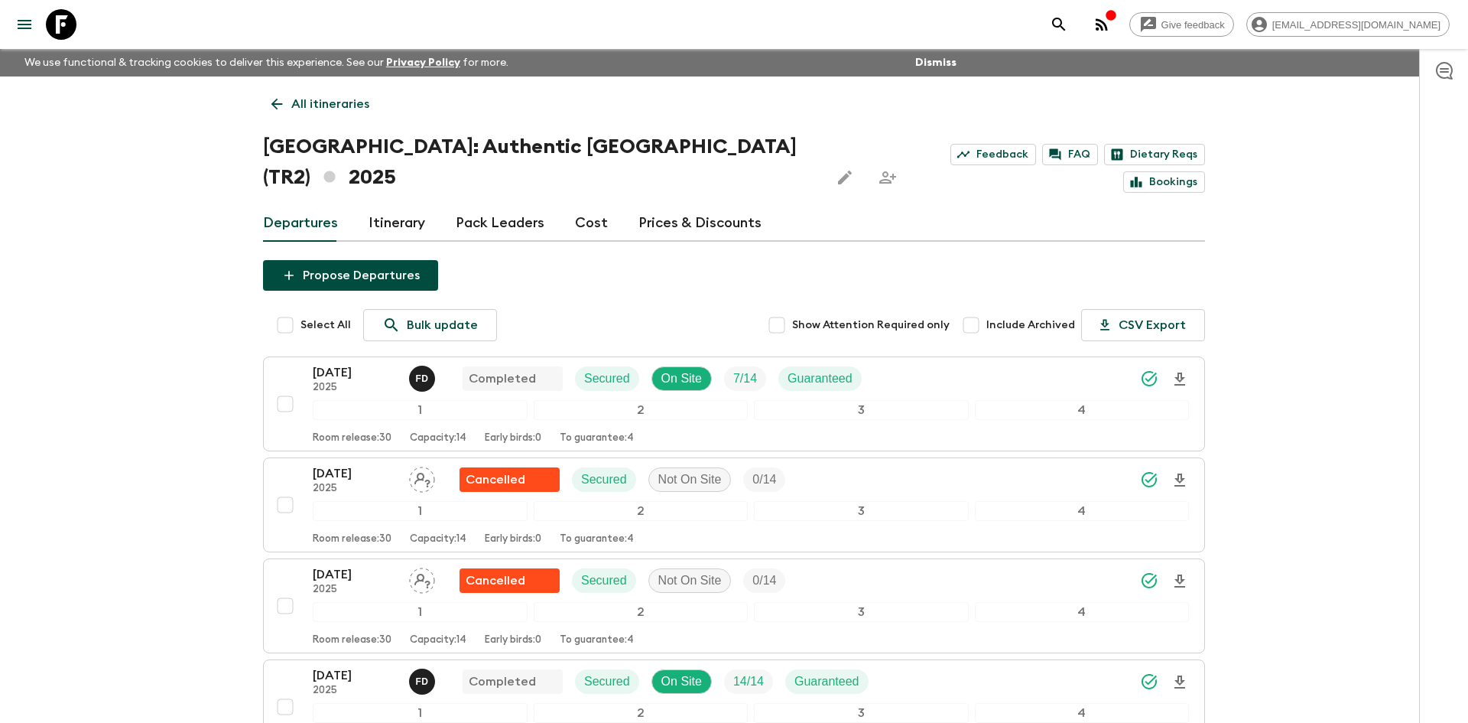
click at [345, 107] on p "All itineraries" at bounding box center [330, 104] width 78 height 18
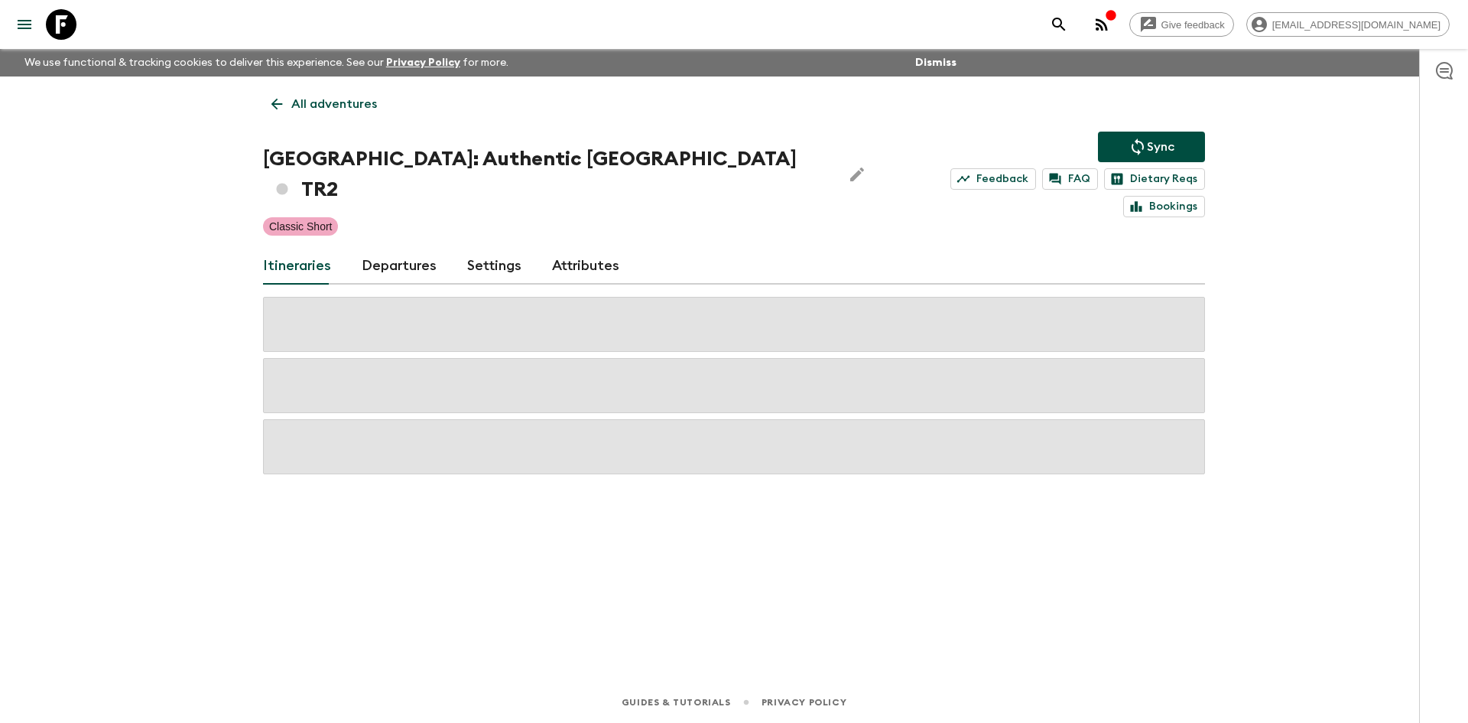
click at [345, 107] on p "All adventures" at bounding box center [334, 104] width 86 height 18
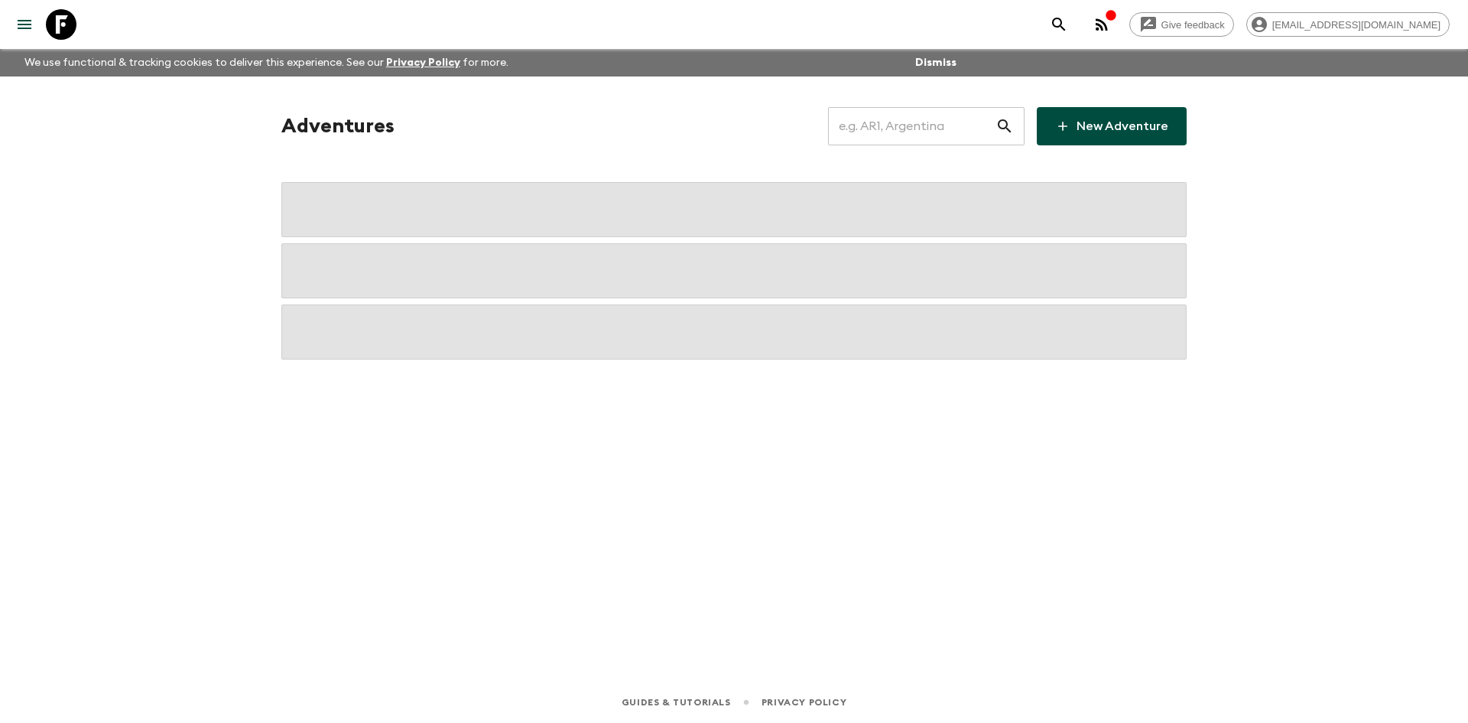
click at [904, 128] on input "text" at bounding box center [911, 126] width 167 height 43
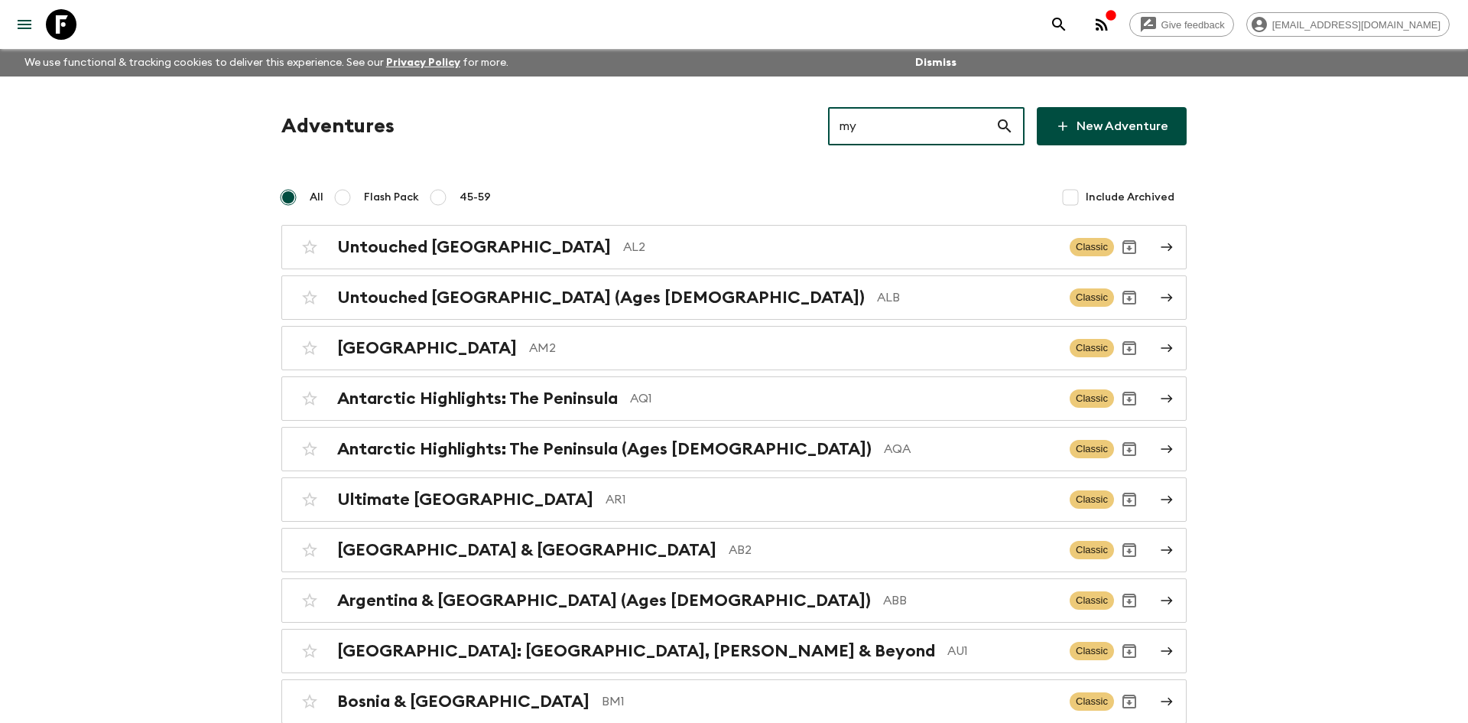
type input "my1"
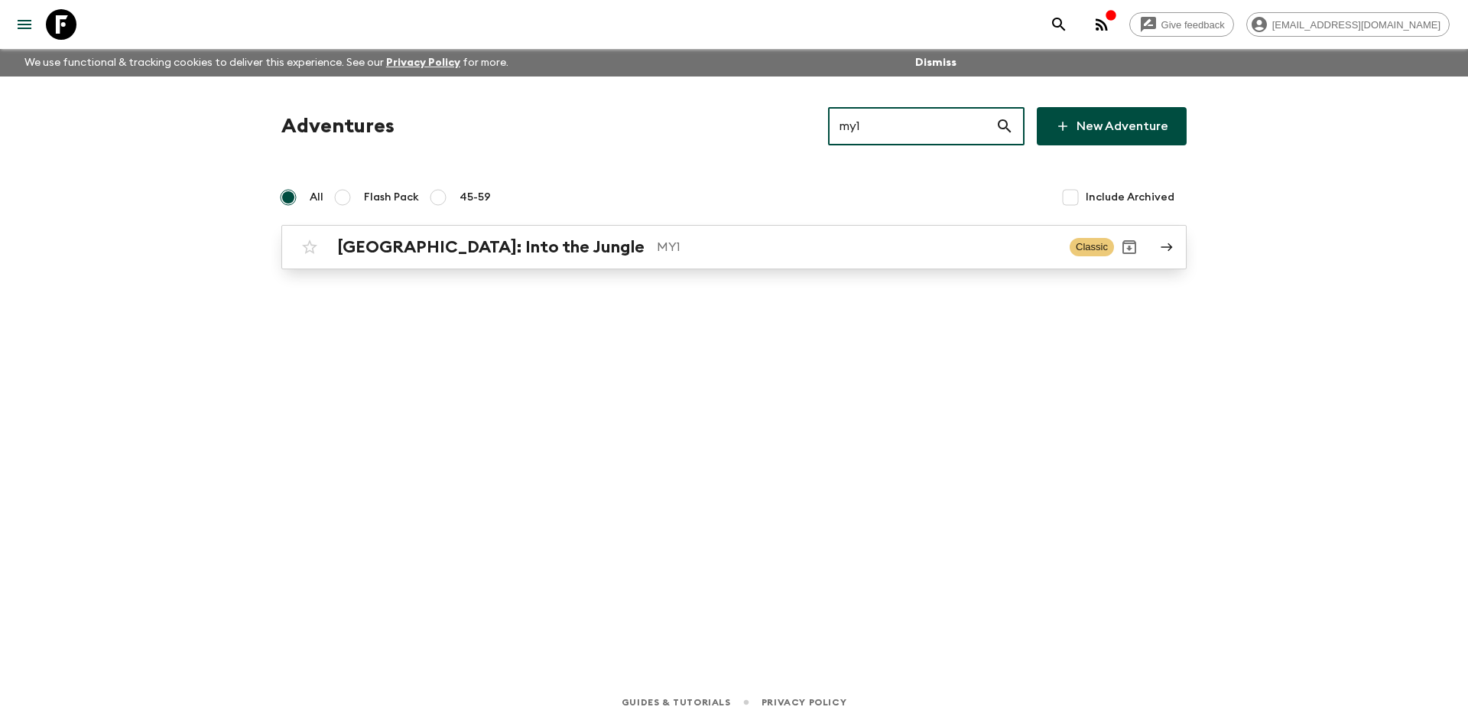
click at [657, 248] on p "MY1" at bounding box center [857, 247] width 401 height 18
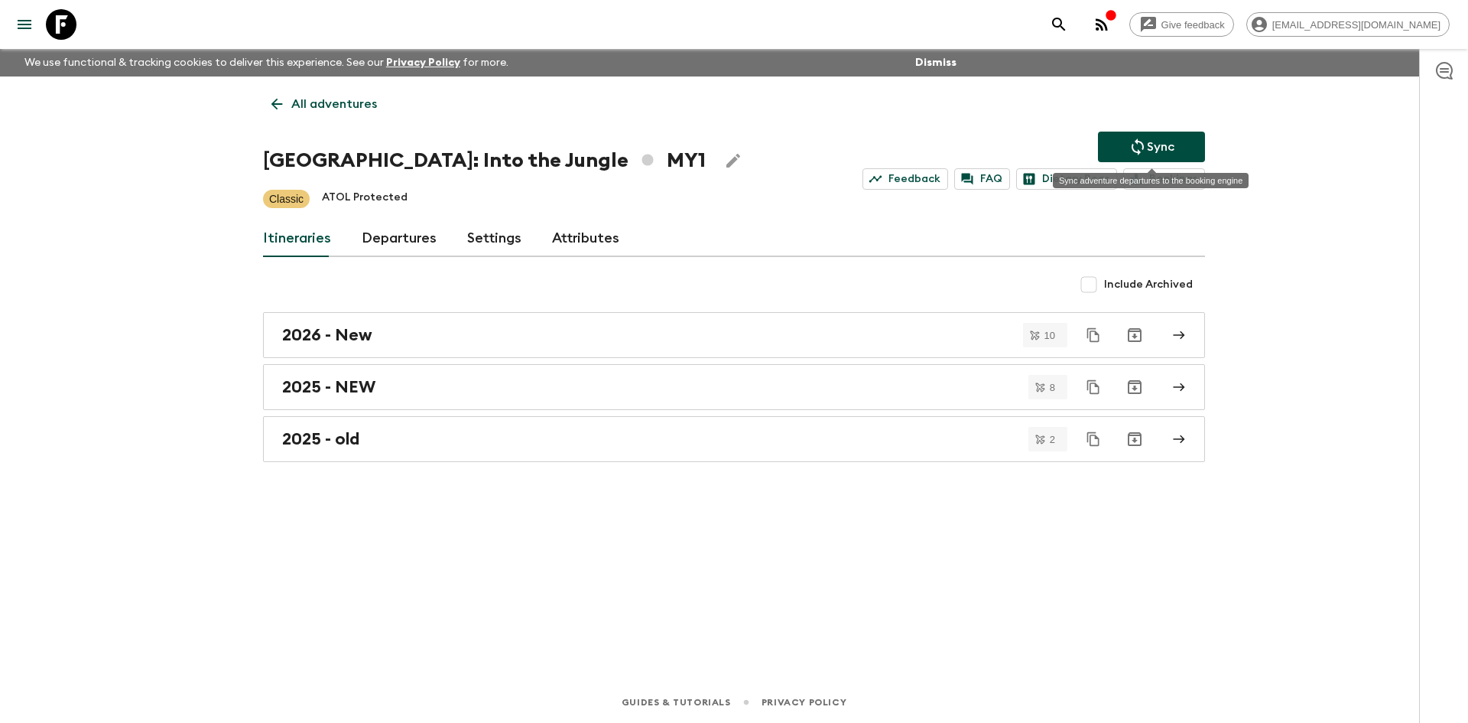
click at [1124, 152] on button "Sync" at bounding box center [1151, 147] width 107 height 31
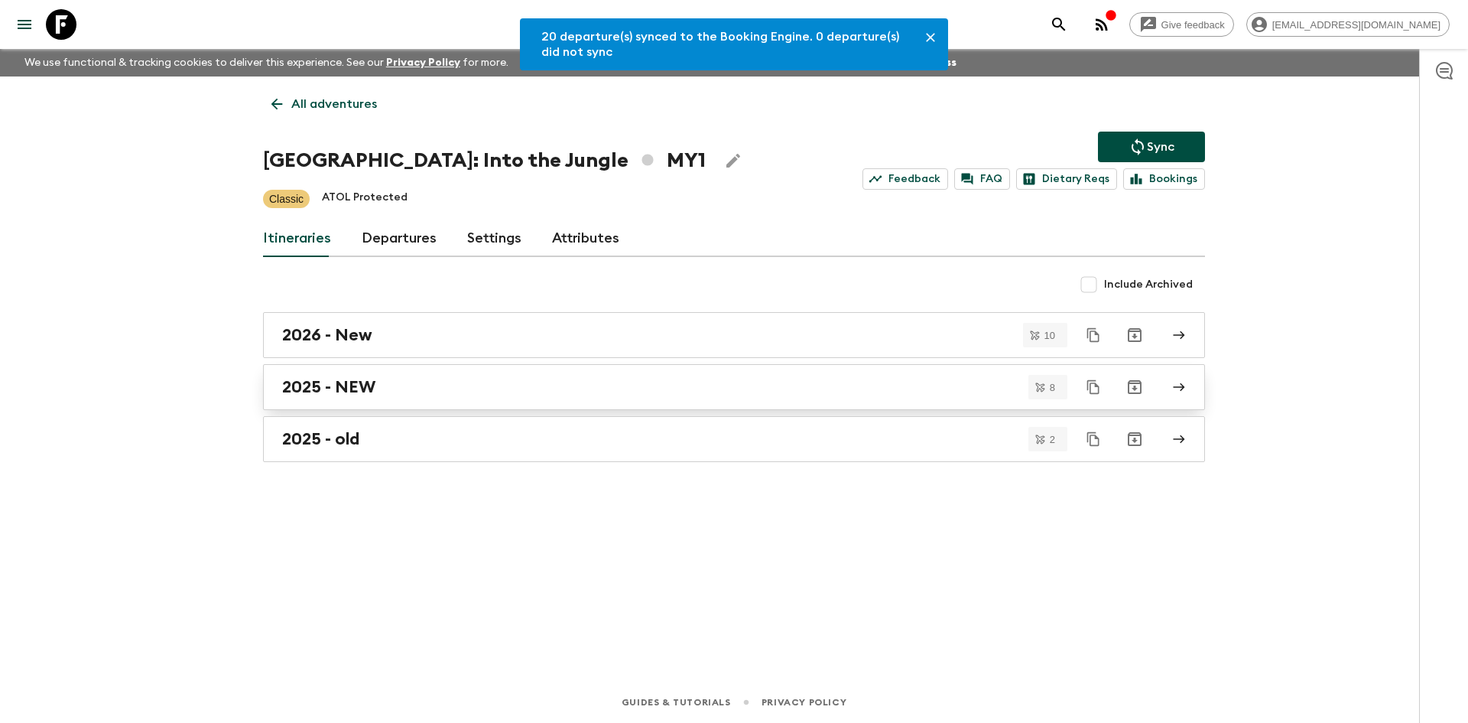
click at [365, 381] on h2 "2025 - NEW" at bounding box center [328, 387] width 93 height 20
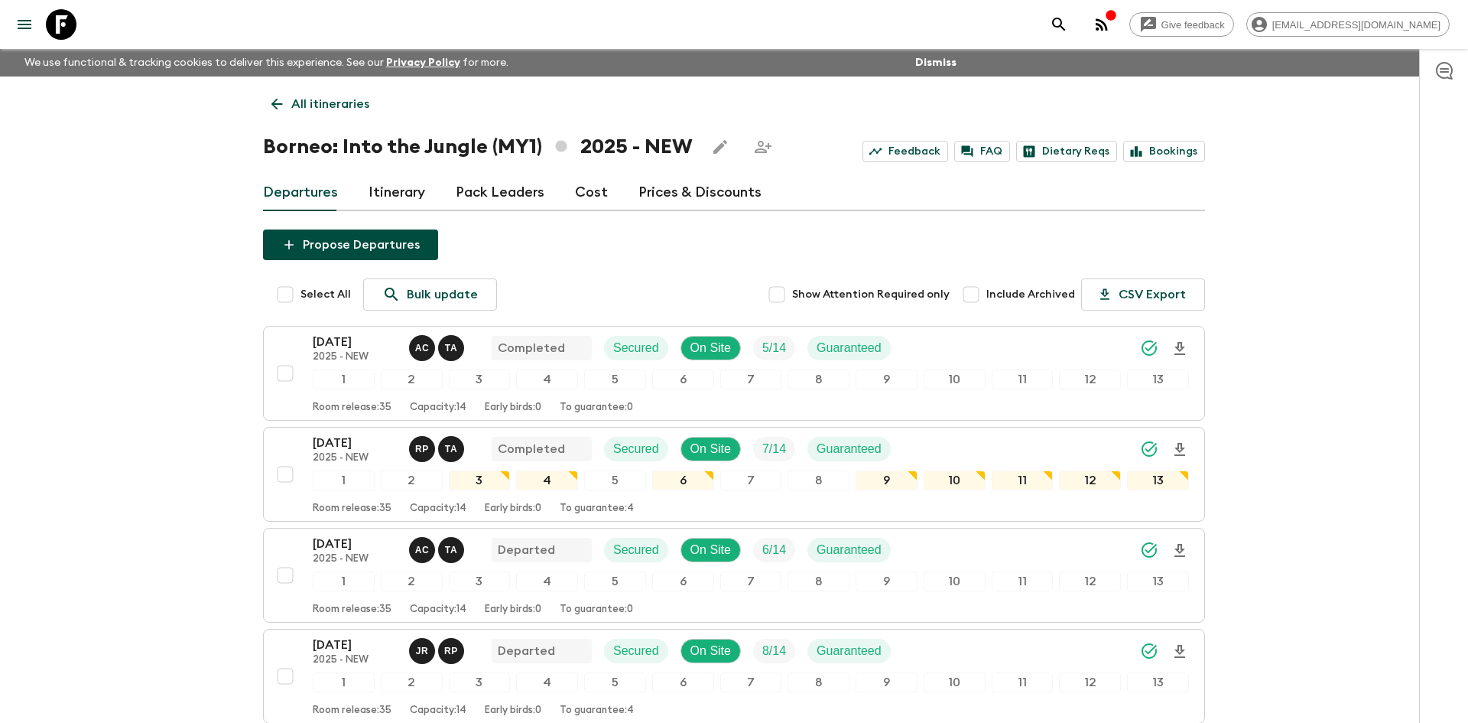
click at [329, 104] on p "All itineraries" at bounding box center [330, 104] width 78 height 18
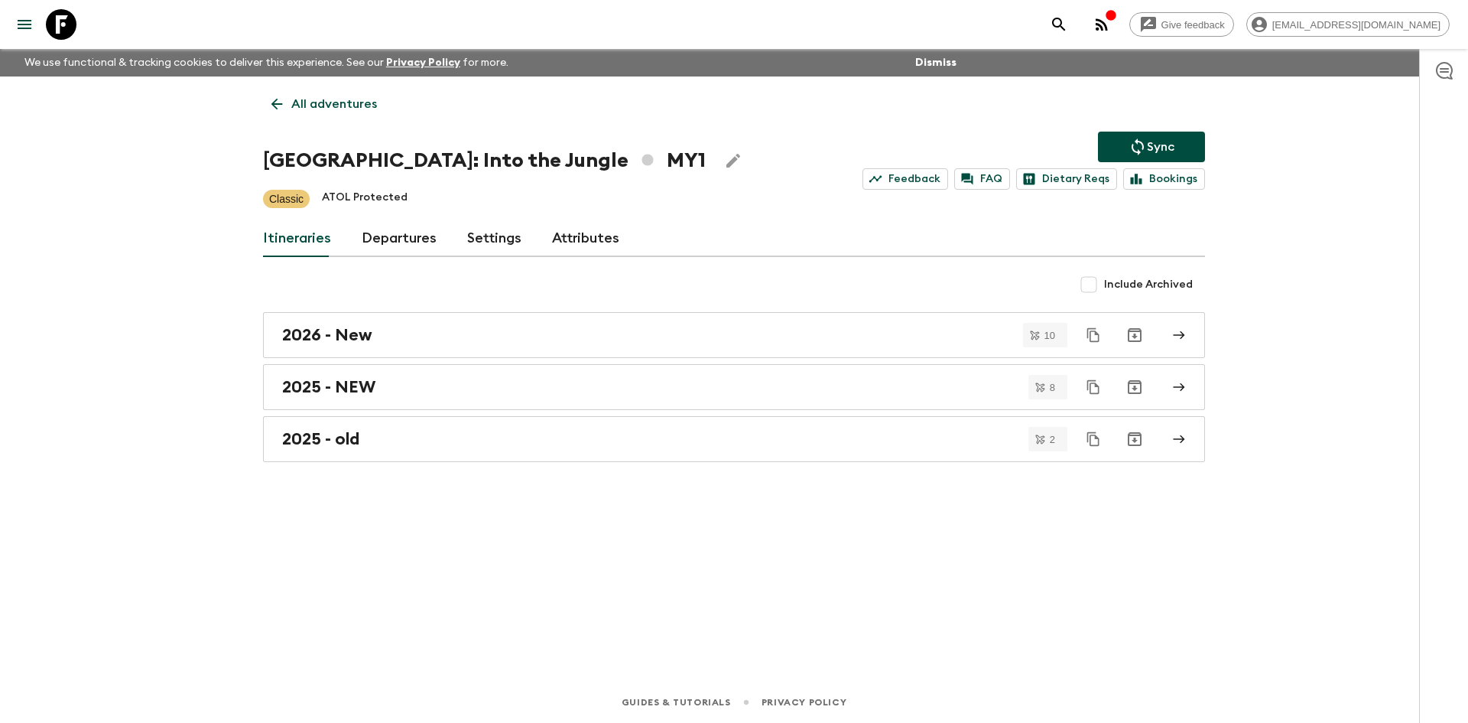
click at [329, 104] on p "All adventures" at bounding box center [334, 104] width 86 height 18
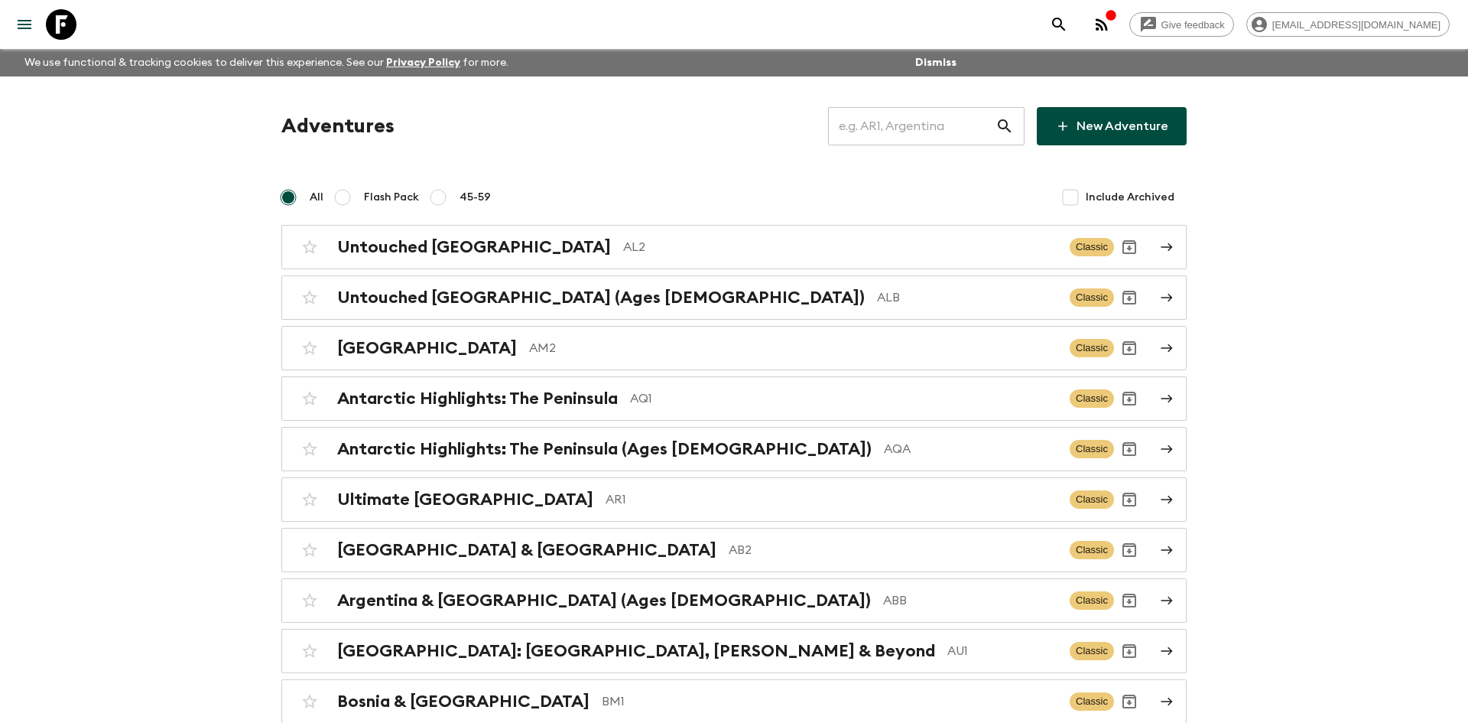
click at [875, 128] on input "text" at bounding box center [911, 126] width 167 height 43
type input "al2"
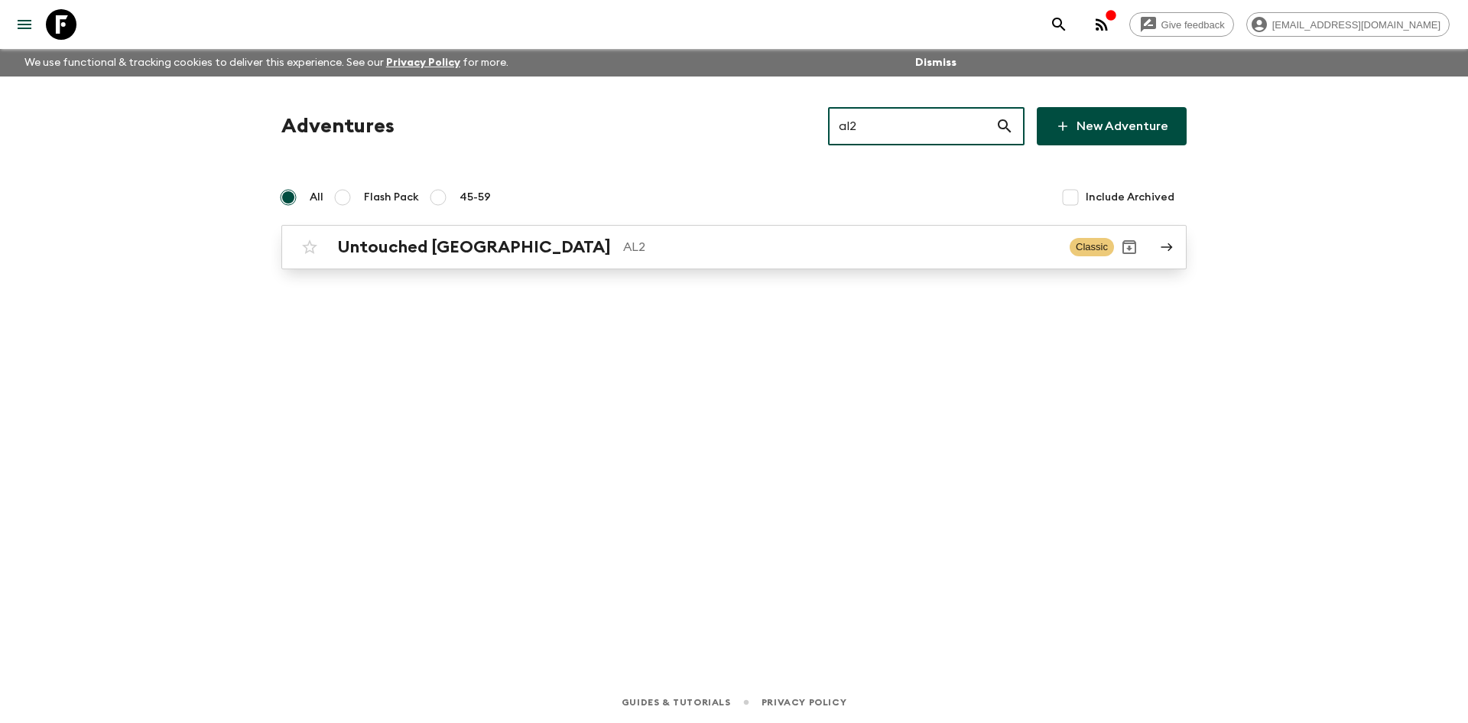
click at [587, 232] on div "Untouched Albania AL2 Classic" at bounding box center [704, 247] width 820 height 31
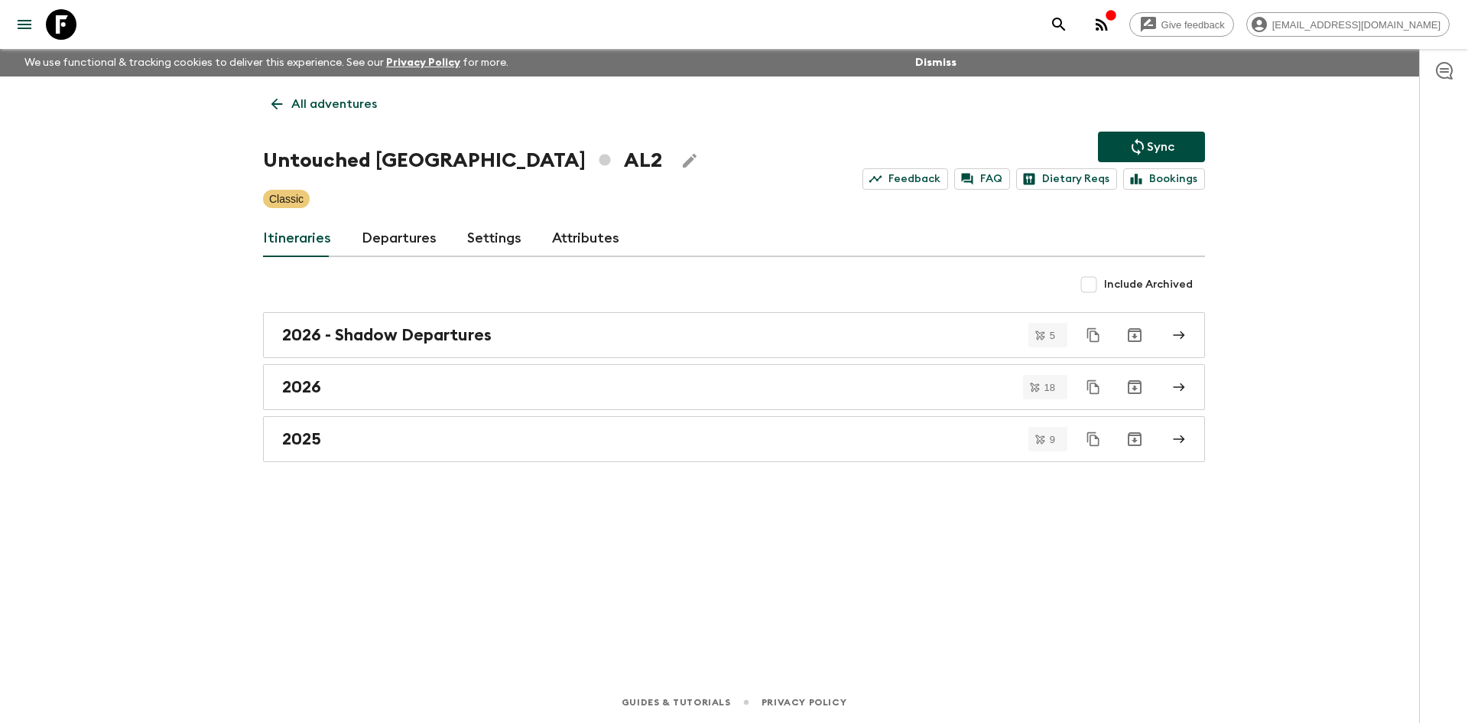
click at [1131, 143] on icon "Sync adventure departures to the booking engine" at bounding box center [1137, 147] width 18 height 18
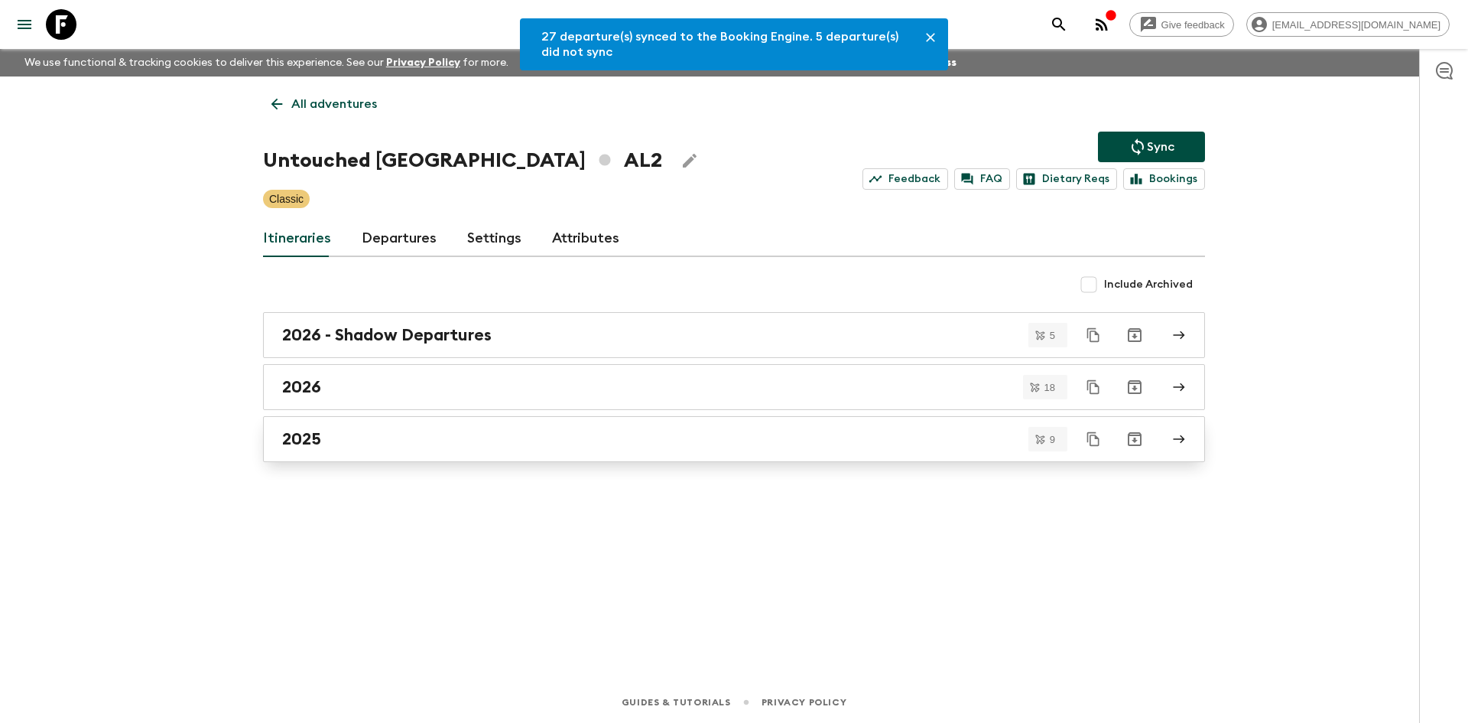
click at [346, 431] on div "2025" at bounding box center [719, 439] width 875 height 20
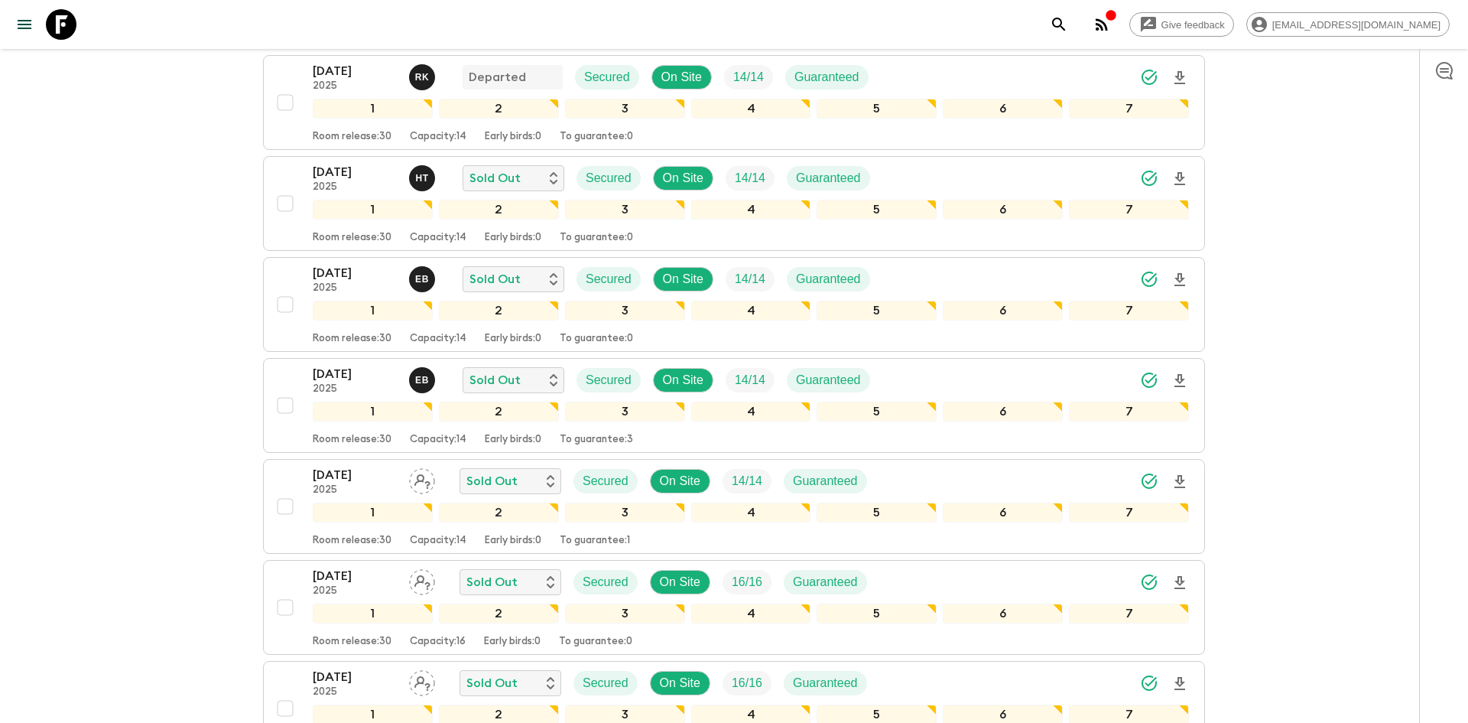
scroll to position [498, 0]
